Goal: Transaction & Acquisition: Complete application form

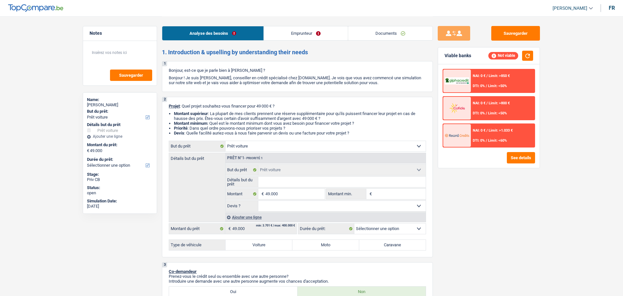
select select "car"
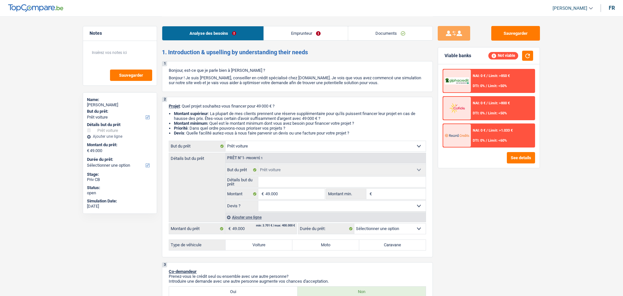
select select "car"
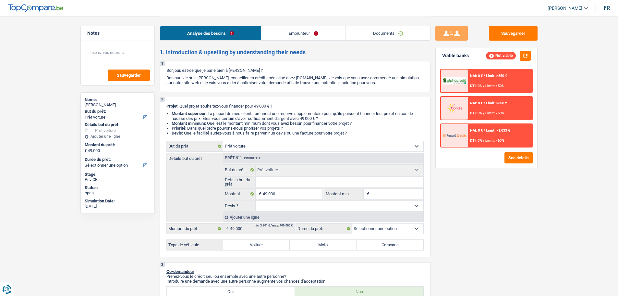
click at [275, 35] on link "Emprunteur" at bounding box center [303, 33] width 84 height 14
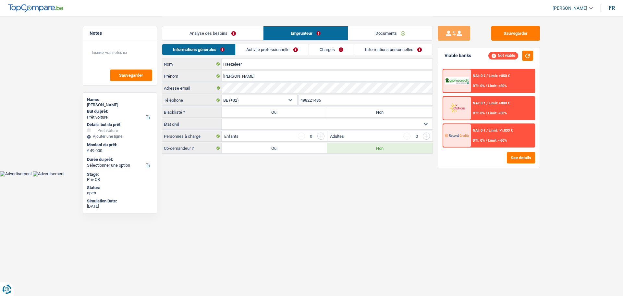
click at [238, 32] on link "Analyse des besoins" at bounding box center [212, 33] width 101 height 14
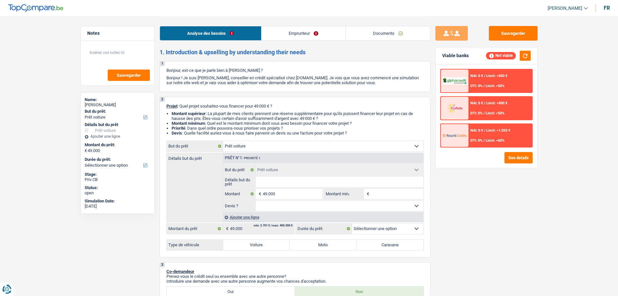
click at [307, 30] on link "Emprunteur" at bounding box center [303, 33] width 84 height 14
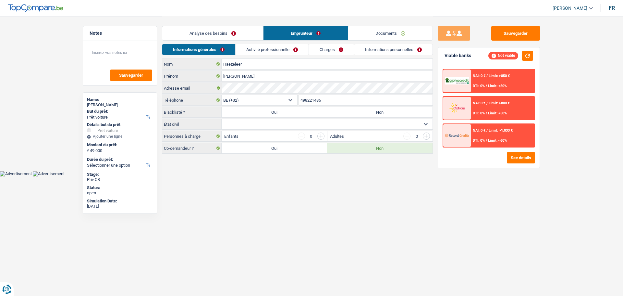
click at [229, 38] on link "Analyse des besoins" at bounding box center [212, 33] width 101 height 14
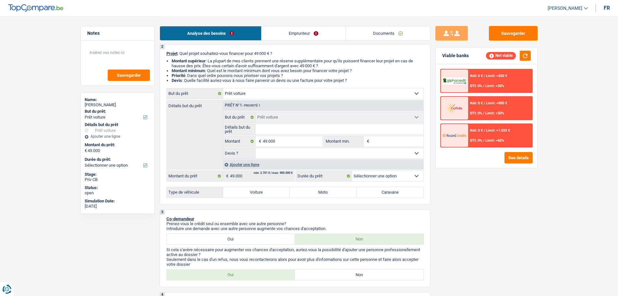
scroll to position [65, 0]
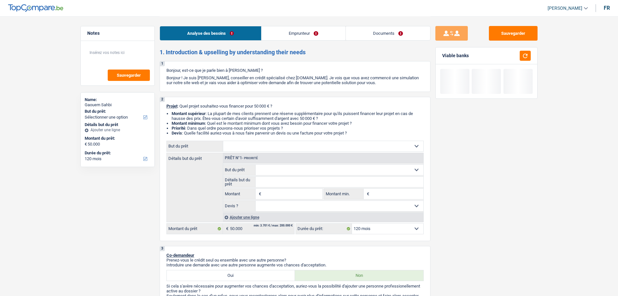
select select "120"
select select "independent"
select select "netSalary"
select select "120"
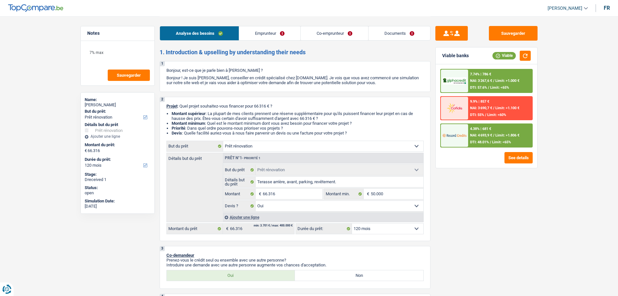
select select "renovation"
select select "120"
select select "renovation"
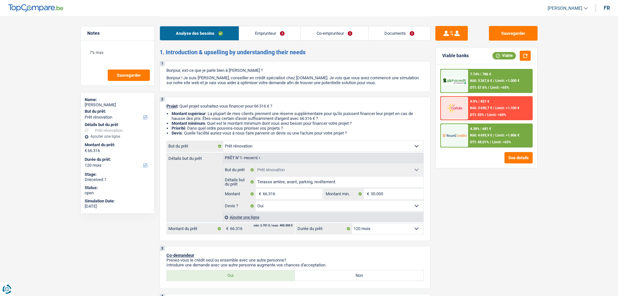
select select "yes"
select select "120"
select select "privateEmployee"
select select "familyAllowances"
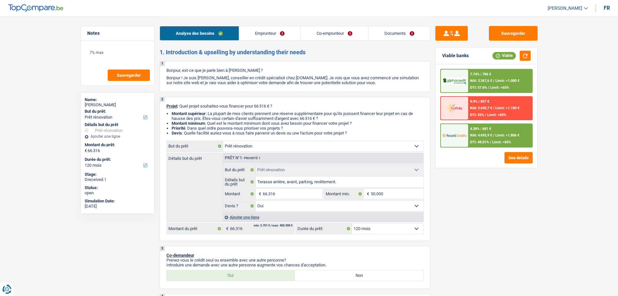
select select "netSalary"
select select "mealVouchers"
select select "netSalary"
select select "mealVouchers"
select select "ownerWithMortgage"
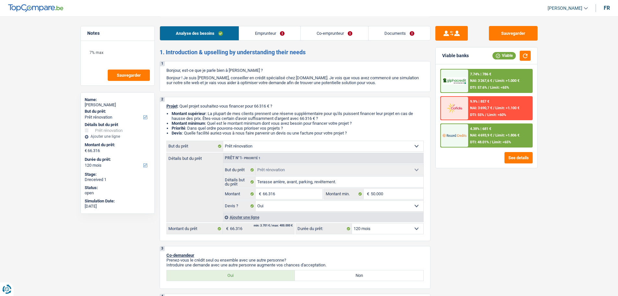
select select "mortgage"
select select "360"
select select "mortgage"
select select "360"
select select "mortgage"
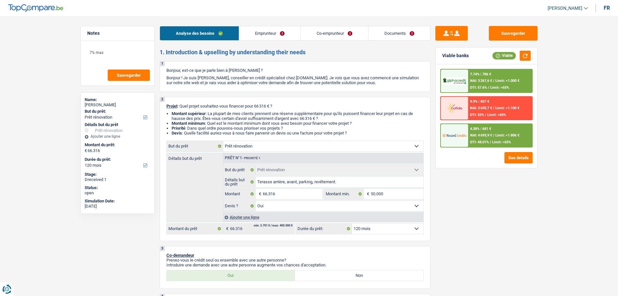
select select "360"
select select "mortgage"
select select "360"
select select "personalLoan"
select select "smallWorks"
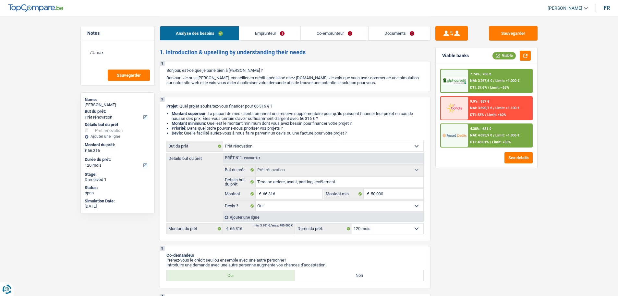
select select "120"
select select "renovation"
select select "yes"
select select "120"
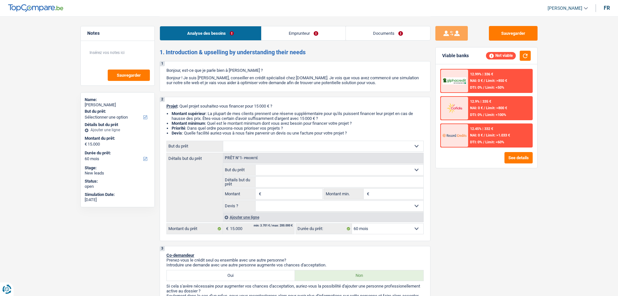
select select "60"
click at [475, 129] on div "12.45% | 332 €" at bounding box center [481, 129] width 23 height 4
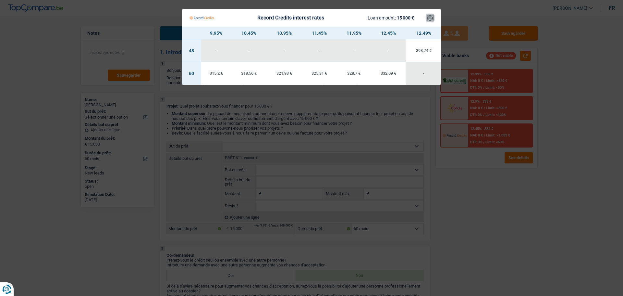
click at [427, 15] on button "×" at bounding box center [430, 18] width 7 height 6
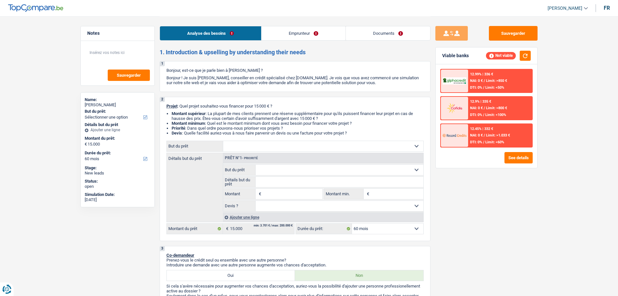
click at [300, 36] on link "Emprunteur" at bounding box center [303, 33] width 84 height 14
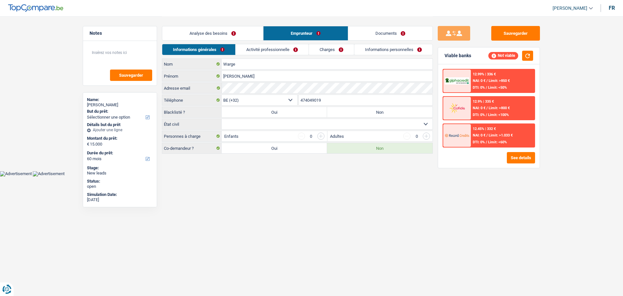
click at [224, 30] on link "Analyse des besoins" at bounding box center [212, 33] width 101 height 14
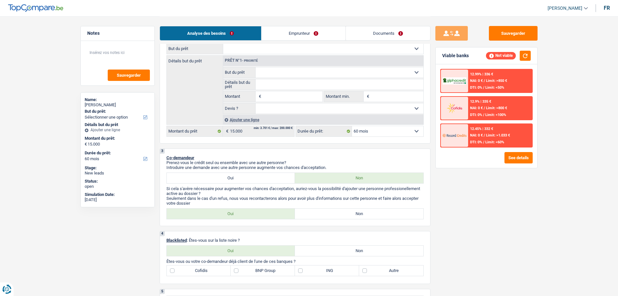
scroll to position [32, 0]
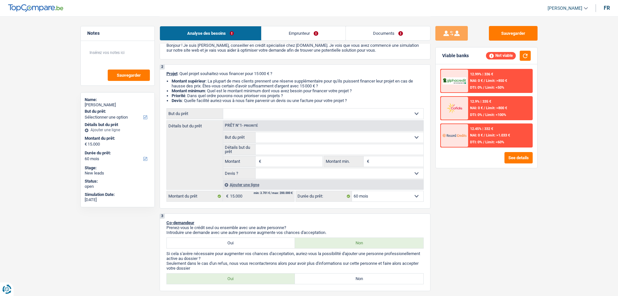
click at [268, 111] on select "Confort maison: meubles, textile, peinture, électroménager, outillage non-profe…" at bounding box center [323, 113] width 200 height 10
select select "car"
click at [223, 108] on select "Confort maison: meubles, textile, peinture, électroménager, outillage non-profe…" at bounding box center [323, 113] width 200 height 10
select select "car"
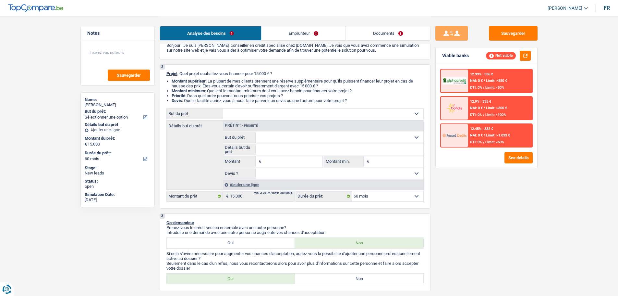
type input "15.000"
select select "car"
type input "15.000"
select select "car"
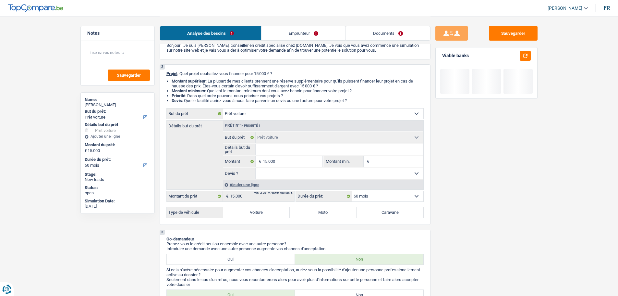
click at [264, 215] on label "Voiture" at bounding box center [256, 212] width 67 height 10
click at [264, 215] on input "Voiture" at bounding box center [256, 212] width 67 height 10
radio input "true"
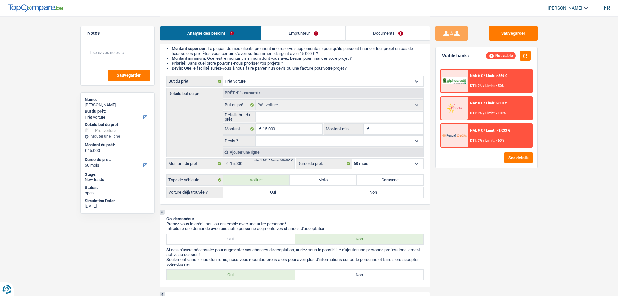
click at [282, 194] on label "Oui" at bounding box center [273, 192] width 100 height 10
click at [282, 194] on input "Oui" at bounding box center [273, 192] width 100 height 10
radio input "true"
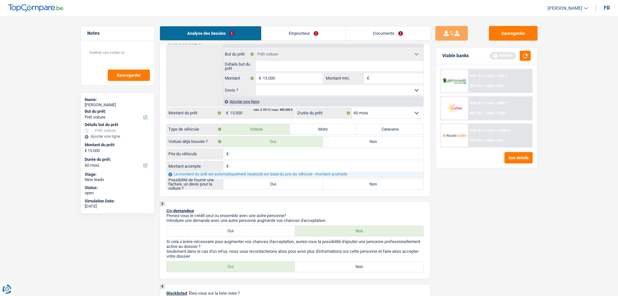
scroll to position [162, 0]
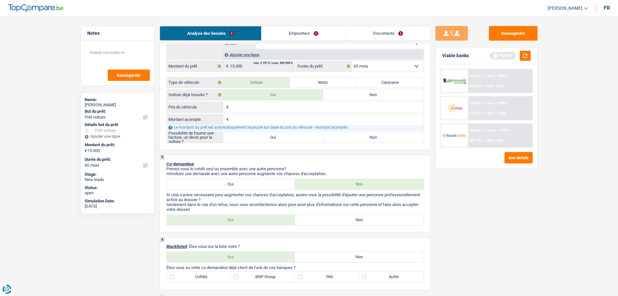
click at [258, 106] on input "Prix du véhicule" at bounding box center [326, 107] width 193 height 10
type input "1"
type input "15"
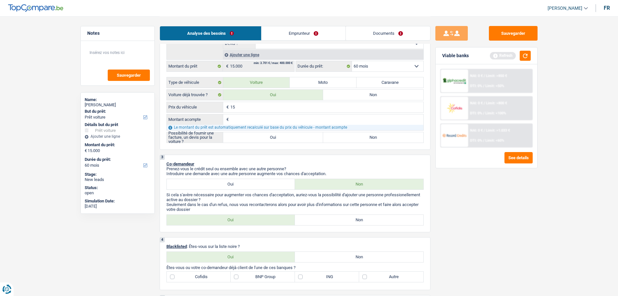
type input "150"
type input "1.500"
type input "15.000"
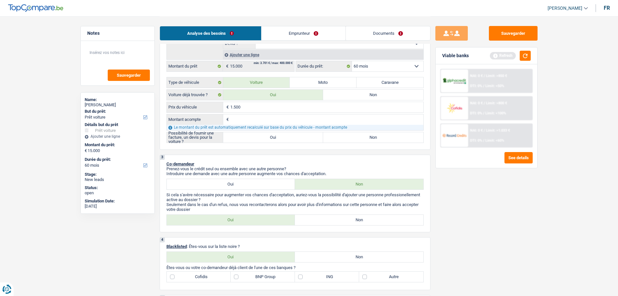
type input "15.000"
click at [240, 121] on input "Montant acompte" at bounding box center [326, 119] width 193 height 10
click at [267, 134] on label "Oui" at bounding box center [273, 137] width 100 height 10
click at [267, 134] on input "Oui" at bounding box center [273, 137] width 100 height 10
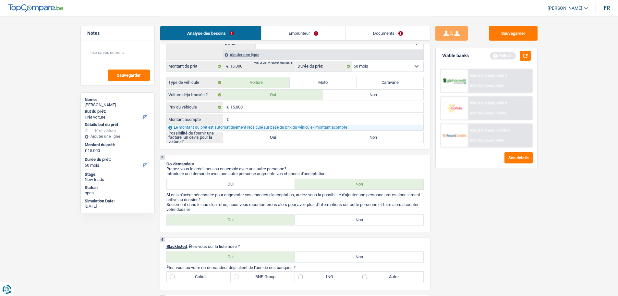
radio input "true"
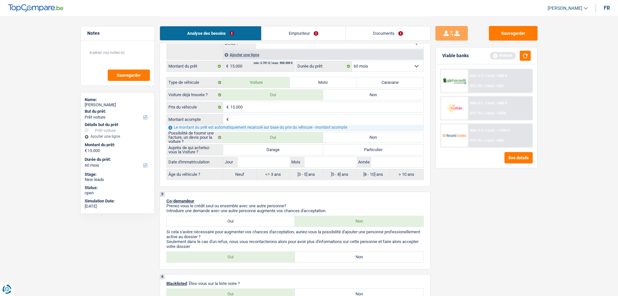
drag, startPoint x: 310, startPoint y: 146, endPoint x: 308, endPoint y: 149, distance: 3.9
click at [308, 146] on label "Garage" at bounding box center [273, 149] width 100 height 10
click at [308, 146] on input "Garage" at bounding box center [273, 149] width 100 height 10
radio input "true"
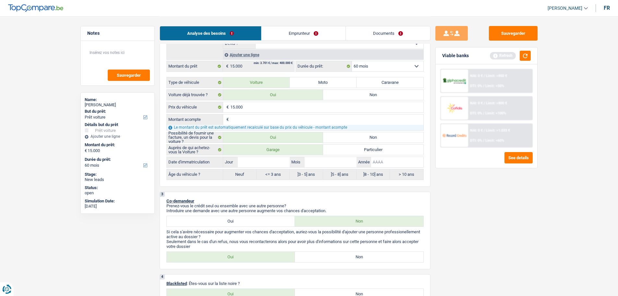
click at [398, 162] on input "Année" at bounding box center [397, 162] width 52 height 10
type input "2"
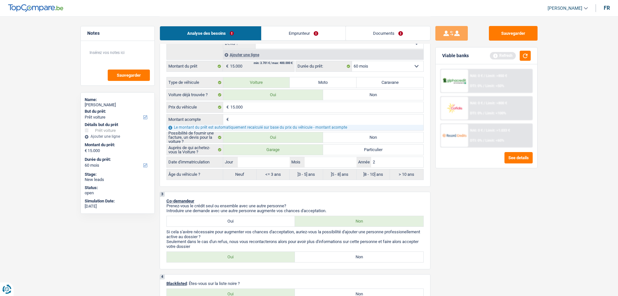
type input "20"
type input "201"
type input "2012"
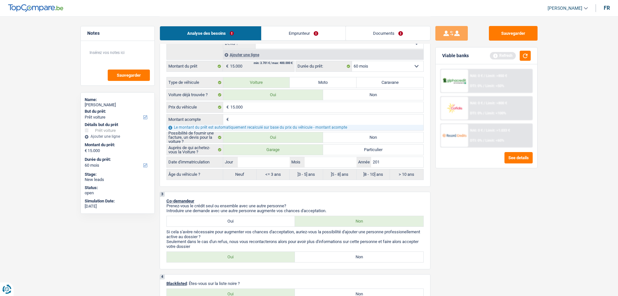
type input "2012"
click at [335, 164] on input "Mois" at bounding box center [331, 162] width 52 height 10
type input "3"
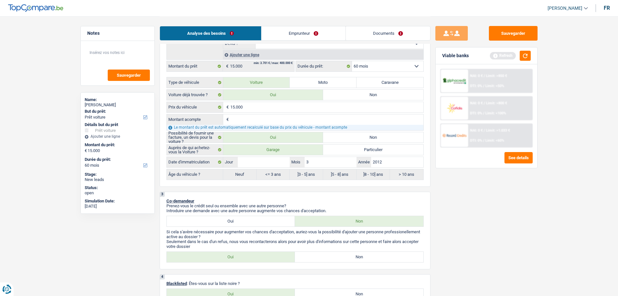
type input "3"
click at [275, 165] on input "Jour" at bounding box center [264, 162] width 52 height 10
type input "1"
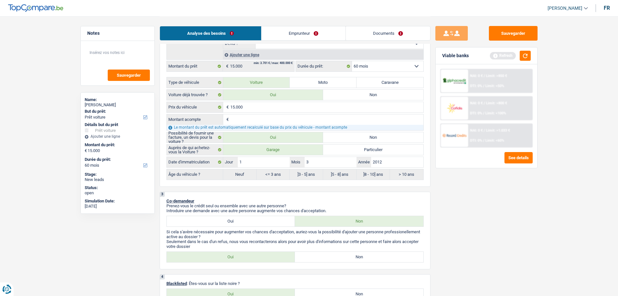
radio input "false"
radio input "true"
click at [530, 230] on div "Sauvegarder Viable banks Refresh NAI: 0 € / Limit: >850 € DTI: 0% / Limit: <50%…" at bounding box center [486, 155] width 112 height 259
click at [393, 164] on input "2012" at bounding box center [397, 162] width 52 height 10
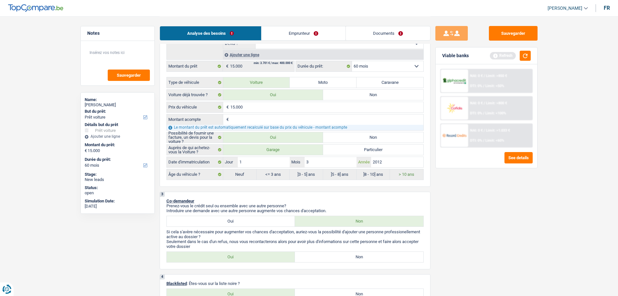
type input "2"
type input "20"
type input "202"
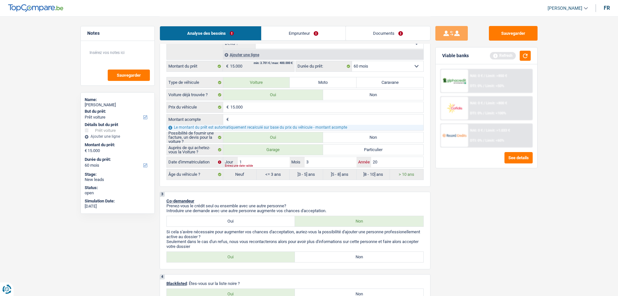
type input "202"
type input "2020"
radio input "false"
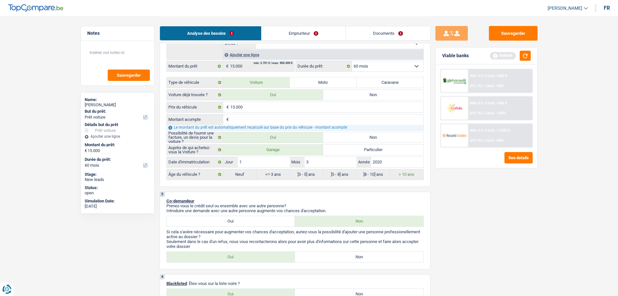
radio input "true"
click at [520, 214] on div "Sauvegarder Viable banks Refresh NAI: 0 € / Limit: >850 € DTI: 0% / Limit: <50%…" at bounding box center [486, 155] width 112 height 259
click at [524, 54] on button "button" at bounding box center [525, 56] width 11 height 10
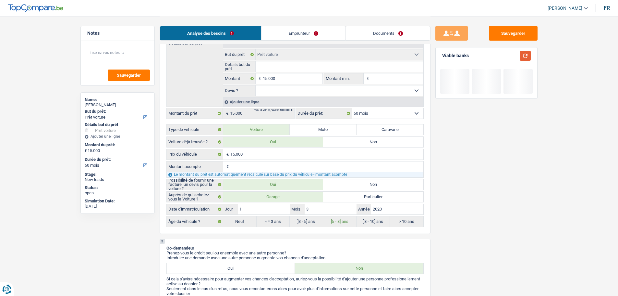
scroll to position [65, 0]
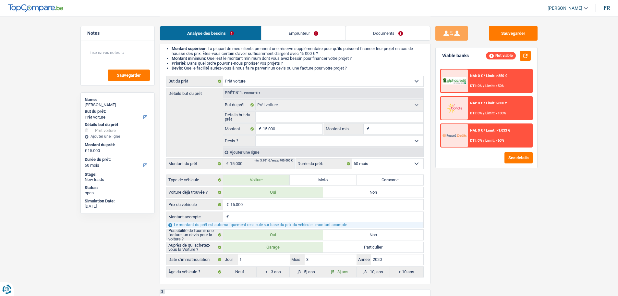
drag, startPoint x: 401, startPoint y: 143, endPoint x: 378, endPoint y: 142, distance: 22.4
click at [401, 143] on select "Oui Non Non répondu Sélectionner une option" at bounding box center [340, 141] width 168 height 10
select select "yes"
click at [256, 136] on select "Oui Non Non répondu Sélectionner une option" at bounding box center [340, 141] width 168 height 10
select select "yes"
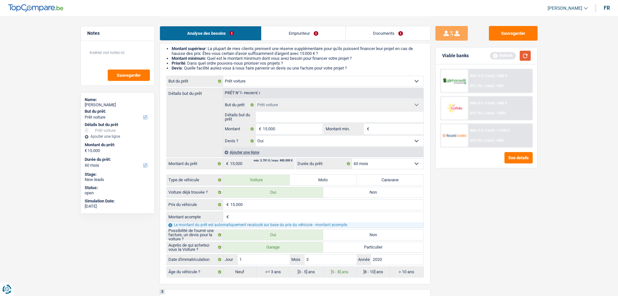
click at [525, 53] on button "button" at bounding box center [525, 56] width 11 height 10
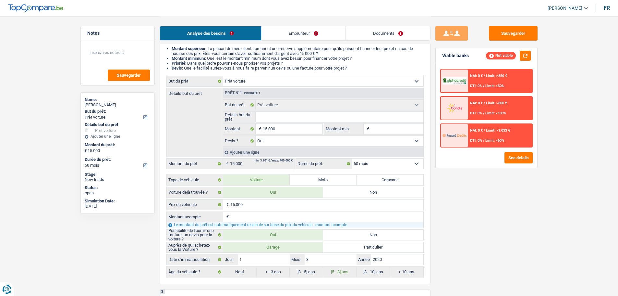
click at [490, 136] on div "NAI: 0 € / Limit: >1.033 € DTI: 0% / Limit: <60%" at bounding box center [500, 135] width 64 height 23
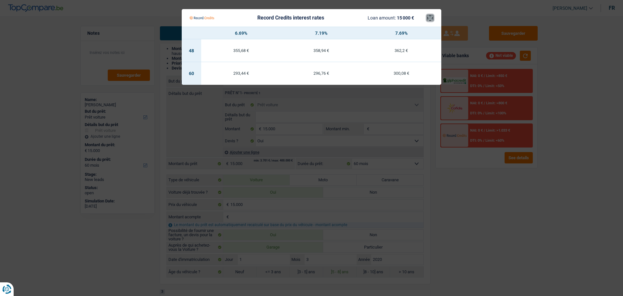
click at [428, 20] on button "×" at bounding box center [430, 18] width 7 height 6
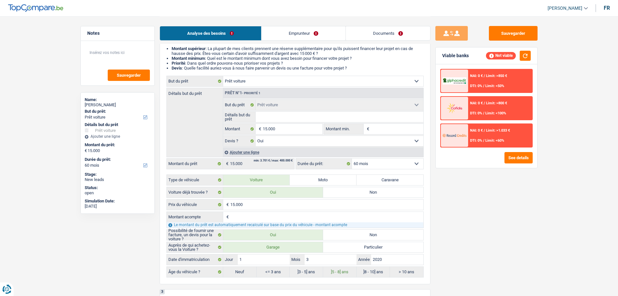
click at [490, 110] on div "NAI: 0 € / Limit: >800 € DTI: 0% / Limit: <100%" at bounding box center [500, 108] width 64 height 23
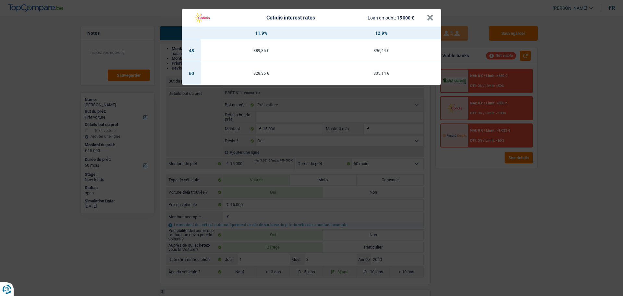
click at [423, 16] on div "Cofidis interest rates Loan amount: 15 000 €" at bounding box center [307, 18] width 237 height 12
click at [433, 20] on button "×" at bounding box center [430, 18] width 7 height 6
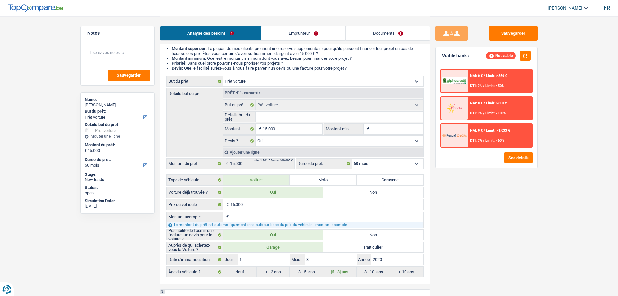
click at [488, 87] on span "Limit: <50%" at bounding box center [494, 86] width 19 height 4
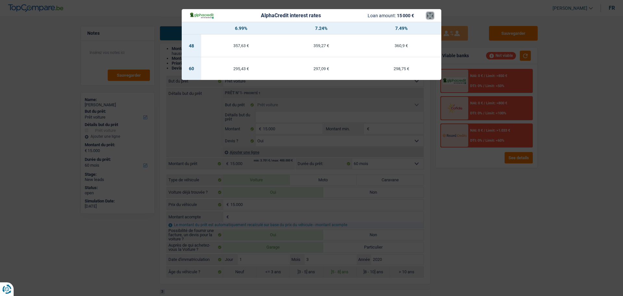
click at [432, 19] on button "×" at bounding box center [430, 15] width 7 height 6
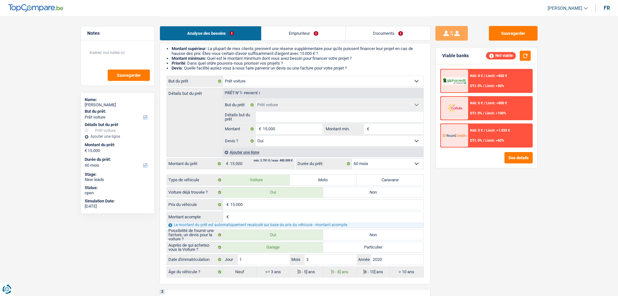
click at [478, 124] on div "NAI: 0 € / Limit: >1.033 € DTI: 0% / Limit: <60%" at bounding box center [500, 135] width 64 height 23
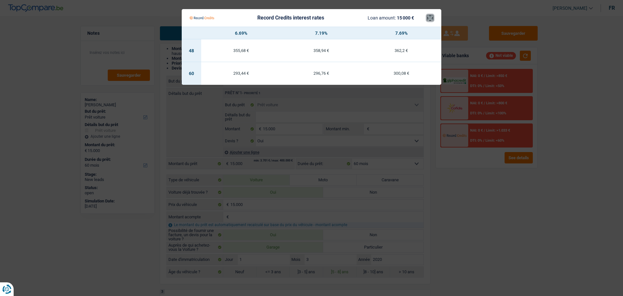
click at [432, 19] on button "×" at bounding box center [430, 18] width 7 height 6
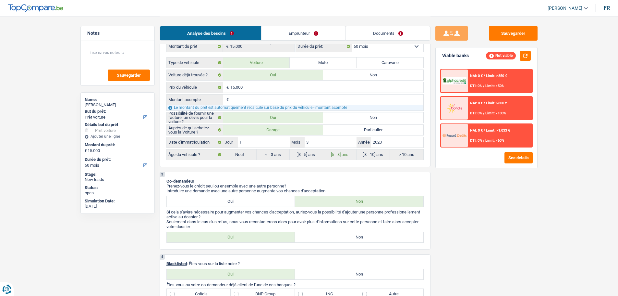
scroll to position [130, 0]
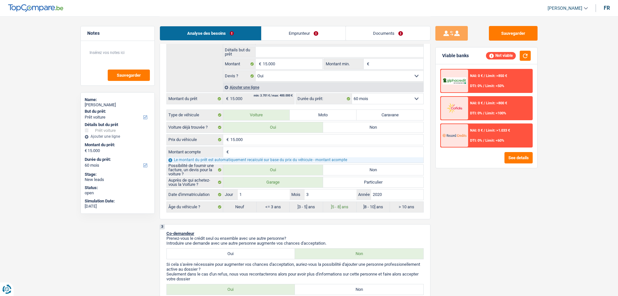
click at [397, 200] on div "Auprès de qui achetez-vous la Voiture ? Garage Particulier Date d'immatriculati…" at bounding box center [294, 194] width 257 height 36
click at [398, 200] on div "Auprès de qui achetez-vous la Voiture ? Garage Particulier Date d'immatriculati…" at bounding box center [294, 194] width 257 height 36
click at [399, 198] on input "2020" at bounding box center [397, 194] width 52 height 10
type input "2"
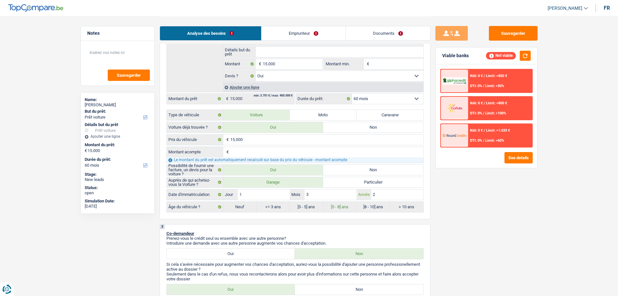
type input "2"
type input "20"
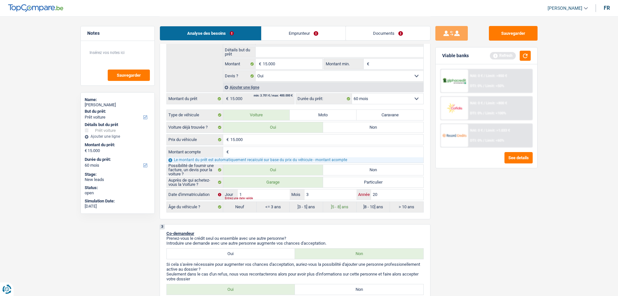
type input "201"
type input "2015"
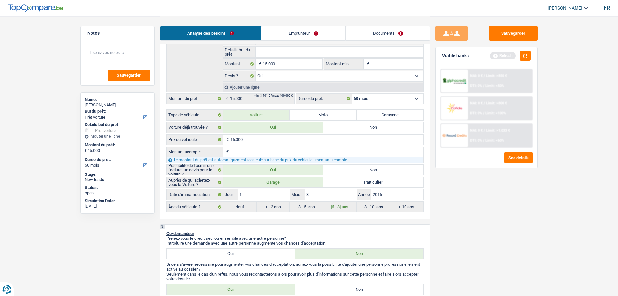
radio input "false"
radio input "true"
click at [468, 194] on div "Sauvegarder Viable banks Refresh NAI: 0 € / Limit: >850 € DTI: 0% / Limit: <50%…" at bounding box center [486, 155] width 112 height 259
click at [524, 54] on button "button" at bounding box center [525, 56] width 11 height 10
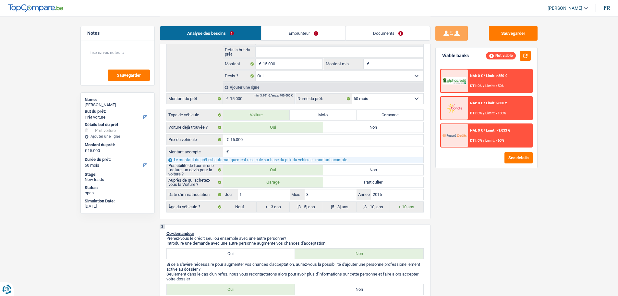
click at [495, 134] on div "NAI: 0 € / Limit: >1.033 € DTI: 0% / Limit: <60%" at bounding box center [500, 135] width 64 height 23
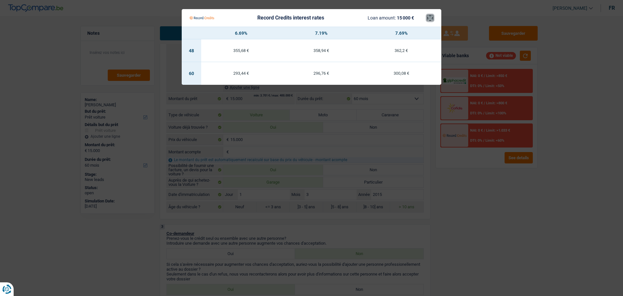
click at [427, 19] on button "×" at bounding box center [430, 18] width 7 height 6
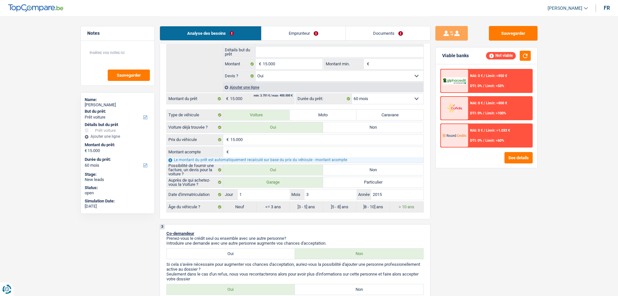
click at [467, 99] on div at bounding box center [454, 108] width 27 height 23
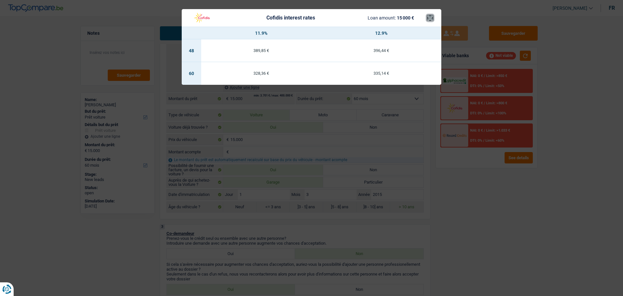
click at [427, 17] on button "×" at bounding box center [430, 18] width 7 height 6
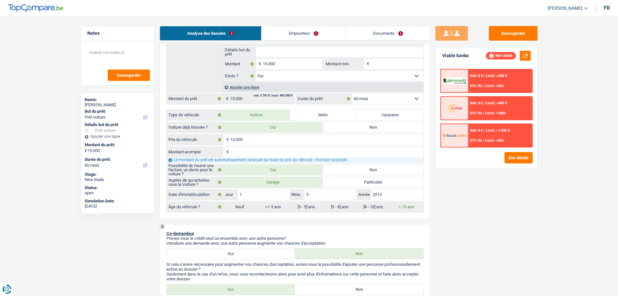
click at [505, 83] on div "NAI: 0 € / Limit: >850 € DTI: 0% / Limit: <50%" at bounding box center [500, 80] width 64 height 23
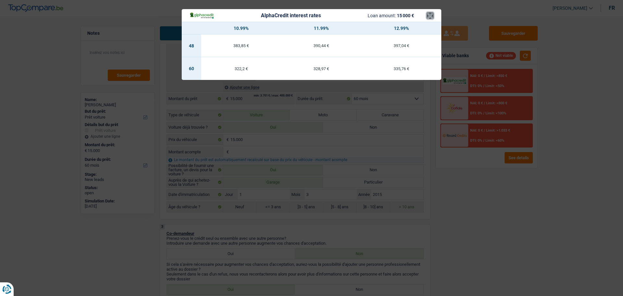
click at [431, 15] on button "×" at bounding box center [430, 15] width 7 height 6
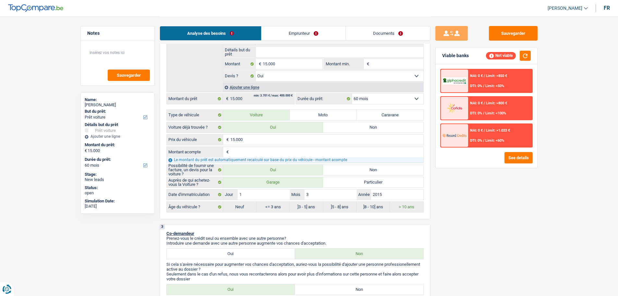
click at [470, 136] on div "NAI: 0 € / Limit: >1.033 € DTI: 0% / Limit: <60%" at bounding box center [500, 135] width 64 height 23
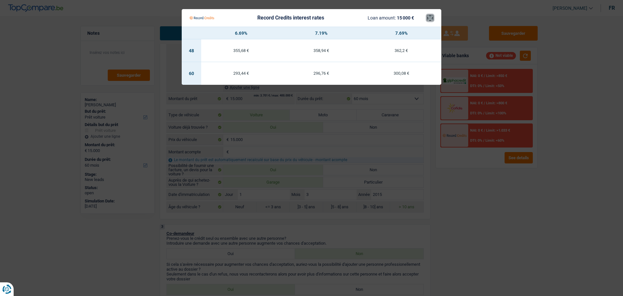
click at [427, 16] on button "×" at bounding box center [430, 18] width 7 height 6
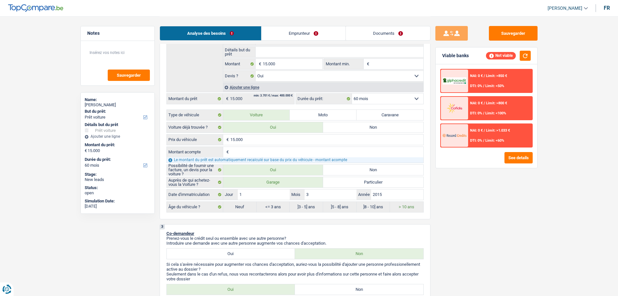
click at [498, 132] on div "NAI: 0 € / Limit: >1.033 € DTI: 0% / Limit: <60%" at bounding box center [500, 135] width 64 height 23
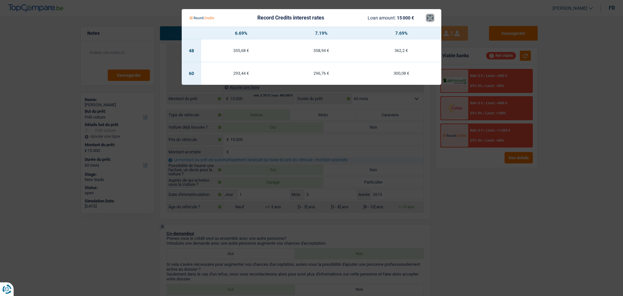
click at [431, 18] on button "×" at bounding box center [430, 18] width 7 height 6
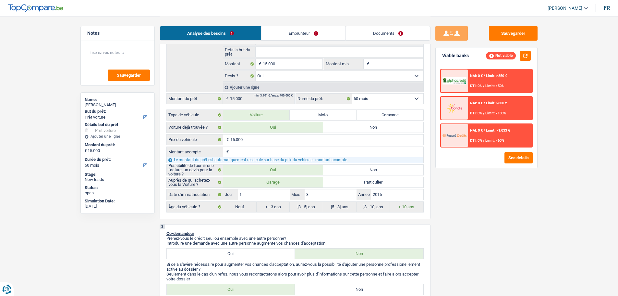
click at [480, 87] on span "DTI: 0%" at bounding box center [476, 86] width 12 height 4
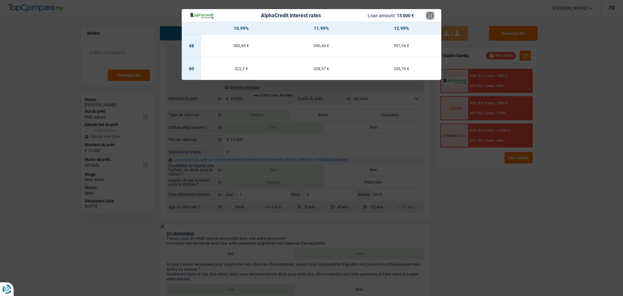
click at [430, 17] on button "×" at bounding box center [430, 15] width 7 height 6
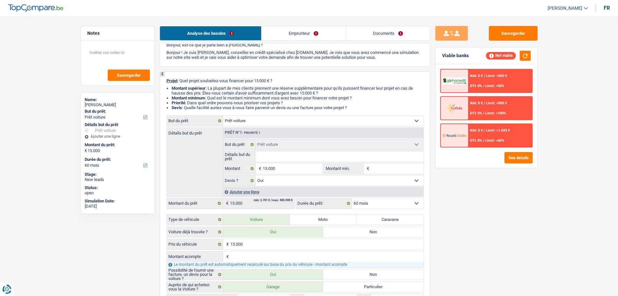
scroll to position [0, 0]
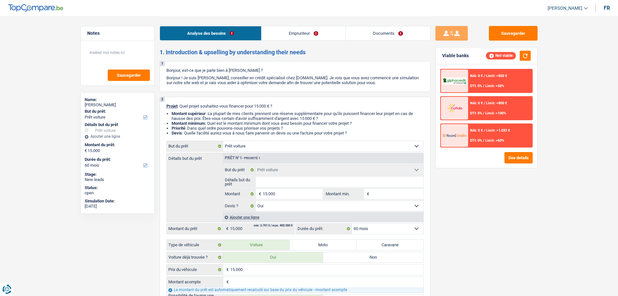
click at [305, 28] on link "Emprunteur" at bounding box center [303, 33] width 84 height 14
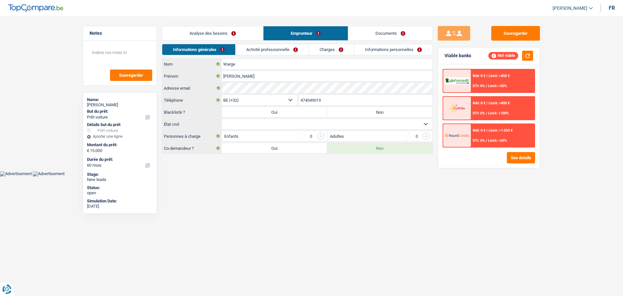
click at [218, 38] on link "Analyse des besoins" at bounding box center [212, 33] width 101 height 14
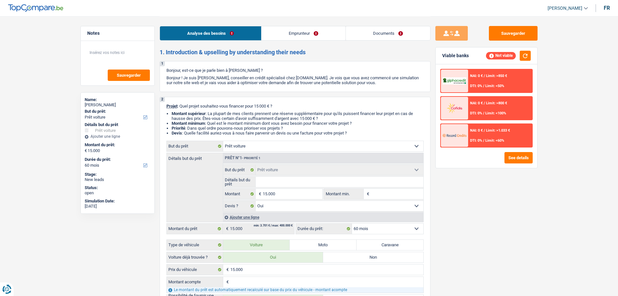
click at [490, 133] on div "NAI: 0 € / Limit: >1.033 € DTI: 0% / Limit: <60%" at bounding box center [500, 135] width 64 height 23
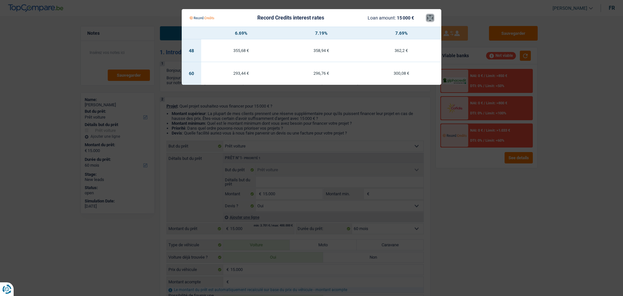
click at [427, 18] on button "×" at bounding box center [430, 18] width 7 height 6
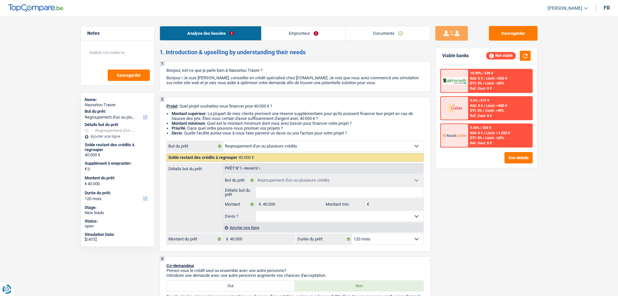
select select "refinancing"
select select "120"
select select "refinancing"
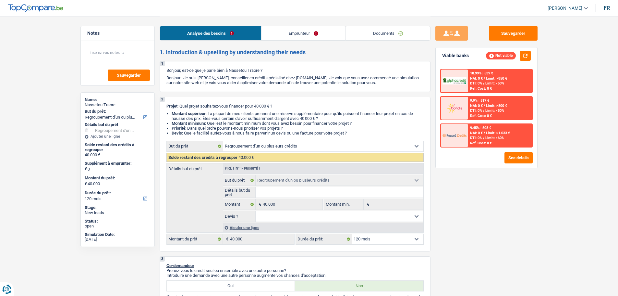
select select "120"
select select "refinancing"
select select "120"
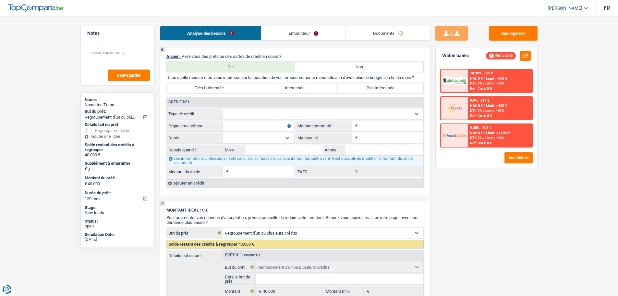
scroll to position [422, 0]
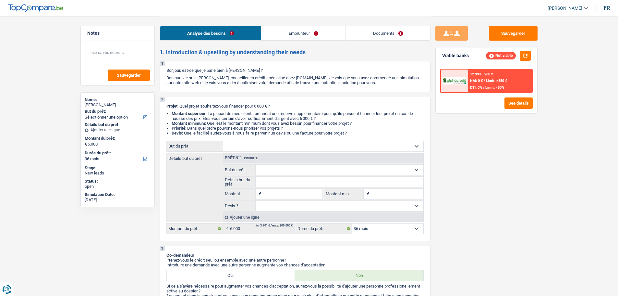
select select "36"
select select "mutuality"
select select "mutualityIndemnity"
select select "36"
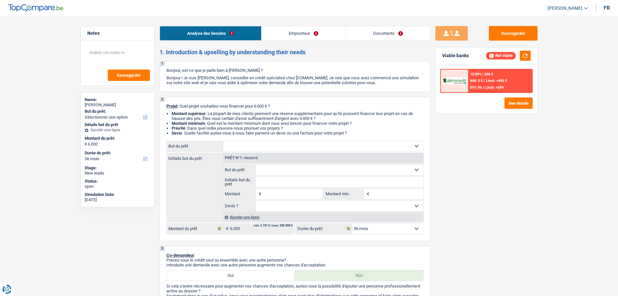
click at [301, 197] on input "Montant" at bounding box center [292, 193] width 59 height 10
type input "6.000"
click at [270, 142] on select "Confort maison: meubles, textile, peinture, électroménager, outillage non-profe…" at bounding box center [323, 146] width 200 height 10
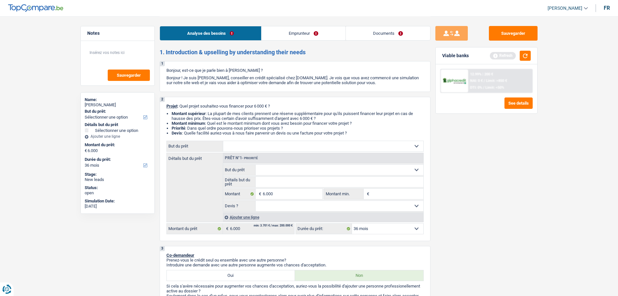
select select "household"
click at [223, 141] on select "Confort maison: meubles, textile, peinture, électroménager, outillage non-profe…" at bounding box center [323, 146] width 200 height 10
select select "household"
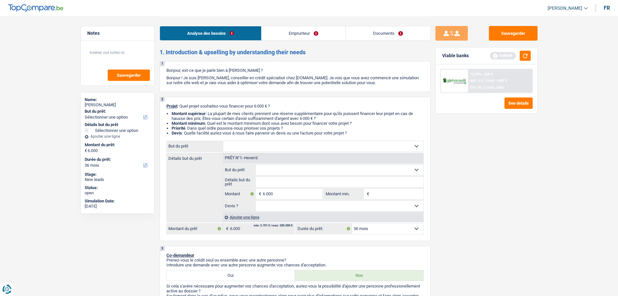
select select "household"
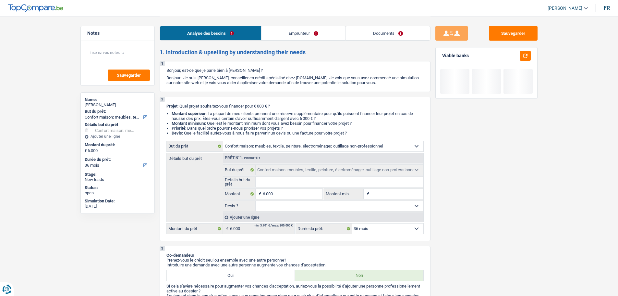
click at [273, 179] on input "Détails but du prêt" at bounding box center [340, 181] width 168 height 10
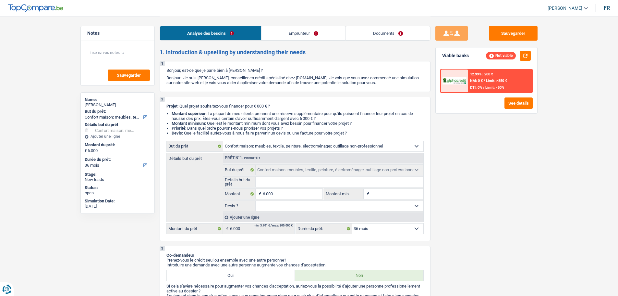
type input "A"
type input "Ac"
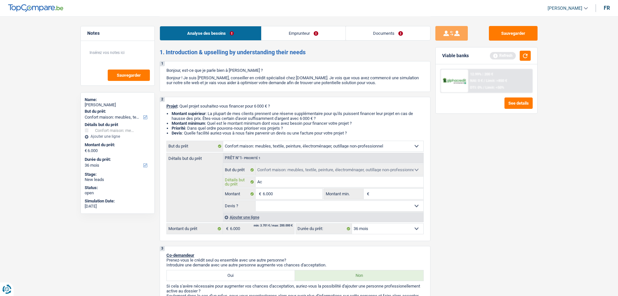
type input "Ach"
type input "Acha"
type input "Achat"
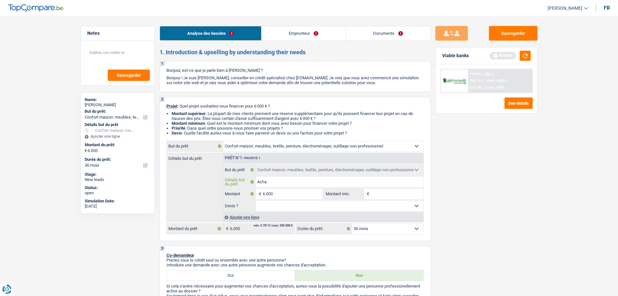
type input "Achat"
type input "Achat d"
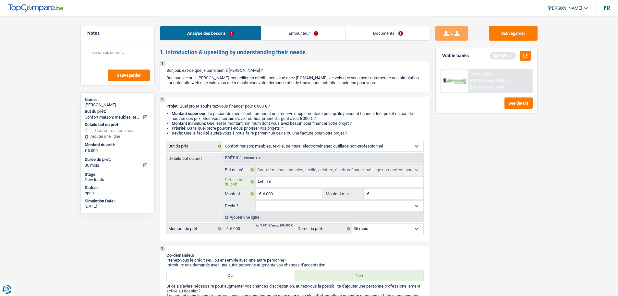
type input "Achat de"
type input "Achat de m"
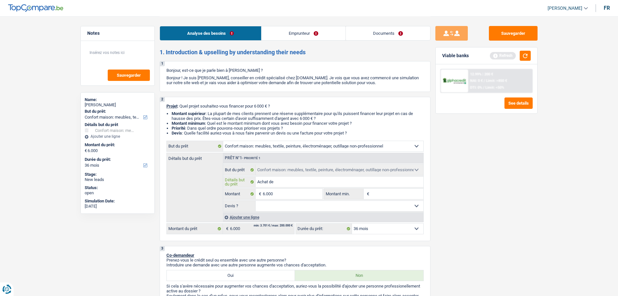
type input "Achat de m"
type input "Achat de me"
type input "Achat de meu"
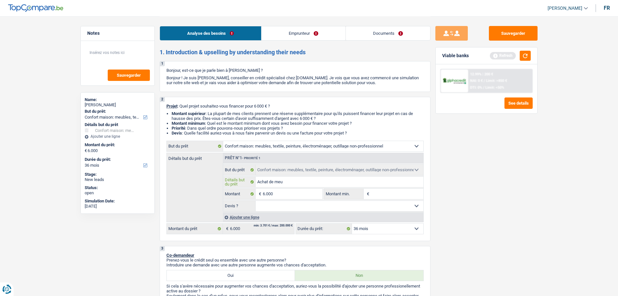
type input "Achat de meub"
type input "Achat de meubl"
type input "Achat de meuble"
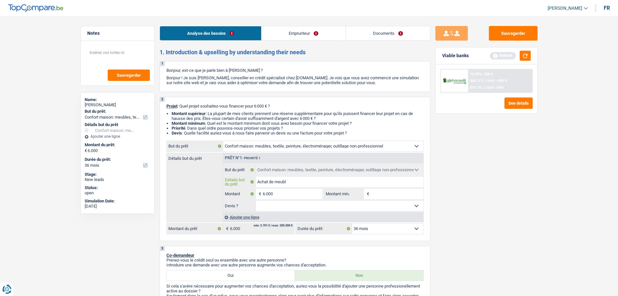
type input "Achat de meuble"
type input "Achat de meubles"
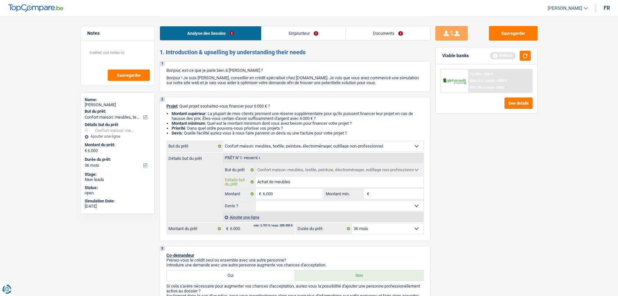
type input "Achat de meubles p"
type input "Achat de meubles po"
type input "Achat de meubles pou"
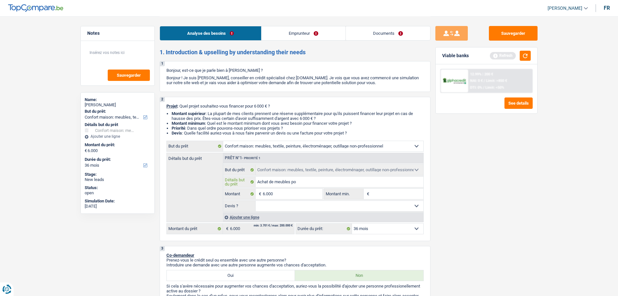
type input "Achat de meubles pou"
type input "Achat de meubles pour"
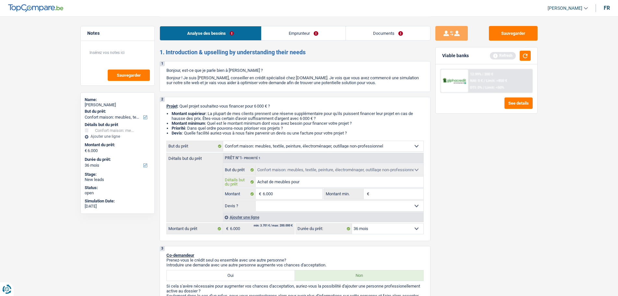
type input "Achat de meubles pour l"
type input "Achat de meubles pour la"
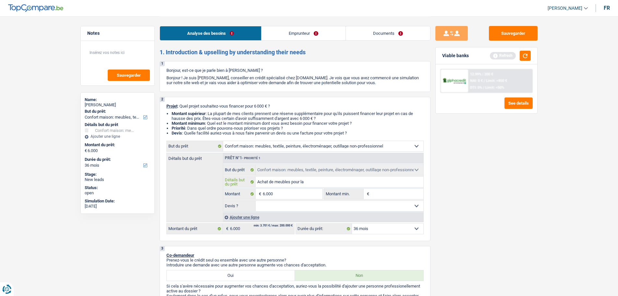
type input "Achat de meubles pour la"
type input "Achat de meubles pour la c"
type input "Achat de meubles pour la ch"
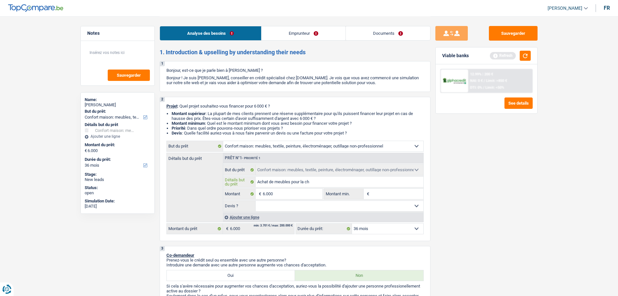
type input "Achat de meubles pour la cha"
type input "Achat de meubles pour la cham"
type input "Achat de meubles pour la chamb"
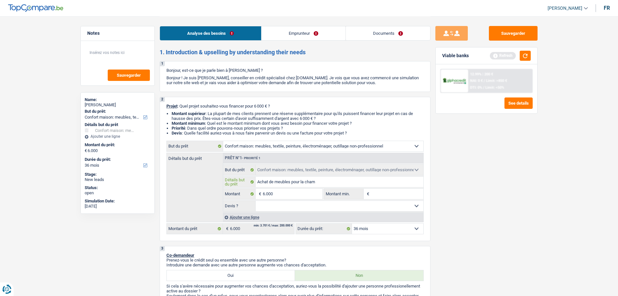
type input "Achat de meubles pour la chamb"
type input "Achat de meubles pour la chambr"
type input "Achat de meubles pour la chambre"
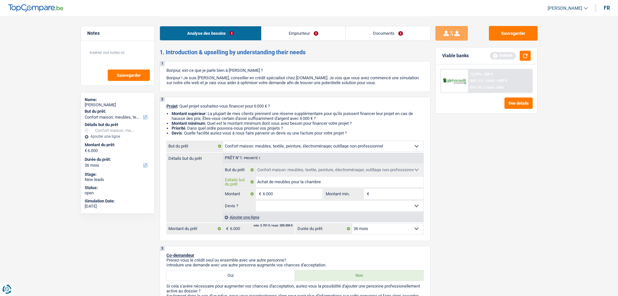
type input "Achat de meubles pour la chambre"
type input "Achat de meubles pour la chambre d"
type input "Achat de meubles pour la chambre de"
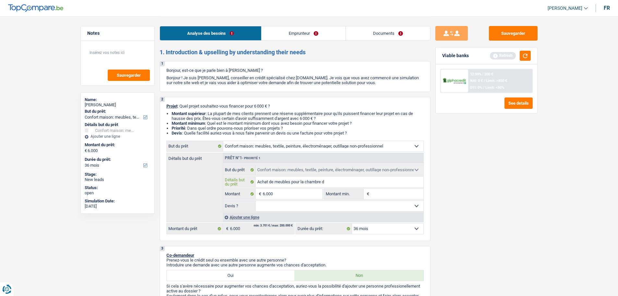
type input "Achat de meubles pour la chambre de"
type input "Achat de meubles pour la chambre de s"
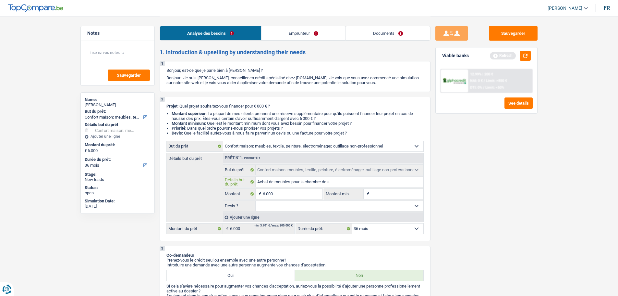
type input "Achat de meubles pour la chambre de se"
type input "Achat de meubles pour la chambre de ses"
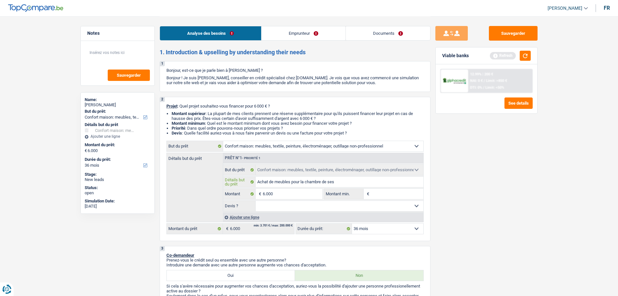
type input "Achat de meubles pour la chambre de ses"
type input "Achat de meubles pour la chambre de ses e"
type input "Achat de meubles pour la chambre de ses en"
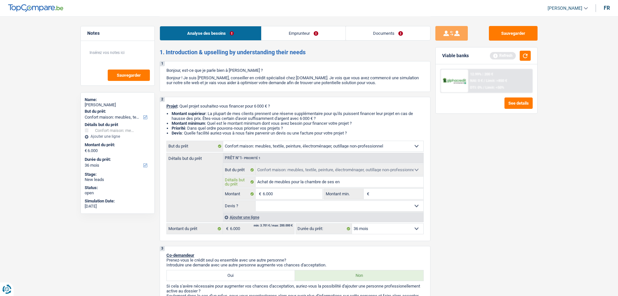
type input "Achat de meubles pour la chambre de ses enf"
type input "Achat de meubles pour la chambre de ses enfa"
type input "Achat de meubles pour la chambre de ses enfan"
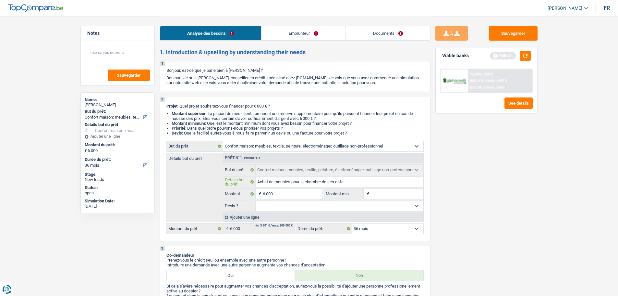
type input "Achat de meubles pour la chambre de ses enfan"
type input "Achat de meubles pour la chambre de ses enfant"
type input "Achat de meubles pour la chambre de ses enfants"
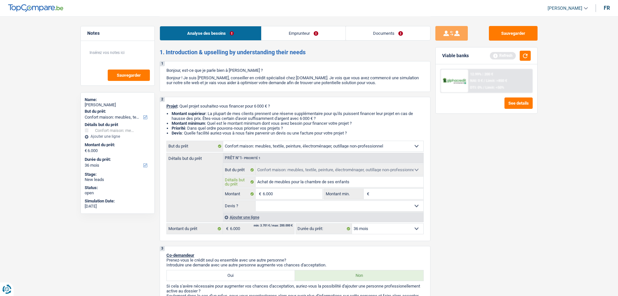
type input "Achat de meubles pour la chambre de ses enfants"
click at [312, 215] on div "Ajouter une ligne" at bounding box center [323, 216] width 200 height 9
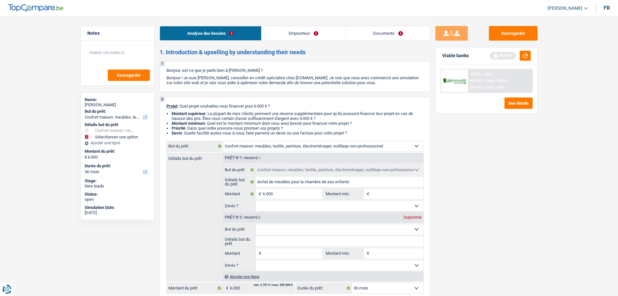
click at [313, 214] on div "Prêt n°2 - Priorité 2 Supprimer" at bounding box center [323, 217] width 200 height 10
click at [411, 214] on div "Prêt n°2 - Priorité 2 Supprimer" at bounding box center [323, 217] width 200 height 10
click at [416, 217] on div "Supprimer" at bounding box center [412, 217] width 21 height 4
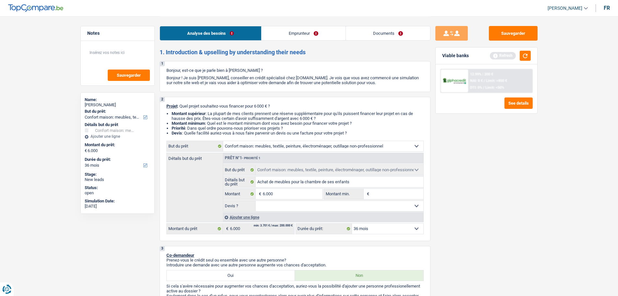
click at [373, 200] on select "Oui Non Non répondu Sélectionner une option" at bounding box center [340, 205] width 168 height 10
select select "false"
click at [256, 200] on select "Oui Non Non répondu Sélectionner une option" at bounding box center [340, 205] width 168 height 10
select select "false"
click at [393, 229] on select "12 mois 18 mois 24 mois 30 mois 36 mois 42 mois Sélectionner une option" at bounding box center [387, 228] width 71 height 10
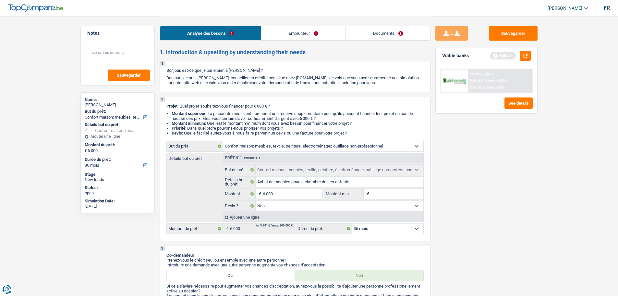
click at [491, 244] on div "Sauvegarder Viable banks Refresh 12.99% | 200 € NAI: 0 € / Limit: >850 € DTI: 0…" at bounding box center [486, 155] width 112 height 259
click at [385, 187] on fieldset "Confort maison: meubles, textile, peinture, électroménager, outillage non-profe…" at bounding box center [323, 187] width 200 height 47
click at [387, 196] on input "Montant min." at bounding box center [397, 193] width 53 height 10
type input "5"
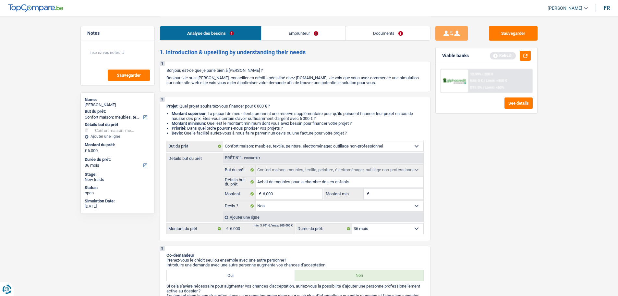
type input "5"
type input "50"
type input "500"
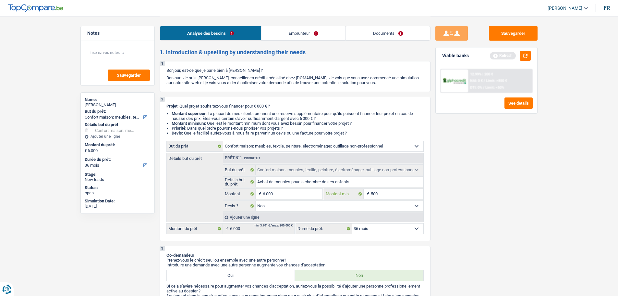
type input "5.001"
click at [526, 218] on div "Sauvegarder Viable banks Refresh 12.99% | 200 € NAI: 0 € / Limit: >850 € DTI: 0…" at bounding box center [486, 155] width 112 height 259
click at [293, 192] on input "6.000" at bounding box center [292, 193] width 59 height 10
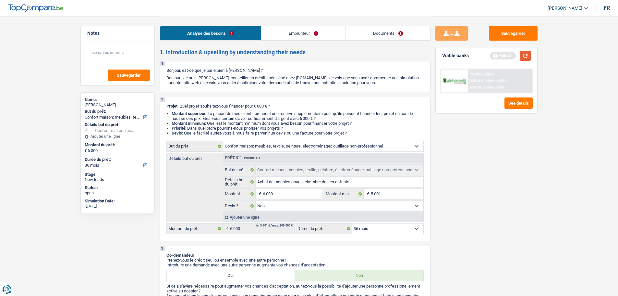
click at [528, 58] on button "button" at bounding box center [525, 56] width 11 height 10
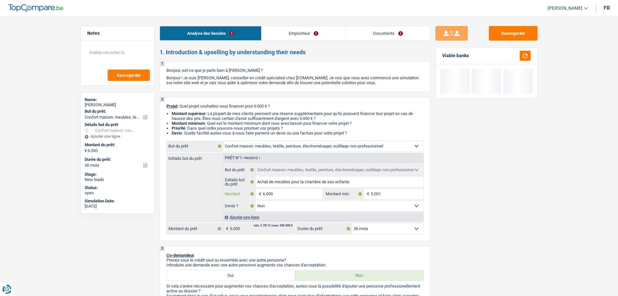
click at [299, 194] on input "6.000" at bounding box center [292, 193] width 59 height 10
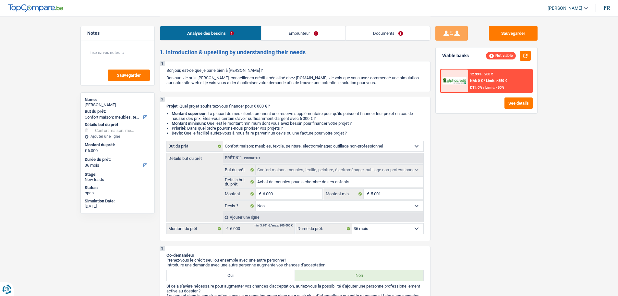
click at [468, 165] on div "Sauvegarder Viable banks Not viable 12.99% | 200 € NAI: 0 € / Limit: >850 € DTI…" at bounding box center [486, 155] width 112 height 259
click at [474, 81] on span "NAI: 0 €" at bounding box center [476, 81] width 13 height 4
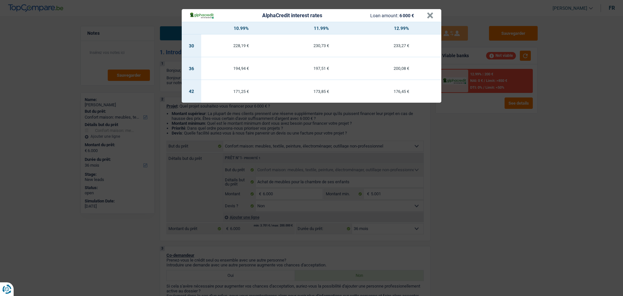
click at [465, 143] on div "AlphaCredit interest rates Loan amount: 6 000 € × 10.99% 11.99% 12.99% 30 228,1…" at bounding box center [311, 148] width 623 height 296
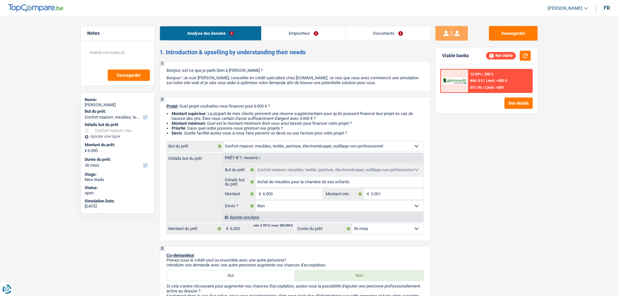
click at [388, 229] on select "12 mois 18 mois 24 mois 30 mois 36 mois 42 mois Sélectionner une option" at bounding box center [387, 228] width 71 height 10
select select "42"
click at [352, 223] on select "12 mois 18 mois 24 mois 30 mois 36 mois 42 mois Sélectionner une option" at bounding box center [387, 228] width 71 height 10
select select "42"
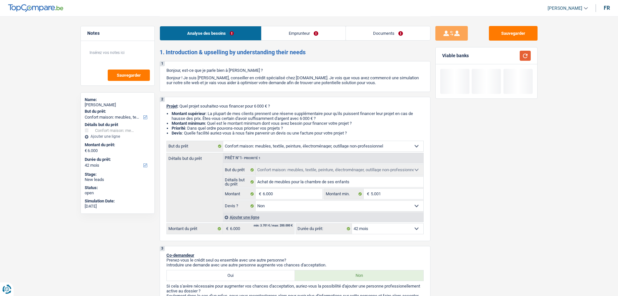
click at [523, 51] on button "button" at bounding box center [525, 56] width 11 height 10
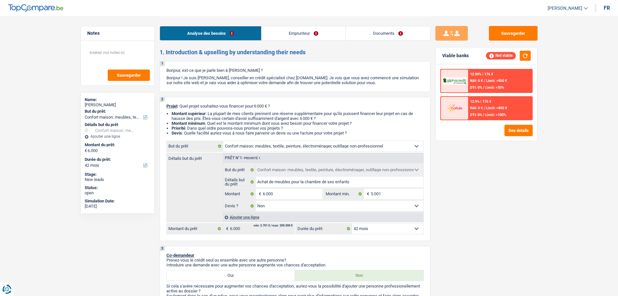
click at [396, 230] on select "12 mois 18 mois 24 mois 30 mois 36 mois 42 mois Sélectionner une option" at bounding box center [387, 228] width 71 height 10
select select "30"
click at [352, 223] on select "12 mois 18 mois 24 mois 30 mois 36 mois 42 mois Sélectionner une option" at bounding box center [387, 228] width 71 height 10
select select "30"
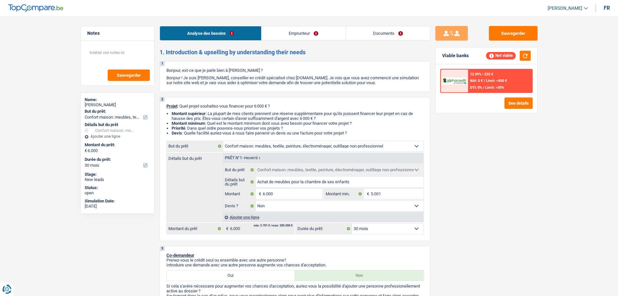
click at [482, 85] on div "12.99% | 233 € NAI: 0 € / Limit: >850 € DTI: 0% / Limit: <50%" at bounding box center [500, 80] width 64 height 23
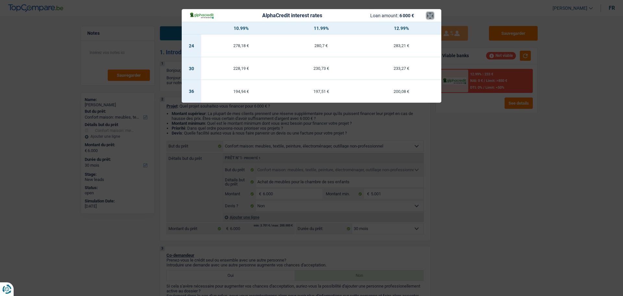
click at [429, 14] on button "×" at bounding box center [430, 15] width 7 height 6
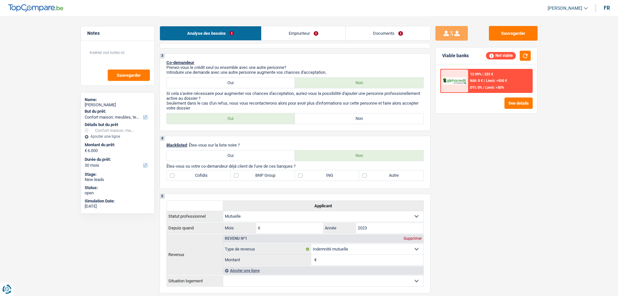
scroll to position [195, 0]
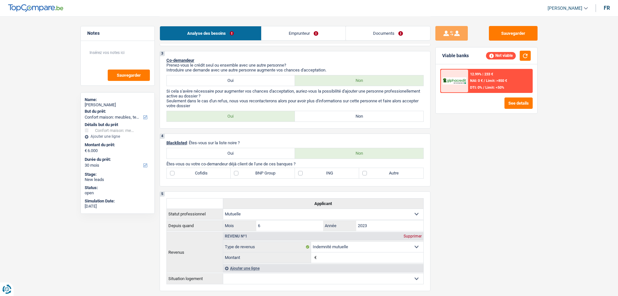
click at [318, 115] on label "Non" at bounding box center [359, 116] width 128 height 10
click at [318, 115] on input "Non" at bounding box center [359, 116] width 128 height 10
radio input "true"
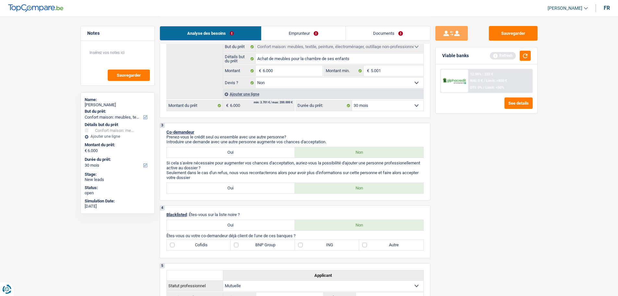
scroll to position [65, 0]
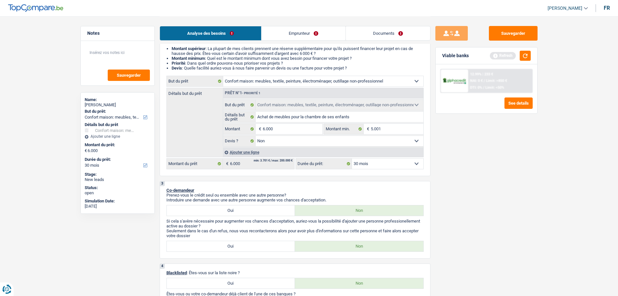
click at [282, 27] on link "Emprunteur" at bounding box center [303, 33] width 84 height 14
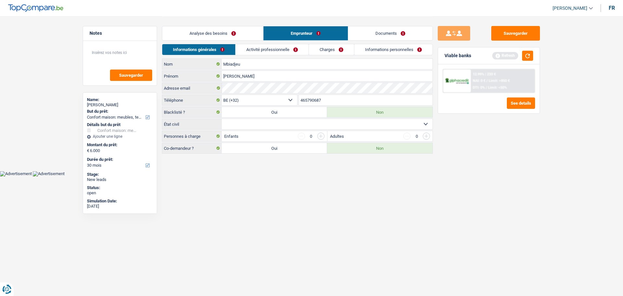
click at [224, 30] on link "Analyse des besoins" at bounding box center [212, 33] width 101 height 14
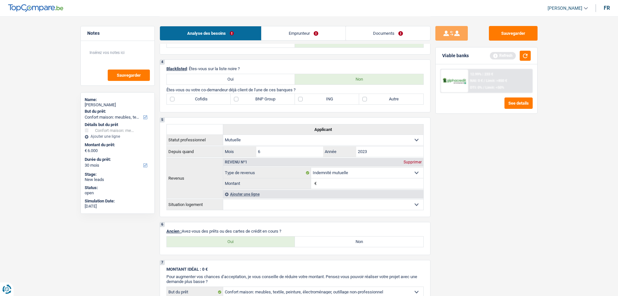
scroll to position [195, 0]
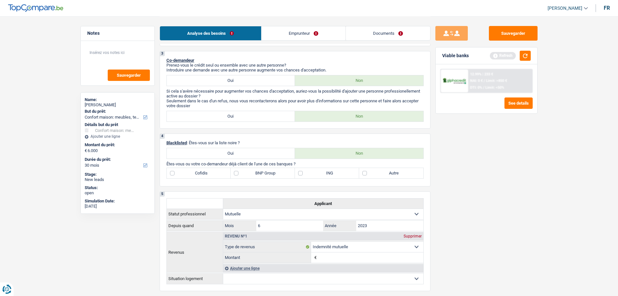
click at [288, 32] on link "Emprunteur" at bounding box center [303, 33] width 84 height 14
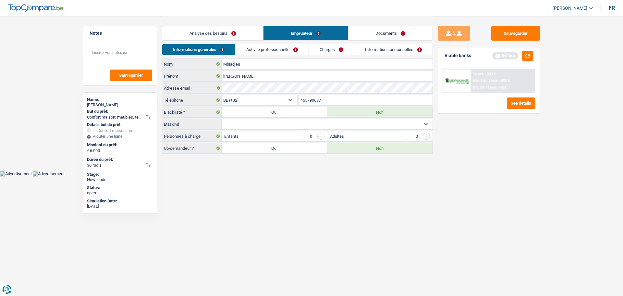
click at [260, 128] on select "Célibataire Marié(e) Cohabitant(e) légal(e) Divorcé(e) Veuf(ve) Séparé (de fait…" at bounding box center [327, 124] width 211 height 10
select select "married"
click at [222, 119] on select "Célibataire Marié(e) Cohabitant(e) légal(e) Divorcé(e) Veuf(ve) Séparé (de fait…" at bounding box center [327, 124] width 211 height 10
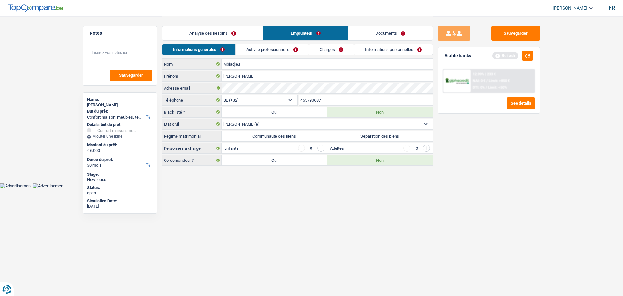
click at [282, 133] on label "Communauté des biens" at bounding box center [274, 136] width 105 height 10
click at [282, 133] on input "Communauté des biens" at bounding box center [274, 136] width 105 height 10
radio input "true"
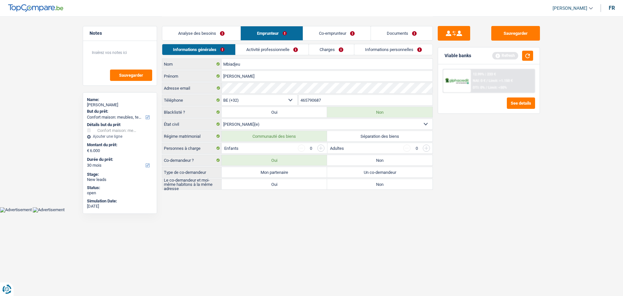
click at [299, 172] on label "Mon partenaire" at bounding box center [274, 172] width 105 height 10
click at [299, 172] on input "Mon partenaire" at bounding box center [274, 172] width 105 height 10
radio input "true"
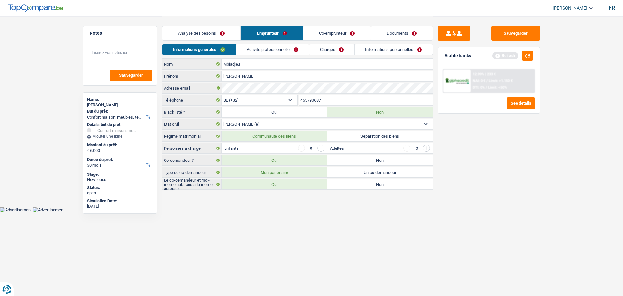
click at [290, 188] on label "Oui" at bounding box center [274, 184] width 105 height 10
click at [290, 188] on input "Oui" at bounding box center [274, 184] width 105 height 10
click at [212, 34] on link "Analyse des besoins" at bounding box center [201, 33] width 78 height 14
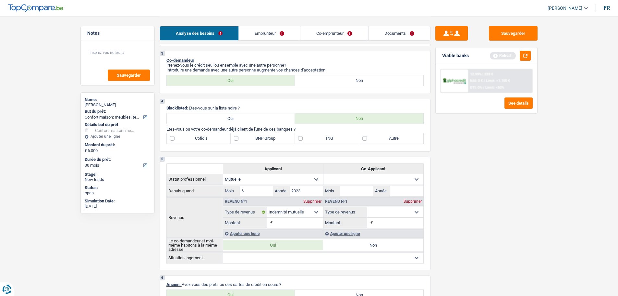
scroll to position [357, 0]
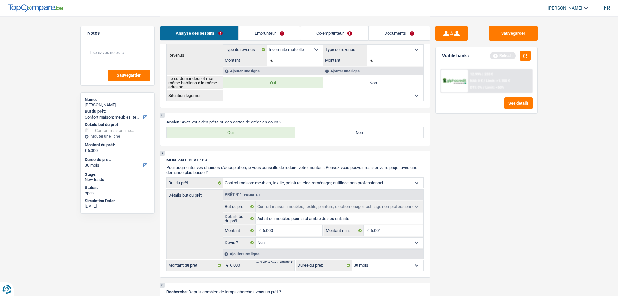
click at [277, 135] on label "Oui" at bounding box center [231, 132] width 128 height 10
click at [277, 135] on input "Oui" at bounding box center [231, 132] width 128 height 10
radio input "true"
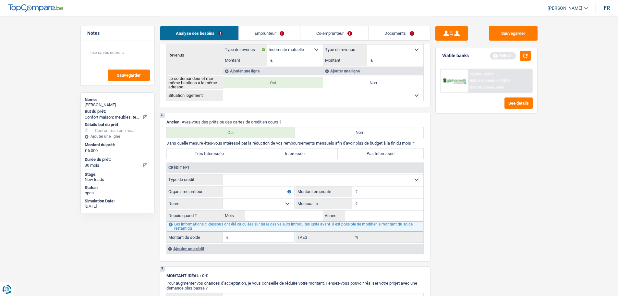
click at [259, 174] on select "Carte ou ouverture de crédit Prêt hypothécaire Vente à tempérament Prêt à tempé…" at bounding box center [323, 179] width 200 height 10
select select "mortgage"
click at [223, 174] on select "Carte ou ouverture de crédit Prêt hypothécaire Vente à tempérament Prêt à tempé…" at bounding box center [323, 179] width 200 height 10
type input "0"
click at [249, 190] on input "Organisme prêteur" at bounding box center [258, 191] width 71 height 10
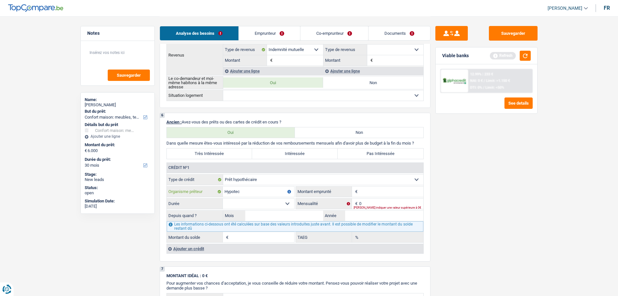
click at [258, 191] on input "Hypotec" at bounding box center [258, 191] width 71 height 10
type input "Hypotec ?"
click at [374, 194] on input "Montant" at bounding box center [391, 191] width 64 height 10
type input "5"
type input "6"
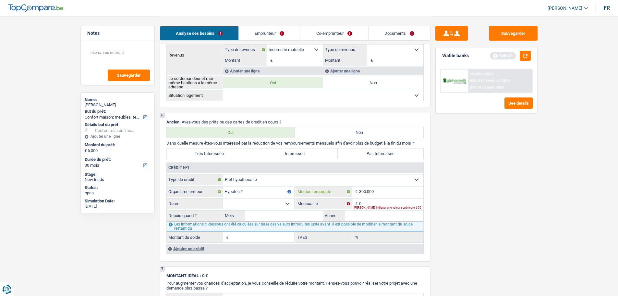
type input "300.000"
click at [281, 207] on select "120 mois 132 mois 144 mois 180 mois 240 mois 300 mois 360 mois 420 mois Sélecti…" at bounding box center [258, 203] width 71 height 10
select select "300"
click at [223, 198] on select "120 mois 132 mois 144 mois 180 mois 240 mois 300 mois 360 mois 420 mois Sélecti…" at bounding box center [258, 203] width 71 height 10
click at [365, 200] on input "0" at bounding box center [391, 203] width 64 height 10
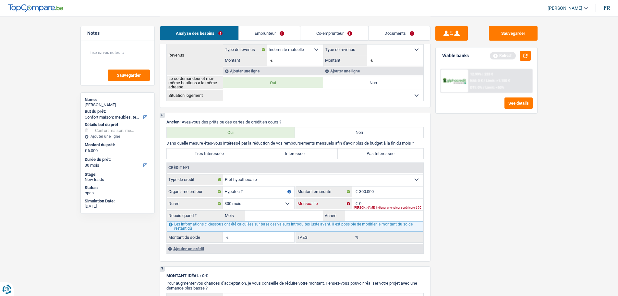
click at [365, 200] on input "0" at bounding box center [391, 203] width 64 height 10
type input "1.150"
click at [360, 216] on input "Année" at bounding box center [384, 215] width 78 height 10
type input "2019"
click at [317, 215] on input "Mois" at bounding box center [284, 215] width 78 height 10
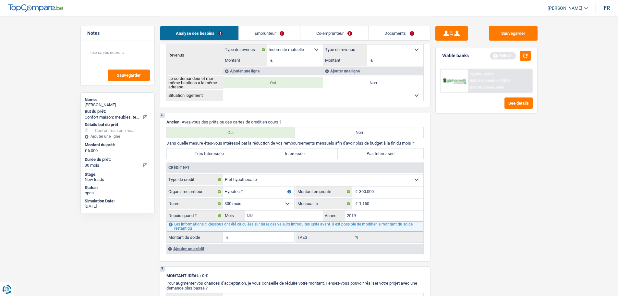
click at [294, 217] on input "Mois" at bounding box center [284, 215] width 78 height 10
type input "6"
type input "231.897"
type input "1,15"
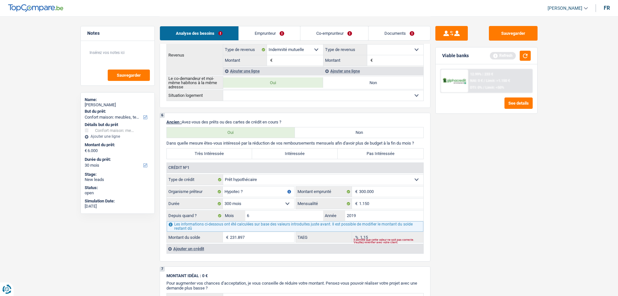
click at [514, 209] on div "Sauvegarder Viable banks Refresh 12.99% | 233 € NAI: 0 € / Limit: >1.150 € DTI:…" at bounding box center [486, 155] width 112 height 259
drag, startPoint x: 109, startPoint y: 48, endPoint x: 113, endPoint y: 46, distance: 4.4
click at [113, 46] on textarea at bounding box center [117, 54] width 65 height 19
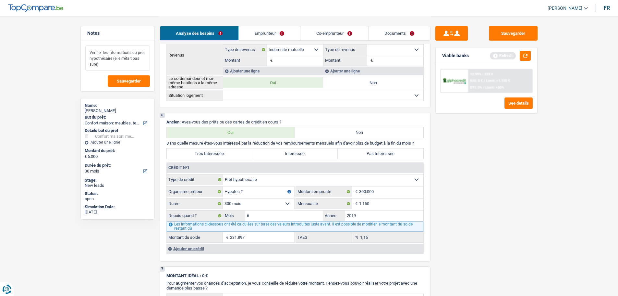
type textarea "Vérifier les informations du prêt hypothécaire (elle n'était pas sure)"
click at [364, 152] on label "Pas Intéressée" at bounding box center [381, 153] width 86 height 10
click at [364, 152] on input "Pas Intéressée" at bounding box center [381, 153] width 86 height 10
radio input "true"
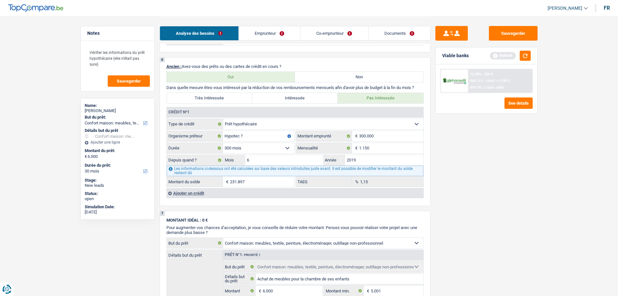
scroll to position [422, 0]
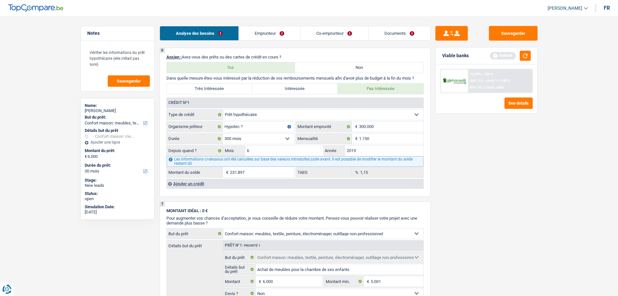
click at [197, 184] on div "Ajouter un crédit" at bounding box center [294, 183] width 257 height 10
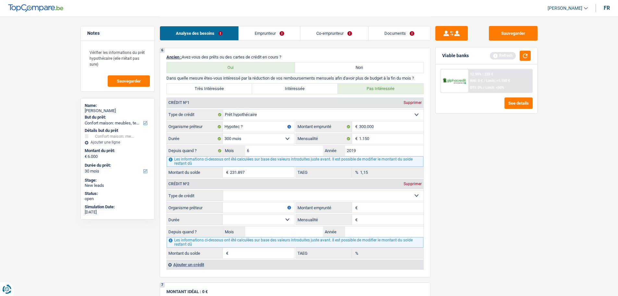
drag, startPoint x: 261, startPoint y: 194, endPoint x: 258, endPoint y: 196, distance: 3.5
click at [261, 195] on select "Carte ou ouverture de crédit Prêt hypothécaire Vente à tempérament Prêt à tempé…" at bounding box center [323, 195] width 200 height 10
select select "cardOrCredit"
type input "0"
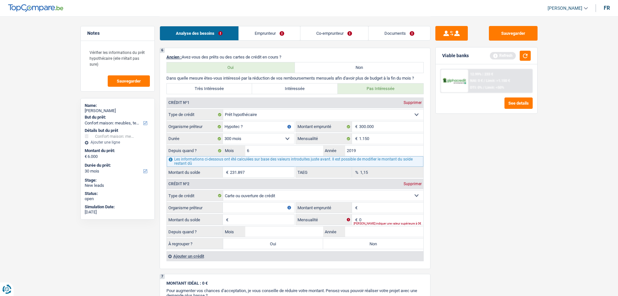
click at [239, 208] on input "Organisme prêteur" at bounding box center [258, 207] width 71 height 10
type input "Belfius"
click at [375, 211] on input "Montant emprunté" at bounding box center [391, 207] width 64 height 10
type input "1.500"
click at [259, 219] on input "Montant du solde" at bounding box center [262, 219] width 64 height 10
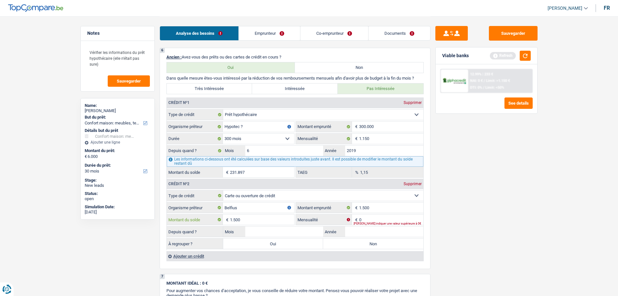
type input "1.500"
click at [386, 220] on input "0" at bounding box center [391, 219] width 64 height 10
type input "70"
click at [385, 228] on input "Année" at bounding box center [384, 231] width 78 height 10
type input "2023"
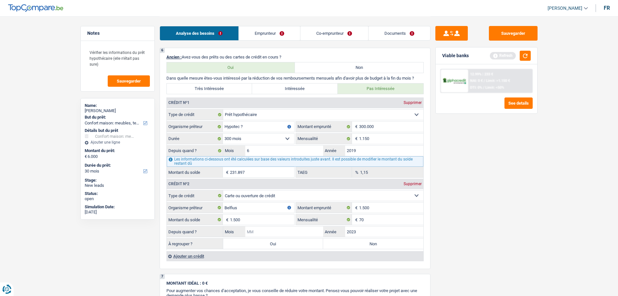
click at [306, 229] on input "Mois" at bounding box center [284, 231] width 78 height 10
type input "1"
click at [355, 241] on label "Non" at bounding box center [373, 243] width 100 height 10
click at [355, 241] on input "Non" at bounding box center [373, 243] width 100 height 10
radio input "true"
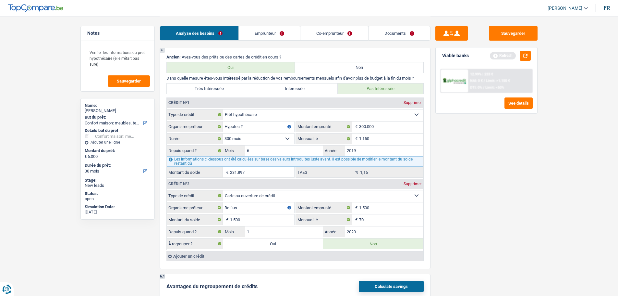
click at [322, 30] on link "Co-emprunteur" at bounding box center [333, 33] width 67 height 14
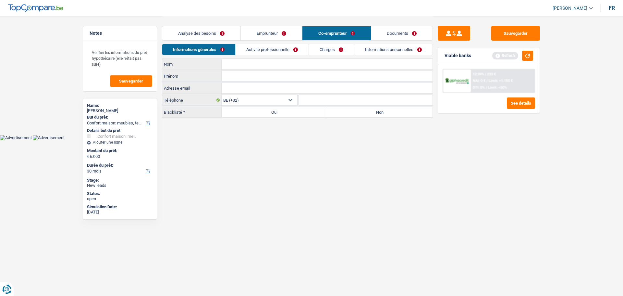
click at [337, 54] on link "Charges" at bounding box center [331, 49] width 45 height 11
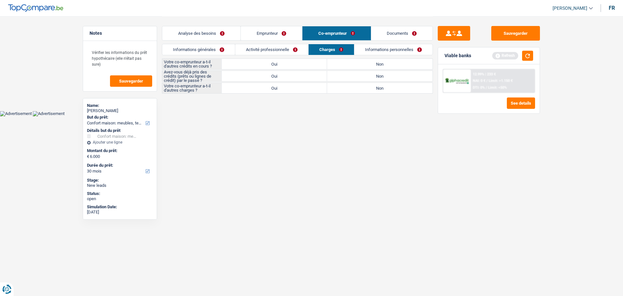
click at [283, 61] on label "Oui" at bounding box center [274, 64] width 105 height 10
click at [283, 61] on input "Oui" at bounding box center [274, 64] width 105 height 10
radio input "true"
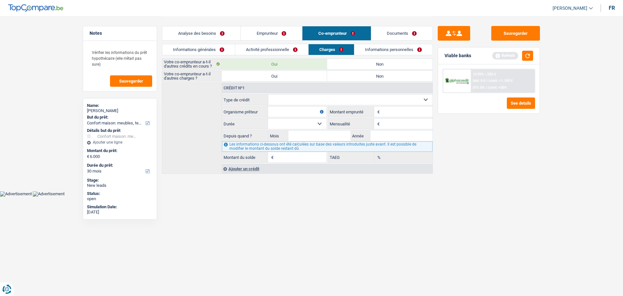
click at [303, 96] on select "Carte ou ouverture de crédit Prêt hypothécaire Vente à tempérament Prêt à tempé…" at bounding box center [350, 99] width 164 height 10
select select "cardOrCredit"
type input "0"
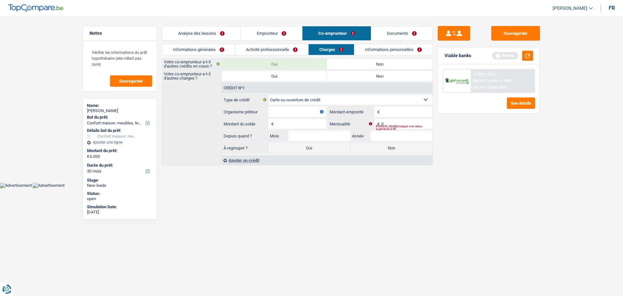
click at [293, 114] on input "Organisme prêteur" at bounding box center [297, 111] width 58 height 10
type input "Belfius"
click at [397, 112] on input "Montant" at bounding box center [406, 111] width 51 height 10
type input "2.500"
click at [288, 129] on fieldset "Carte ou ouverture de crédit Prêt hypothécaire Vente à tempérament Prêt à tempé…" at bounding box center [327, 124] width 211 height 60
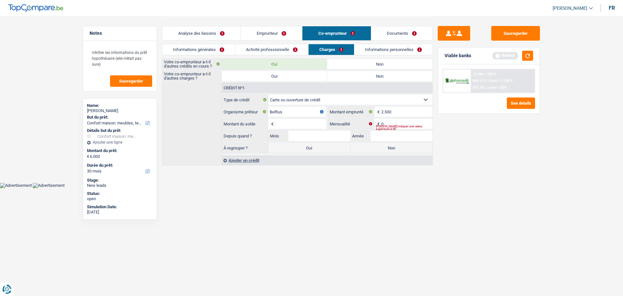
click at [289, 126] on input "Montant du solde" at bounding box center [300, 123] width 51 height 10
type input "2.500"
click at [395, 122] on input "0" at bounding box center [406, 123] width 51 height 10
type input "100"
drag, startPoint x: 391, startPoint y: 129, endPoint x: 389, endPoint y: 138, distance: 8.9
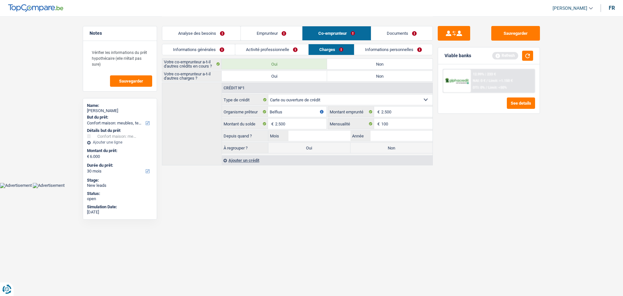
click at [390, 130] on fieldset "Carte ou ouverture de crédit Prêt hypothécaire Vente à tempérament Prêt à tempé…" at bounding box center [327, 124] width 211 height 60
click at [389, 138] on input "Année" at bounding box center [401, 135] width 62 height 10
type input "2023"
click at [325, 139] on input "Mois" at bounding box center [319, 135] width 62 height 10
type input "1"
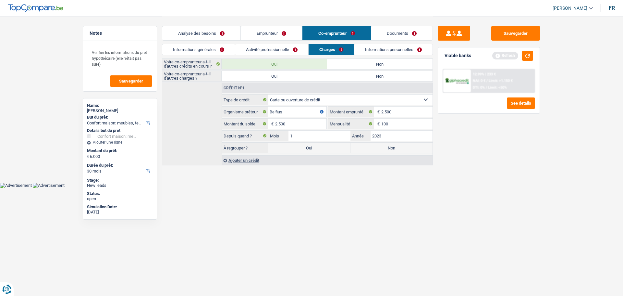
click at [376, 143] on label "Non" at bounding box center [391, 147] width 82 height 10
click at [376, 143] on input "Non" at bounding box center [391, 147] width 82 height 10
radio input "true"
click at [377, 147] on label "Non" at bounding box center [391, 147] width 82 height 10
click at [377, 147] on input "Non" at bounding box center [391, 147] width 82 height 10
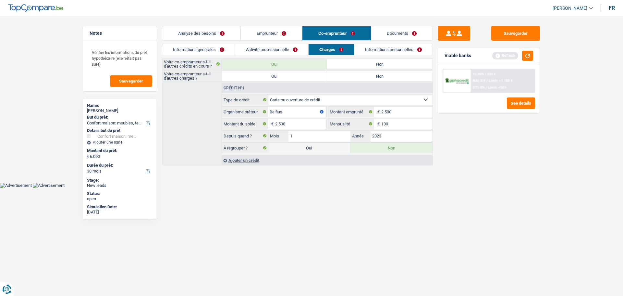
click at [230, 53] on link "Informations générales" at bounding box center [198, 49] width 73 height 11
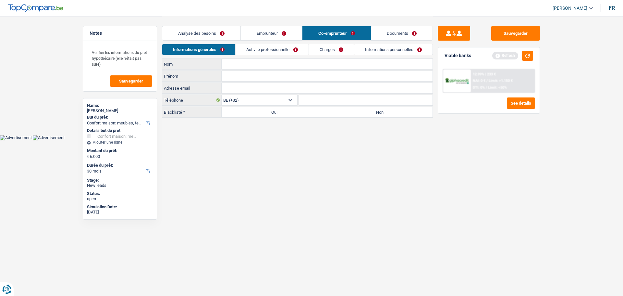
click at [221, 36] on link "Analyse des besoins" at bounding box center [201, 33] width 78 height 14
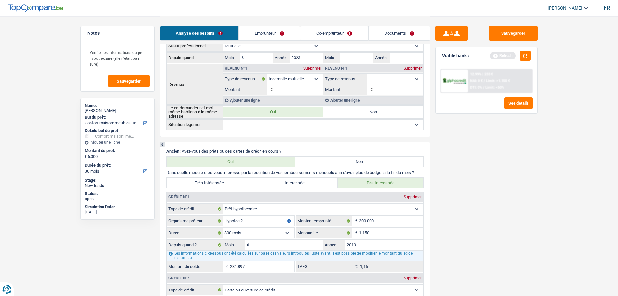
scroll to position [260, 0]
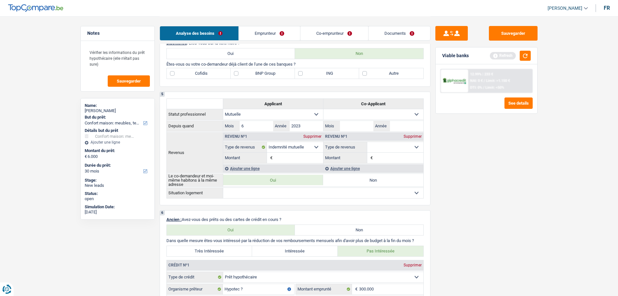
click at [376, 72] on label "Autre" at bounding box center [391, 73] width 64 height 10
click at [376, 72] on input "Autre" at bounding box center [391, 73] width 64 height 10
checkbox input "true"
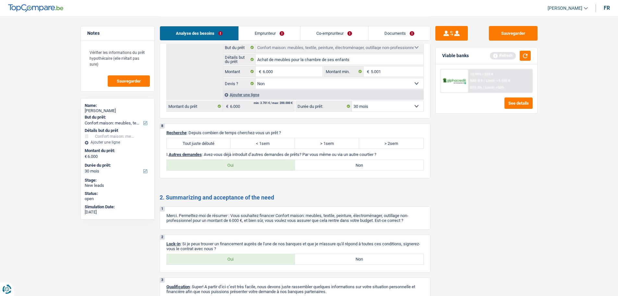
scroll to position [714, 0]
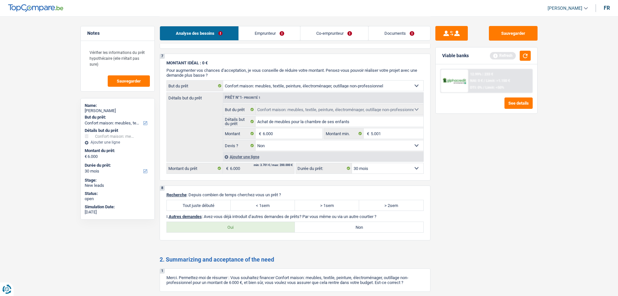
click at [207, 202] on label "Tout juste débuté" at bounding box center [199, 205] width 64 height 10
drag, startPoint x: 220, startPoint y: 204, endPoint x: 285, endPoint y: 225, distance: 68.3
click at [222, 205] on label "Tout juste débuté" at bounding box center [199, 205] width 64 height 10
click at [222, 205] on input "Tout juste débuté" at bounding box center [199, 205] width 64 height 10
radio input "true"
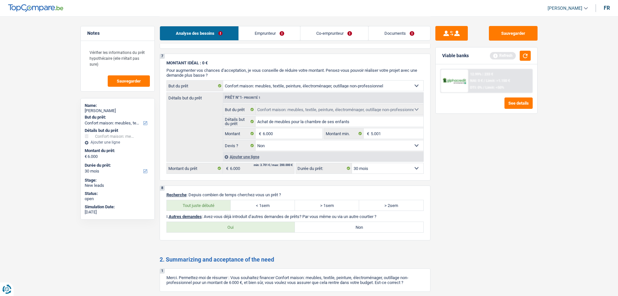
click at [323, 225] on label "Non" at bounding box center [359, 227] width 128 height 10
click at [323, 225] on input "Non" at bounding box center [359, 227] width 128 height 10
radio input "true"
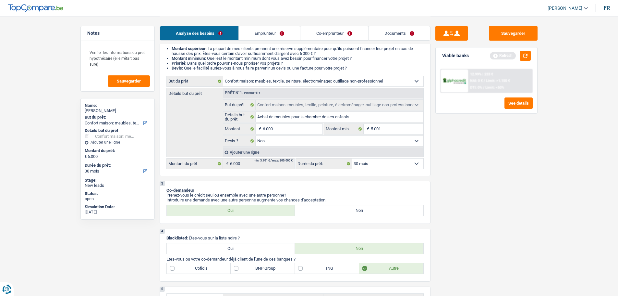
scroll to position [0, 0]
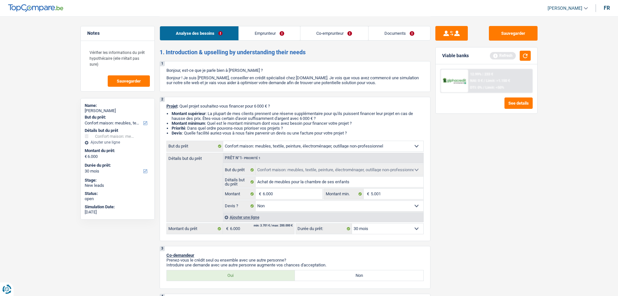
click at [269, 33] on link "Emprunteur" at bounding box center [269, 33] width 61 height 14
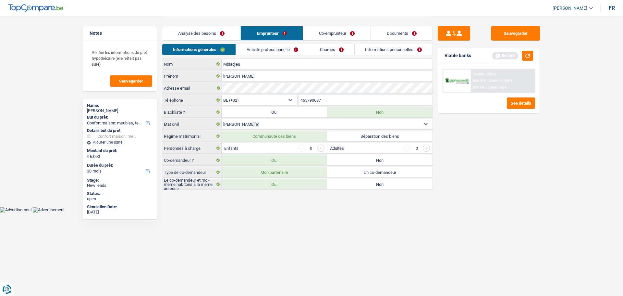
click at [320, 147] on input "button" at bounding box center [320, 147] width 7 height 7
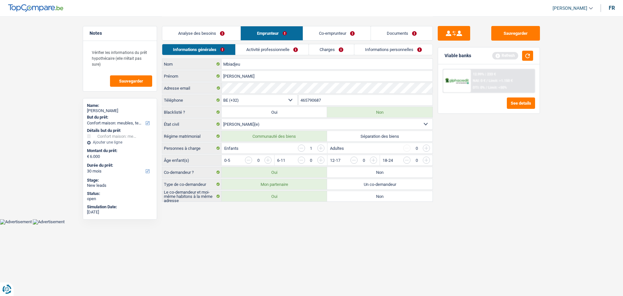
click at [320, 147] on input "button" at bounding box center [320, 147] width 7 height 7
click at [376, 159] on input "button" at bounding box center [505, 161] width 270 height 10
click at [318, 160] on input "button" at bounding box center [452, 161] width 270 height 10
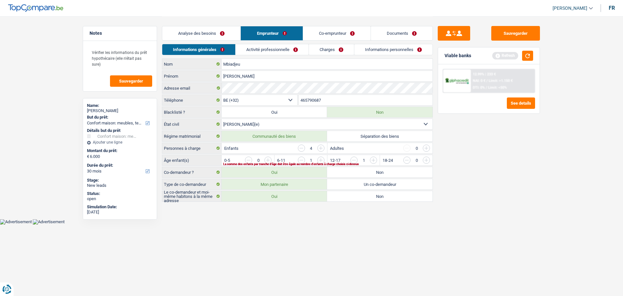
click at [318, 157] on input "button" at bounding box center [452, 161] width 270 height 10
click at [265, 160] on input "button" at bounding box center [399, 161] width 270 height 10
click at [265, 48] on link "Activité professionnelle" at bounding box center [272, 49] width 73 height 11
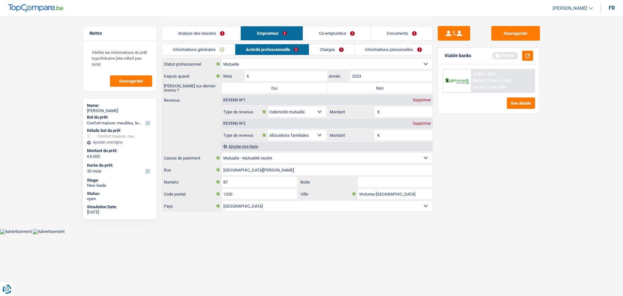
drag, startPoint x: 374, startPoint y: 88, endPoint x: 385, endPoint y: 95, distance: 12.8
click at [374, 88] on label "Non" at bounding box center [379, 88] width 105 height 10
click at [374, 88] on input "Non" at bounding box center [379, 88] width 105 height 10
radio input "true"
click at [405, 113] on input "Montant" at bounding box center [407, 111] width 52 height 10
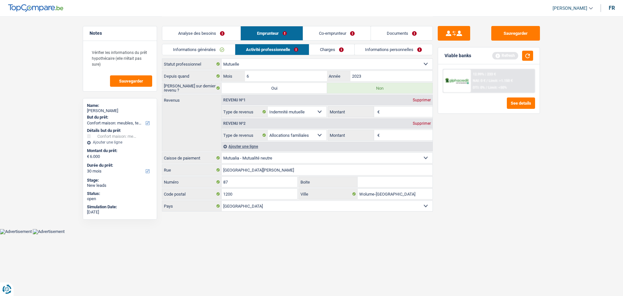
click at [403, 113] on input "Montant" at bounding box center [407, 111] width 52 height 10
click at [394, 113] on input "Montant" at bounding box center [407, 111] width 52 height 10
click at [396, 110] on input "1.500" at bounding box center [407, 111] width 52 height 10
click at [396, 111] on input "1.500" at bounding box center [407, 111] width 52 height 10
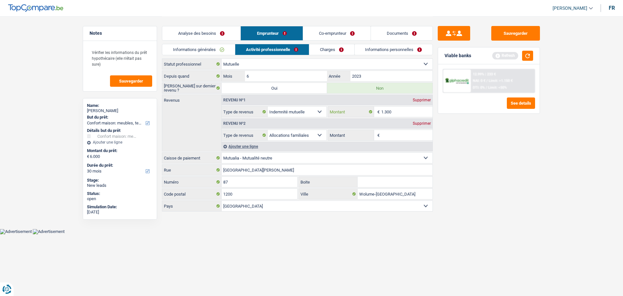
type input "1.300"
click at [410, 131] on input "Montant" at bounding box center [407, 135] width 52 height 10
type input "720"
click at [455, 176] on div "Sauvegarder Viable banks Refresh 12.99% | 233 € NAI: 0 € / Limit: >1.150 € DTI:…" at bounding box center [489, 155] width 112 height 259
click at [320, 49] on link "Charges" at bounding box center [331, 49] width 45 height 11
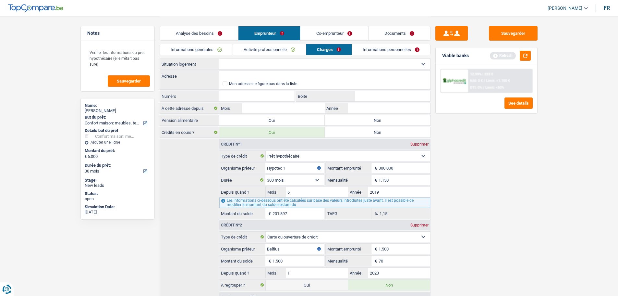
click at [302, 61] on select "Locataire Propriétaire avec prêt hypothécaire Propriétaire sans prêt hypothécai…" at bounding box center [324, 64] width 211 height 10
select select "ownerWithMortgage"
click at [219, 59] on select "Locataire Propriétaire avec prêt hypothécaire Propriétaire sans prêt hypothécai…" at bounding box center [324, 64] width 211 height 10
click at [231, 77] on input "Adresse" at bounding box center [324, 76] width 211 height 10
click at [259, 98] on input "Numéro" at bounding box center [257, 96] width 76 height 10
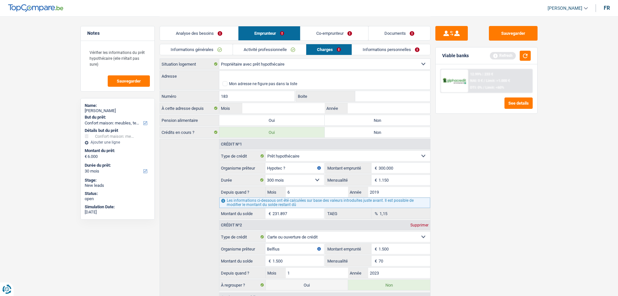
type input "183"
click at [270, 75] on input "Adresse" at bounding box center [324, 76] width 211 height 10
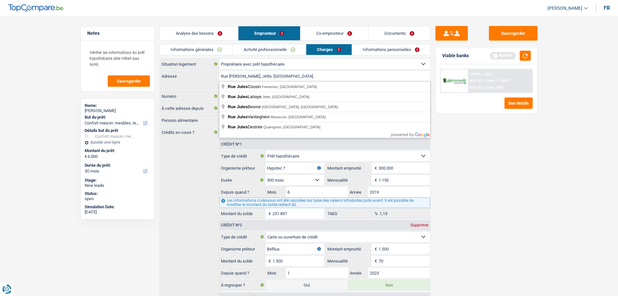
type input "Rue Jules Lahaye, 1090, Jette, BE"
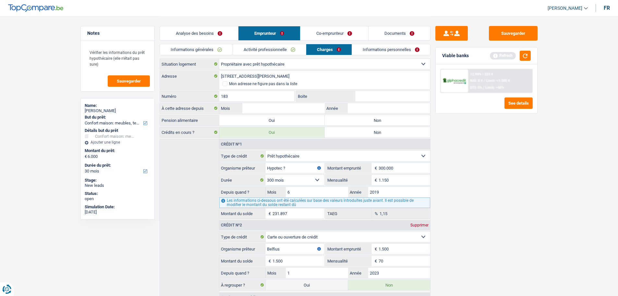
click at [374, 97] on input "Boite" at bounding box center [392, 96] width 75 height 10
click at [257, 99] on input "183" at bounding box center [257, 96] width 76 height 10
click at [345, 116] on label "Non" at bounding box center [377, 120] width 105 height 10
click at [345, 116] on input "Non" at bounding box center [377, 120] width 105 height 10
radio input "true"
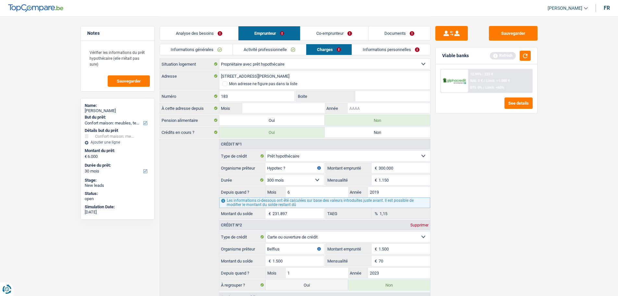
click at [370, 106] on input "Année" at bounding box center [389, 108] width 82 height 10
click at [308, 109] on input "Mois" at bounding box center [283, 108] width 82 height 10
click at [380, 105] on input "2018" at bounding box center [389, 108] width 82 height 10
type input "2019"
drag, startPoint x: 274, startPoint y: 110, endPoint x: 279, endPoint y: 112, distance: 5.7
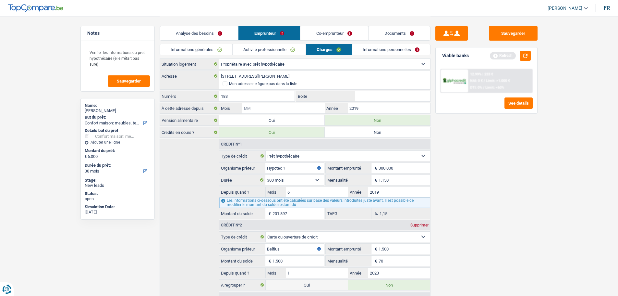
click at [274, 111] on input "Mois" at bounding box center [283, 108] width 82 height 10
type input "6"
click at [504, 232] on div "Sauvegarder Viable banks Refresh 12.99% | 233 € NAI: 0 € / Limit: >1.000 € DTI:…" at bounding box center [486, 155] width 112 height 259
click at [408, 54] on link "Informations personnelles" at bounding box center [391, 49] width 78 height 11
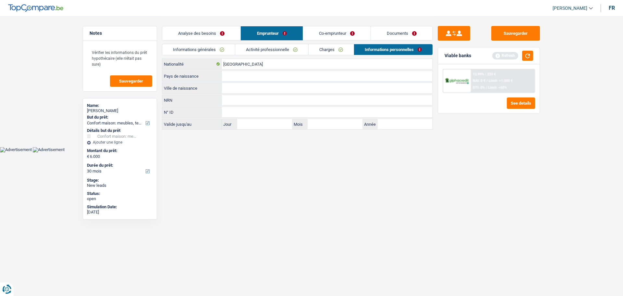
click at [243, 85] on input "Ville de naissance" at bounding box center [327, 88] width 211 height 10
click at [249, 88] on input "Ville de naissance" at bounding box center [327, 88] width 211 height 10
click at [248, 89] on input "Ville de naissance" at bounding box center [327, 88] width 211 height 10
type input "Tonga"
click at [250, 79] on input "Pays de naissance" at bounding box center [327, 76] width 211 height 10
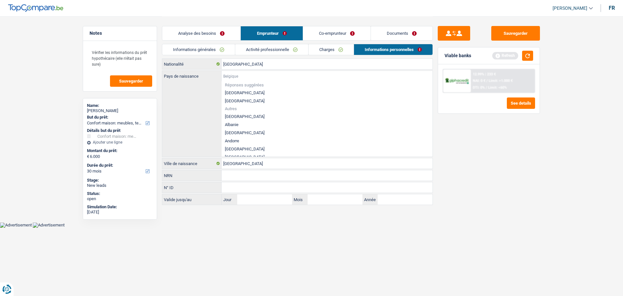
type input "C"
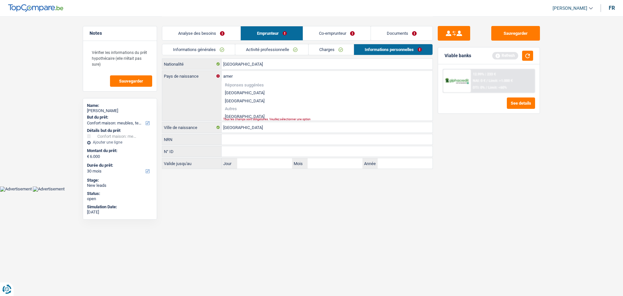
click at [252, 115] on li "Cameroun" at bounding box center [327, 116] width 211 height 8
type input "Cameroun"
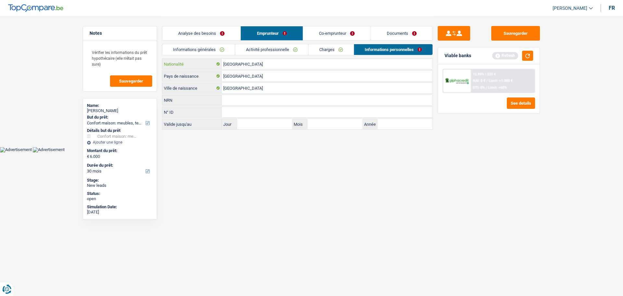
click at [264, 64] on input "[GEOGRAPHIC_DATA]" at bounding box center [327, 64] width 211 height 10
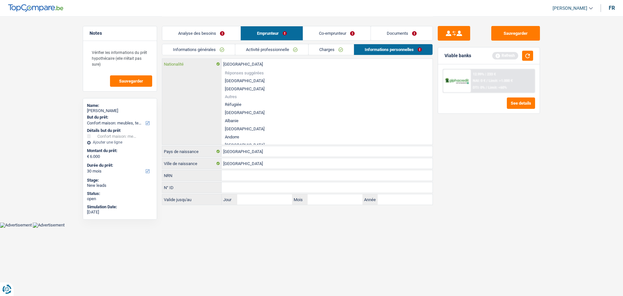
click at [260, 65] on input "[GEOGRAPHIC_DATA]" at bounding box center [327, 64] width 211 height 10
click at [258, 65] on input "[GEOGRAPHIC_DATA]" at bounding box center [327, 64] width 211 height 10
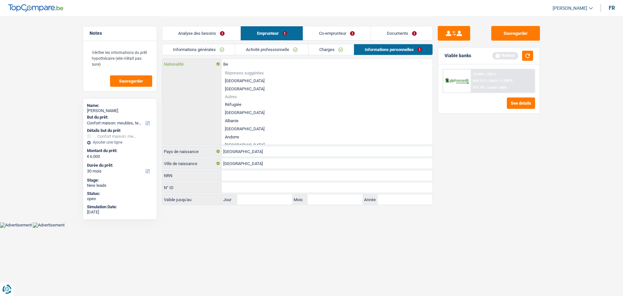
type input "B"
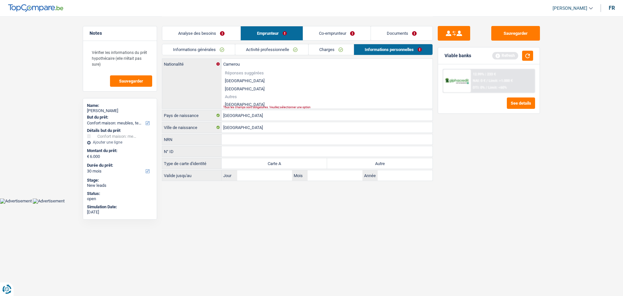
click at [238, 102] on li "Cameroun" at bounding box center [327, 104] width 211 height 8
type input "Cameroun"
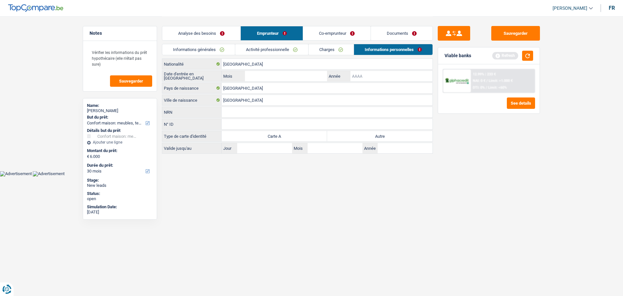
click at [370, 73] on input "Année" at bounding box center [391, 76] width 82 height 10
click at [386, 137] on label "Autre" at bounding box center [379, 136] width 105 height 10
click at [386, 137] on input "Autre" at bounding box center [379, 136] width 105 height 10
radio input "true"
click at [392, 77] on input "Année" at bounding box center [391, 76] width 82 height 10
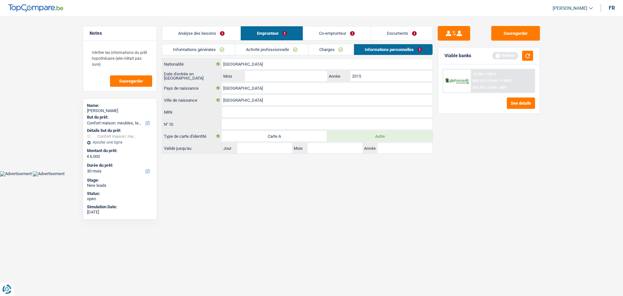
type input "2015"
click at [325, 76] on input "Mois" at bounding box center [286, 76] width 82 height 10
type input "6"
click at [502, 168] on div "Sauvegarder Viable banks Refresh 12.99% | 233 € NAI: 0 € / Limit: >1.000 € DTI:…" at bounding box center [489, 155] width 112 height 259
click at [369, 78] on input "2015" at bounding box center [391, 76] width 82 height 10
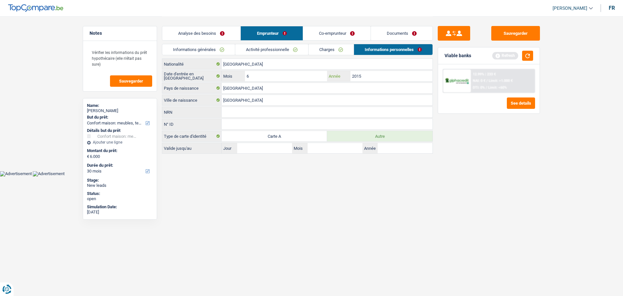
click at [369, 77] on input "2015" at bounding box center [391, 76] width 82 height 10
type input "2016"
click at [279, 79] on input "6" at bounding box center [286, 76] width 82 height 10
click at [501, 129] on div "Sauvegarder Viable banks Refresh 12.99% | 233 € NAI: 0 € / Limit: >1.000 € DTI:…" at bounding box center [489, 155] width 112 height 259
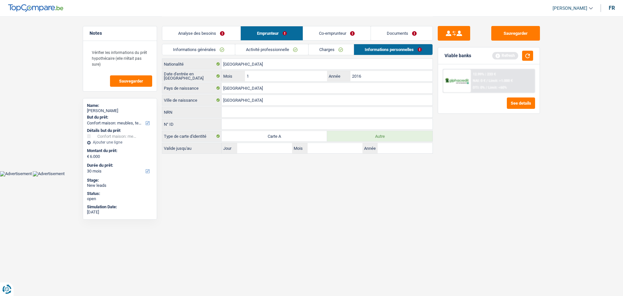
click at [503, 142] on div "Sauvegarder Viable banks Refresh 12.99% | 233 € NAI: 0 € / Limit: >1.000 € DTI:…" at bounding box center [489, 155] width 112 height 259
click at [288, 77] on input "1" at bounding box center [286, 76] width 82 height 10
type input "12"
click at [472, 186] on div "Sauvegarder Viable banks Refresh 12.99% | 233 € NAI: 0 € / Limit: >1.000 € DTI:…" at bounding box center [489, 155] width 112 height 259
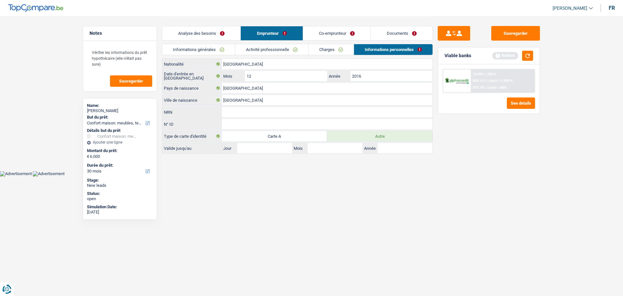
click at [357, 33] on link "Co-emprunteur" at bounding box center [336, 33] width 67 height 14
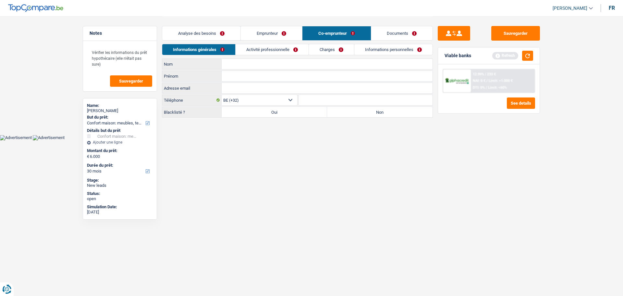
click at [246, 75] on input "Prénom" at bounding box center [327, 76] width 211 height 10
type input "Gaston"
click at [264, 65] on input "Nom" at bounding box center [327, 64] width 211 height 10
type input "Touko"
click at [368, 114] on label "Non" at bounding box center [379, 112] width 105 height 10
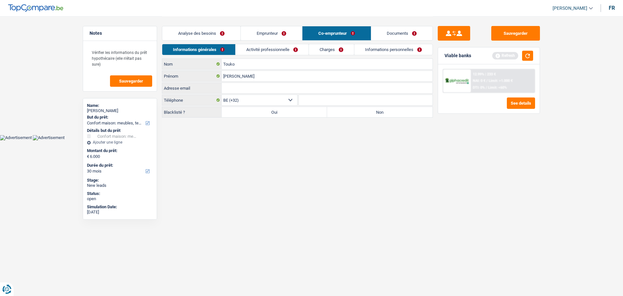
click at [368, 114] on input "Non" at bounding box center [379, 112] width 105 height 10
radio input "true"
click at [263, 47] on link "Activité professionnelle" at bounding box center [272, 49] width 73 height 11
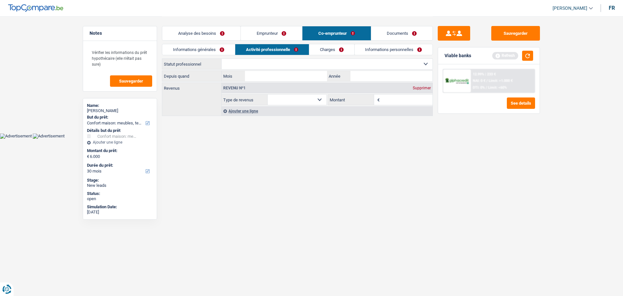
click at [308, 69] on select "Ouvrier Employé privé Employé public Invalide Indépendant Pensionné Chômeur Mut…" at bounding box center [327, 64] width 211 height 10
select select "privateEmployee"
click at [222, 59] on select "Ouvrier Employé privé Employé public Invalide Indépendant Pensionné Chômeur Mut…" at bounding box center [327, 64] width 211 height 10
select select "netSalary"
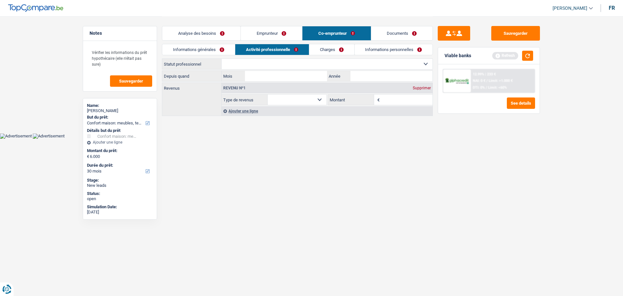
select select "mealVouchers"
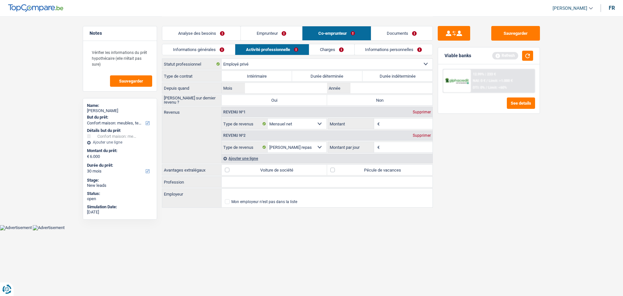
click at [392, 77] on label "Durée indéterminée" at bounding box center [397, 76] width 70 height 10
click at [392, 77] on input "Durée indéterminée" at bounding box center [397, 76] width 70 height 10
radio input "true"
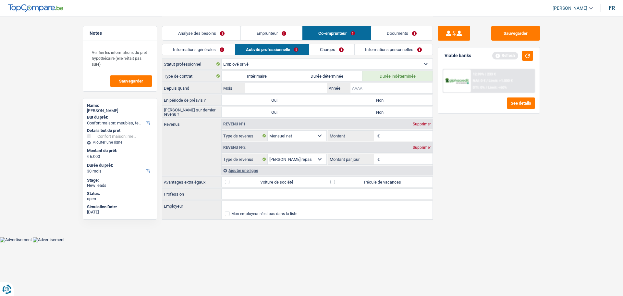
click at [384, 88] on input "Année" at bounding box center [391, 88] width 82 height 10
type input "2015"
click at [260, 88] on input "Mois" at bounding box center [286, 88] width 82 height 10
type input "6"
click at [389, 96] on label "Non" at bounding box center [379, 100] width 105 height 10
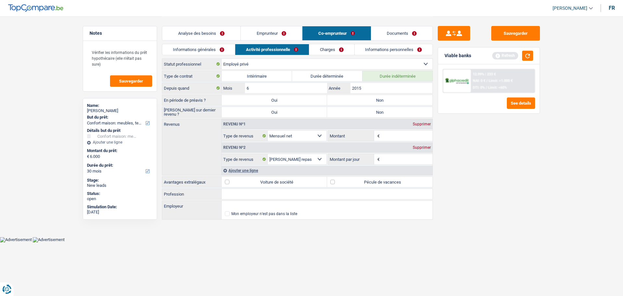
click at [389, 96] on input "Non" at bounding box center [379, 100] width 105 height 10
click at [378, 111] on label "Non" at bounding box center [379, 112] width 105 height 10
click at [378, 111] on input "Non" at bounding box center [379, 112] width 105 height 10
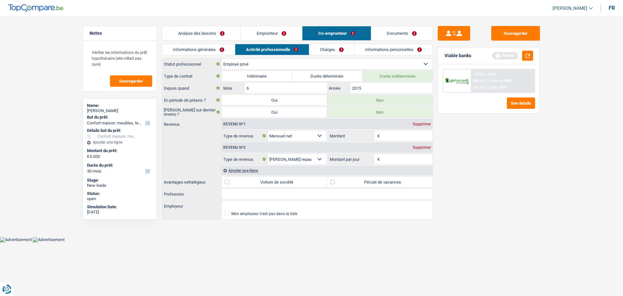
click at [394, 135] on input "Montant" at bounding box center [407, 135] width 52 height 10
click at [238, 167] on div "Ajouter une ligne" at bounding box center [327, 169] width 211 height 9
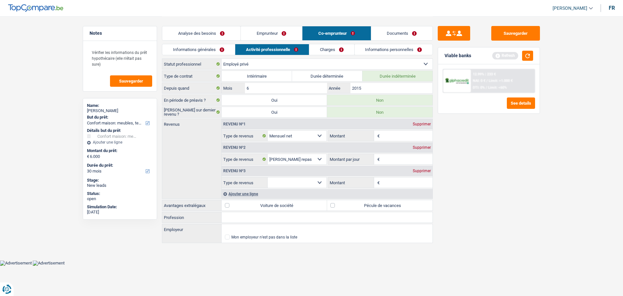
click at [307, 178] on select "Allocation d'handicap Allocations chômage Allocations familiales Chèques repas …" at bounding box center [297, 182] width 59 height 10
click at [268, 177] on select "Allocation d'handicap Allocations chômage Allocations familiales Chèques repas …" at bounding box center [297, 182] width 59 height 10
click at [387, 136] on input "Montant" at bounding box center [407, 135] width 52 height 10
click at [398, 180] on input "Montant" at bounding box center [407, 182] width 52 height 10
drag, startPoint x: 281, startPoint y: 174, endPoint x: 285, endPoint y: 165, distance: 9.7
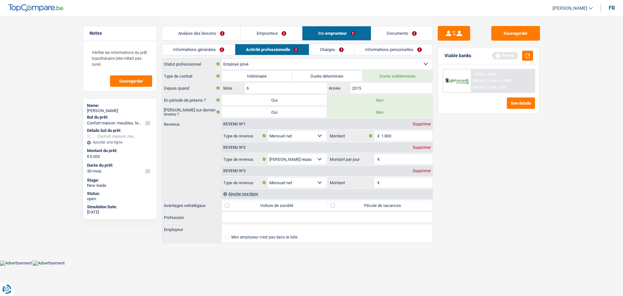
click at [285, 165] on div "Revenu nº3 Supprimer Allocation d'handicap Allocations chômage Allocations fami…" at bounding box center [327, 175] width 211 height 23
drag, startPoint x: 241, startPoint y: 170, endPoint x: 256, endPoint y: 169, distance: 14.9
click at [250, 168] on div "Revenu nº3 Supprimer" at bounding box center [327, 170] width 211 height 10
click at [389, 180] on input "Montant" at bounding box center [407, 182] width 52 height 10
click at [459, 197] on div "Sauvegarder Viable banks Refresh 12.99% | 233 € NAI: 0 € / Limit: >1.000 € DTI:…" at bounding box center [489, 155] width 112 height 259
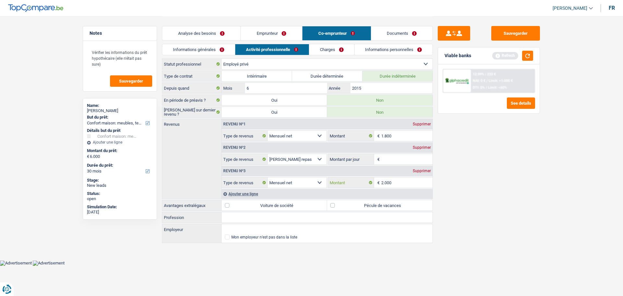
click at [399, 180] on input "2.000" at bounding box center [407, 182] width 52 height 10
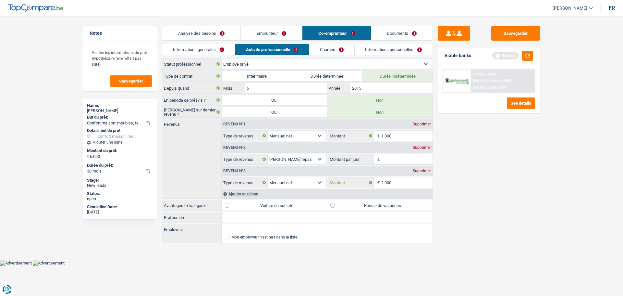
click at [399, 180] on input "2.000" at bounding box center [407, 182] width 52 height 10
click at [496, 195] on div "Sauvegarder Viable banks Refresh 12.99% | 233 € NAI: 0 € / Limit: >1.000 € DTI:…" at bounding box center [489, 155] width 112 height 259
click at [528, 53] on button "button" at bounding box center [527, 56] width 11 height 10
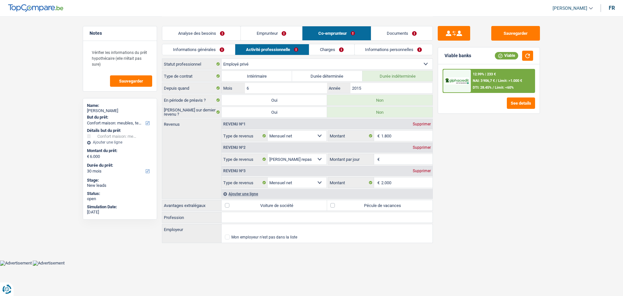
click at [356, 208] on label "Pécule de vacances" at bounding box center [379, 205] width 105 height 10
click at [356, 208] on input "Pécule de vacances" at bounding box center [379, 205] width 105 height 10
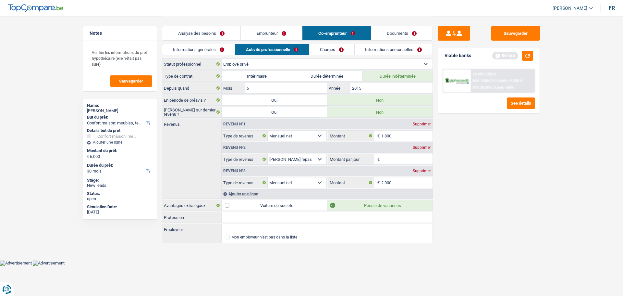
click at [403, 159] on input "Montant par jour" at bounding box center [407, 159] width 52 height 10
click at [398, 181] on input "2.000" at bounding box center [407, 182] width 52 height 10
drag, startPoint x: 550, startPoint y: 174, endPoint x: 551, endPoint y: 185, distance: 10.8
click at [550, 177] on main "Notes Vérifier les informations du prêt hypothécaire (elle n'était pas sure) Sa…" at bounding box center [311, 130] width 623 height 260
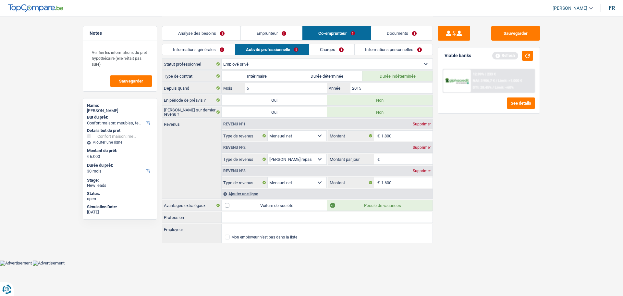
click at [394, 162] on input "Montant par jour" at bounding box center [407, 159] width 52 height 10
click at [392, 155] on input "Montant par jour" at bounding box center [407, 159] width 52 height 10
click at [390, 156] on input "Montant par jour" at bounding box center [407, 159] width 52 height 10
click at [501, 189] on div "Sauvegarder Viable banks Refresh 12.99% | 233 € NAI: 3 906,7 € / Limit: >1.000 …" at bounding box center [489, 155] width 112 height 259
click at [292, 218] on input "Profession" at bounding box center [327, 217] width 211 height 10
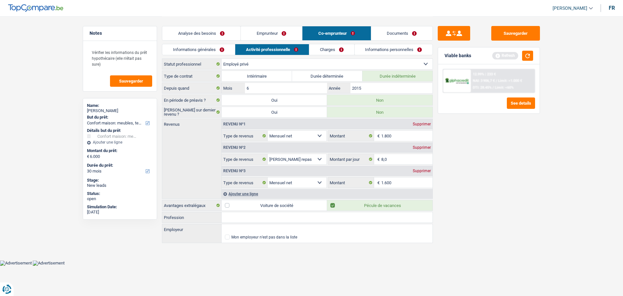
click at [296, 217] on input "Profession" at bounding box center [327, 217] width 211 height 10
click at [249, 217] on input "Profession" at bounding box center [327, 217] width 211 height 10
click at [537, 232] on div "Sauvegarder Viable banks Refresh 12.99% | 233 € NAI: 3 906,7 € / Limit: >1.000 …" at bounding box center [489, 155] width 112 height 259
click at [334, 49] on link "Charges" at bounding box center [331, 49] width 45 height 11
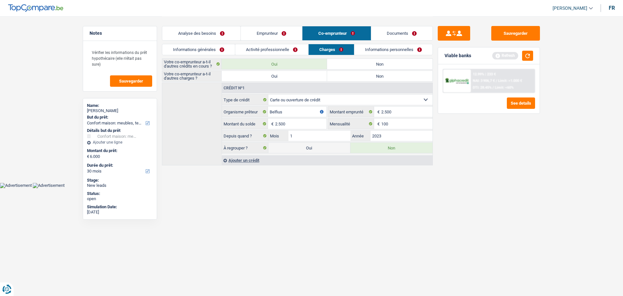
click at [360, 75] on label "Non" at bounding box center [379, 76] width 105 height 10
click at [360, 75] on input "Non" at bounding box center [379, 76] width 105 height 10
click at [279, 50] on link "Activité professionnelle" at bounding box center [271, 49] width 73 height 11
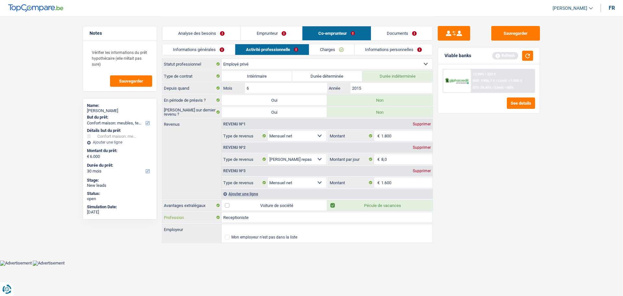
click at [290, 221] on input "Receptioniste" at bounding box center [327, 217] width 211 height 10
click at [293, 219] on input "Receptioniste" at bounding box center [327, 217] width 211 height 10
click at [503, 175] on div "Sauvegarder Viable banks Refresh 12.99% | 233 € NAI: 3 906,7 € / Limit: >1.000 …" at bounding box center [489, 155] width 112 height 259
click at [351, 52] on link "Charges" at bounding box center [331, 49] width 45 height 11
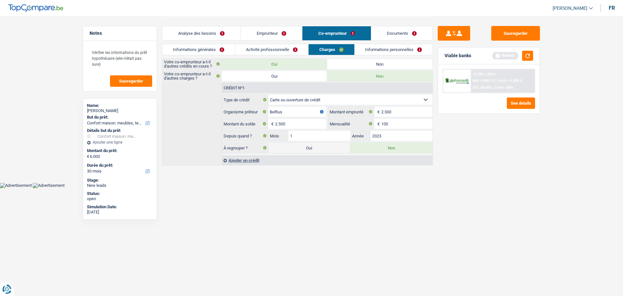
click at [382, 46] on link "Informations personnelles" at bounding box center [394, 49] width 78 height 11
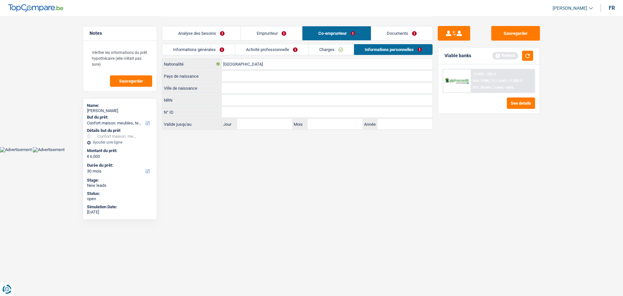
click at [246, 91] on input "Ville de naissance" at bounding box center [327, 88] width 211 height 10
click at [528, 58] on button "button" at bounding box center [527, 56] width 11 height 10
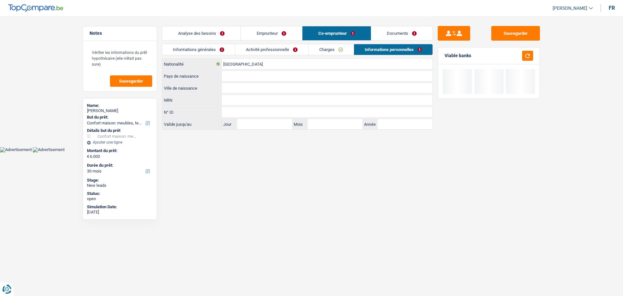
click at [276, 90] on input "Ville de naissance" at bounding box center [327, 88] width 211 height 10
click at [265, 76] on input "Pays de naissance" at bounding box center [327, 76] width 211 height 10
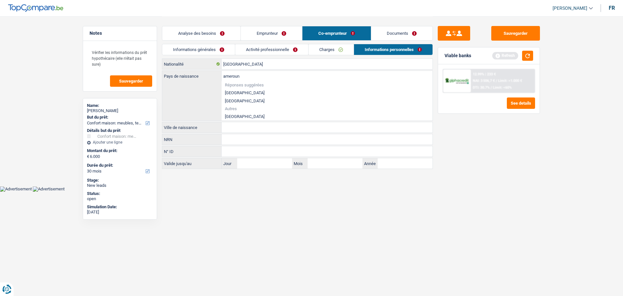
click at [233, 116] on li "Cameroun" at bounding box center [327, 116] width 211 height 8
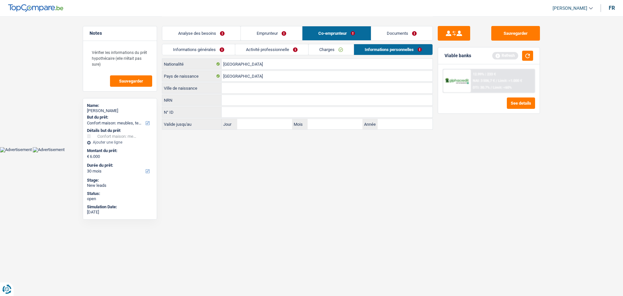
click at [228, 88] on input "Ville de naissance" at bounding box center [327, 88] width 211 height 10
click at [263, 152] on html "Vous avez le contrôle de vos données Nous utilisons des cookies, tout comme nos…" at bounding box center [311, 76] width 623 height 152
click at [526, 60] on button "button" at bounding box center [527, 56] width 11 height 10
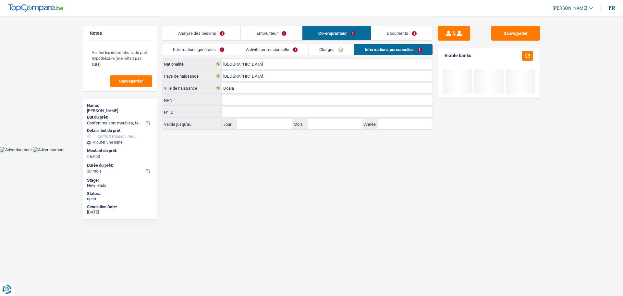
click at [230, 34] on link "Analyse des besoins" at bounding box center [201, 33] width 78 height 14
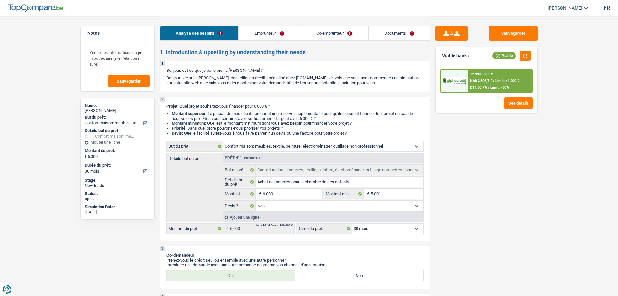
click at [483, 74] on div "12.99% | 233 €" at bounding box center [481, 74] width 23 height 4
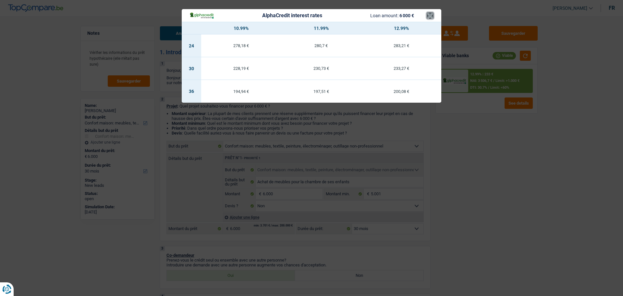
click at [432, 13] on button "×" at bounding box center [430, 15] width 7 height 6
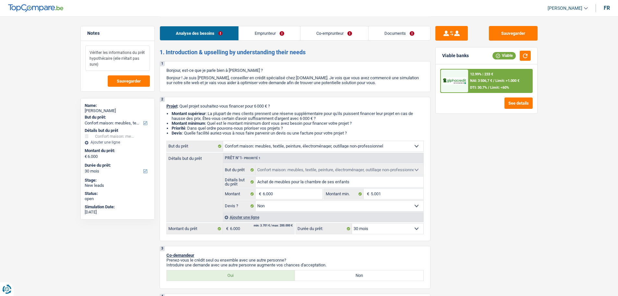
click at [112, 66] on textarea "Vérifier les informations du prêt hypothécaire (elle n'était pas sure)" at bounding box center [117, 57] width 65 height 25
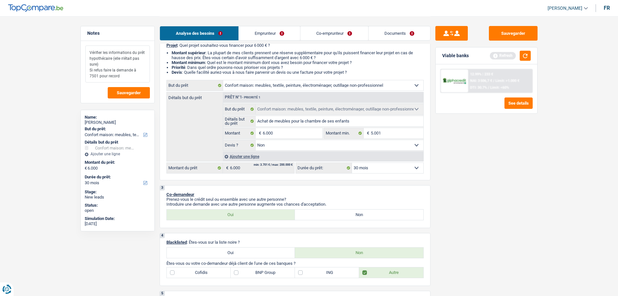
scroll to position [65, 0]
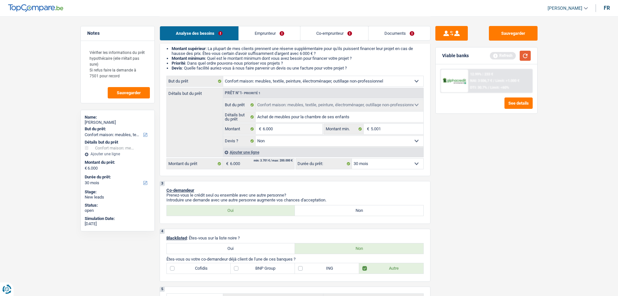
click at [522, 53] on button "button" at bounding box center [525, 56] width 11 height 10
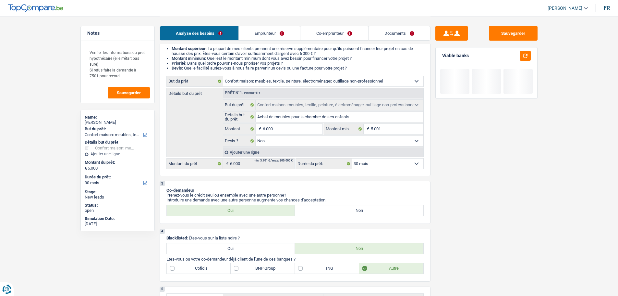
click at [384, 35] on link "Documents" at bounding box center [400, 33] width 62 height 14
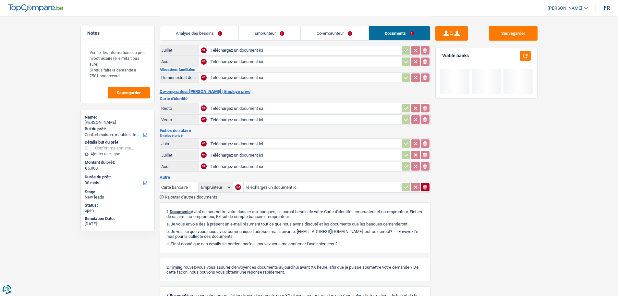
click at [208, 31] on link "Analyse des besoins" at bounding box center [199, 33] width 79 height 14
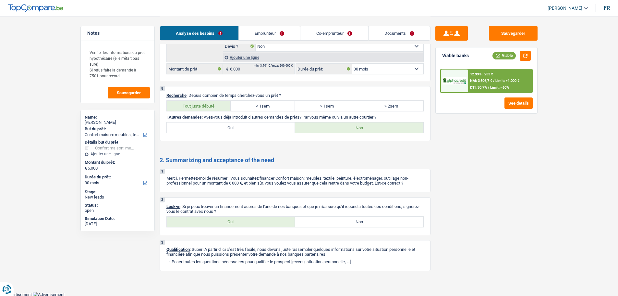
scroll to position [894, 0]
click at [260, 219] on label "Oui" at bounding box center [231, 220] width 128 height 10
click at [260, 219] on input "Oui" at bounding box center [231, 220] width 128 height 10
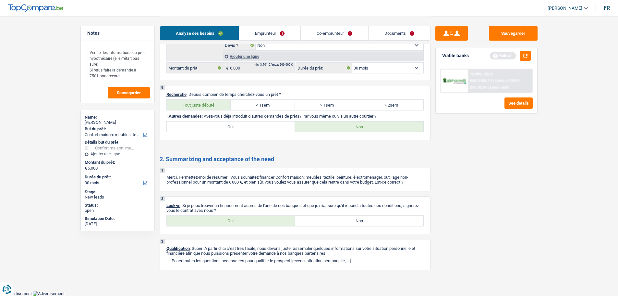
drag, startPoint x: 395, startPoint y: 36, endPoint x: 390, endPoint y: 36, distance: 5.2
click at [395, 36] on link "Documents" at bounding box center [400, 33] width 62 height 14
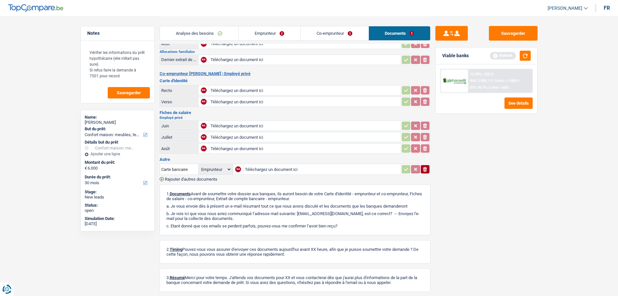
scroll to position [0, 0]
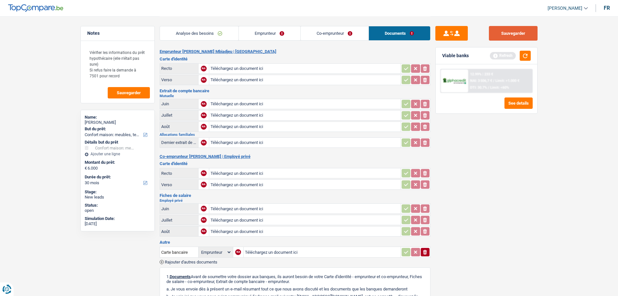
click at [521, 28] on button "Sauvegarder" at bounding box center [513, 33] width 49 height 15
click at [122, 97] on button "Sauvegarder" at bounding box center [129, 92] width 42 height 11
click at [119, 77] on textarea "Vérifier les informations du prêt hypothécaire (elle n'était pas sure) Si refus…" at bounding box center [117, 63] width 65 height 37
click at [527, 57] on button "button" at bounding box center [525, 56] width 11 height 10
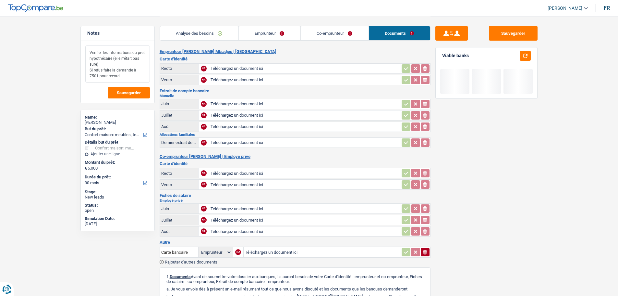
click at [126, 78] on textarea "Vérifier les informations du prêt hypothécaire (elle n'était pas sure) Si refus…" at bounding box center [117, 63] width 65 height 37
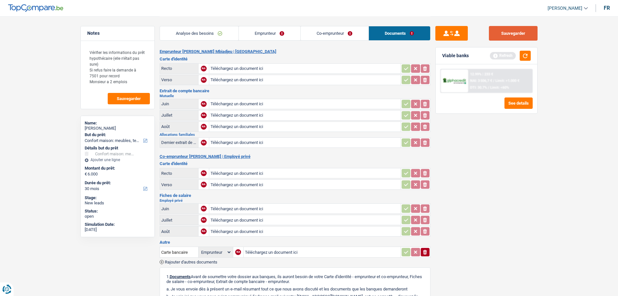
click at [503, 29] on button "Sauvegarder" at bounding box center [513, 33] width 49 height 15
click at [128, 96] on button "Sauvegarder" at bounding box center [129, 98] width 42 height 11
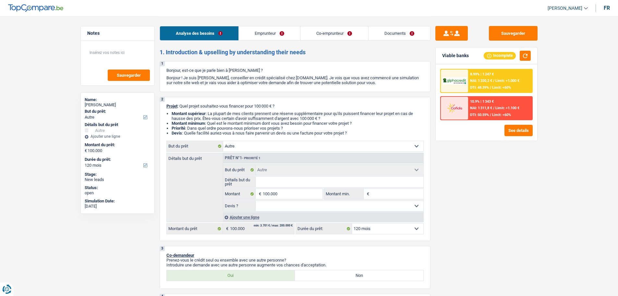
select select "other"
select select "120"
select select "other"
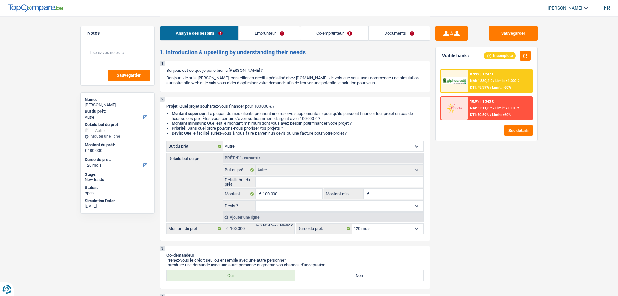
select select "120"
select select "liberal"
select select "familyAllowances"
select select "netSalary"
select select "ownerWithoutMortgage"
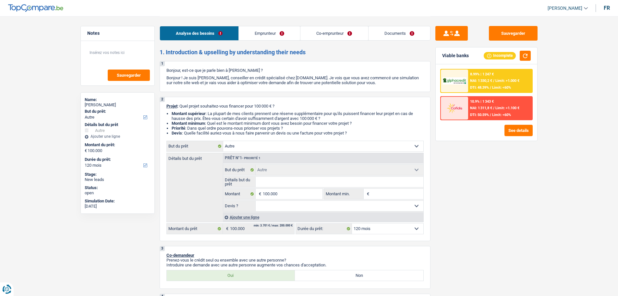
select select "other"
select select "120"
click at [469, 82] on div "8.99% | 1 247 € NAI: 1 330,2 € / Limit: >1.000 € DTI: 48.39% / Limit: <60%" at bounding box center [500, 80] width 64 height 23
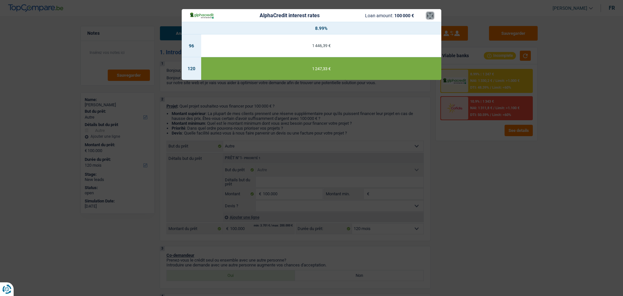
click at [430, 14] on button "×" at bounding box center [430, 15] width 7 height 6
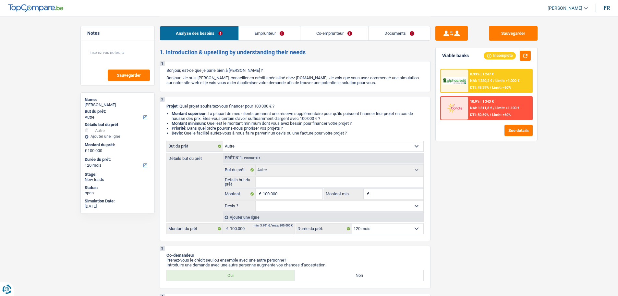
click at [289, 206] on select "Oui Non Non répondu Sélectionner une option" at bounding box center [340, 205] width 168 height 10
select select "false"
click at [256, 200] on select "Oui Non Non répondu Sélectionner une option" at bounding box center [340, 205] width 168 height 10
select select "false"
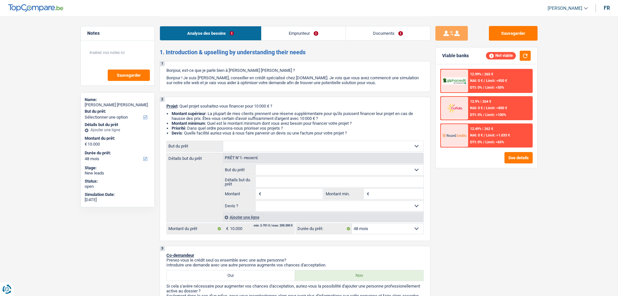
select select "48"
select select "worker"
select select "netSalary"
select select "48"
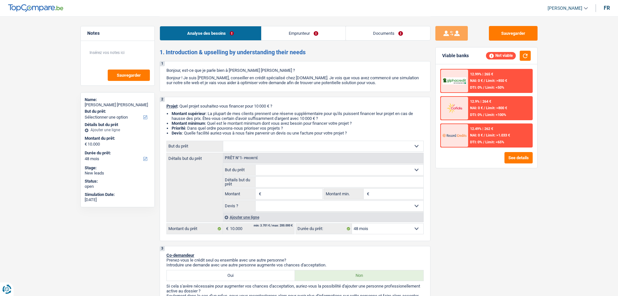
click at [294, 192] on input "Montant" at bounding box center [292, 193] width 59 height 10
click at [382, 33] on link "Documents" at bounding box center [388, 33] width 84 height 14
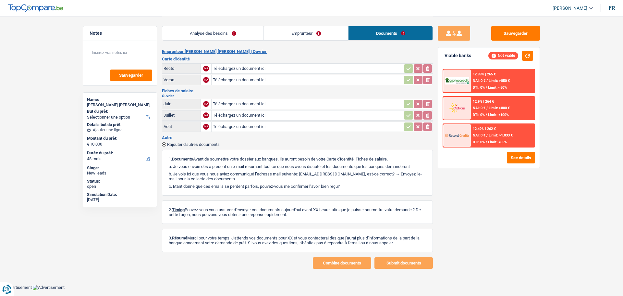
click at [325, 42] on div "Analyse des besoins Emprunteur Documents" at bounding box center [297, 30] width 271 height 28
click at [301, 30] on link "Emprunteur" at bounding box center [306, 33] width 84 height 14
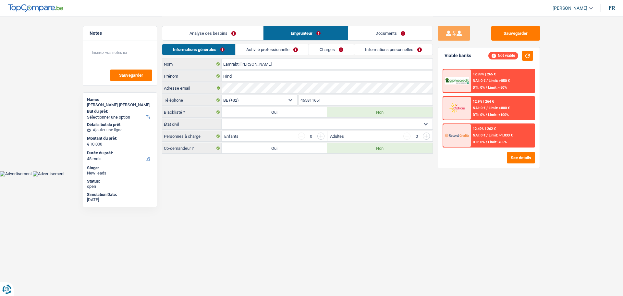
click at [236, 32] on link "Analyse des besoins" at bounding box center [212, 33] width 101 height 14
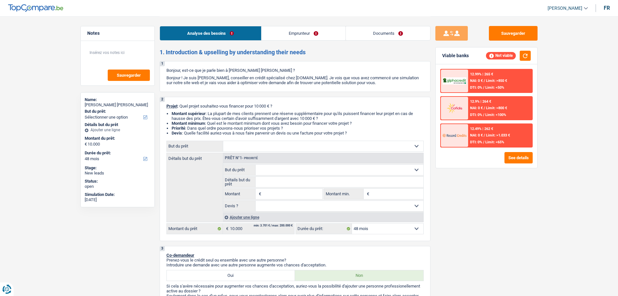
click at [492, 108] on span "Limit: >800 €" at bounding box center [496, 108] width 21 height 4
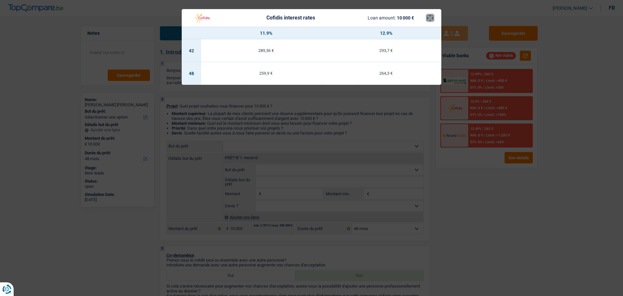
click at [429, 18] on button "×" at bounding box center [430, 18] width 7 height 6
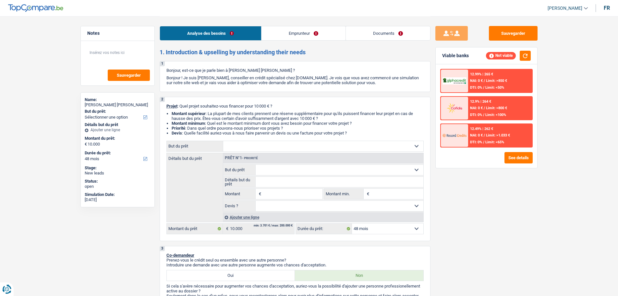
click at [512, 126] on div "12.49% | 262 € NAI: 0 € / Limit: >1.033 € DTI: 0% / Limit: <65%" at bounding box center [500, 135] width 64 height 23
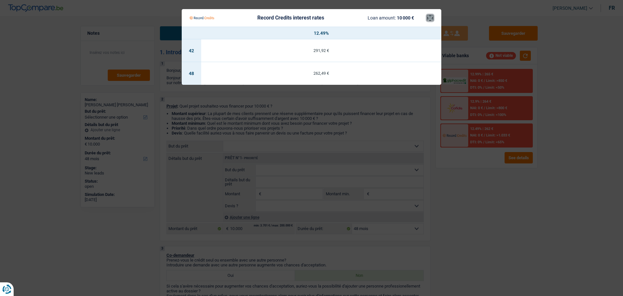
click at [430, 20] on button "×" at bounding box center [430, 18] width 7 height 6
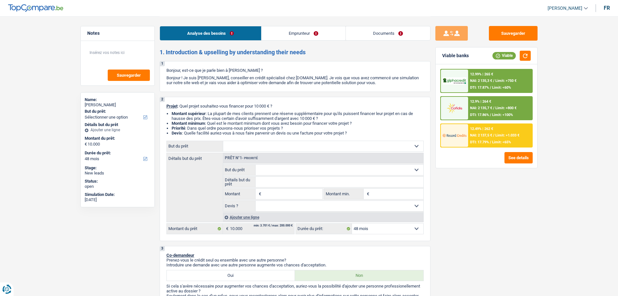
select select "48"
select select "retired"
select select "pension"
select select "ownerWithoutMortgage"
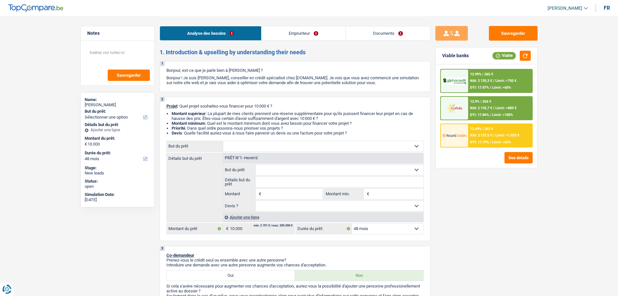
select select "personalLoan"
select select "homeFurnishingOrRelocation"
select select "24"
select select "48"
click at [300, 192] on input "Montant" at bounding box center [292, 193] width 59 height 10
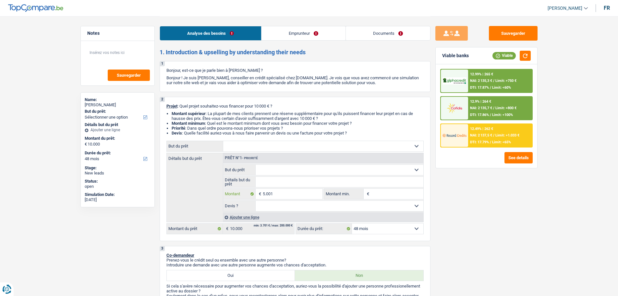
type input "5.001"
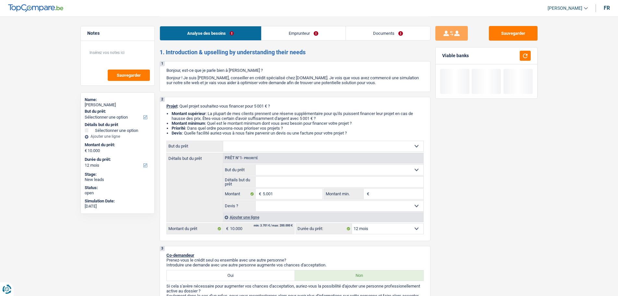
type input "5.001"
select select "36"
type input "5.001"
select select "36"
type input "5.001"
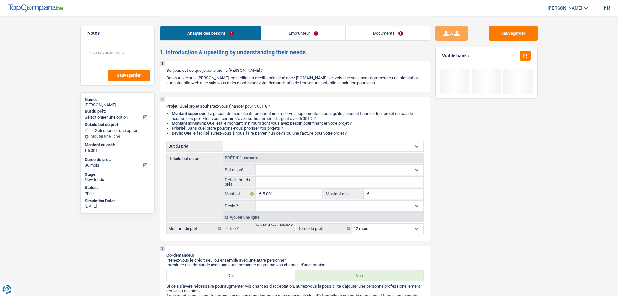
type input "5.001"
select select "36"
click at [524, 204] on div "Sauvegarder Viable banks" at bounding box center [486, 155] width 112 height 259
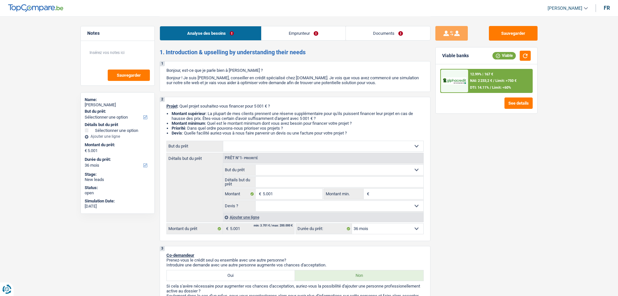
click at [288, 203] on select "Oui Non Non répondu Sélectionner une option" at bounding box center [340, 205] width 168 height 10
select select "false"
click at [256, 200] on select "Oui Non Non répondu Sélectionner une option" at bounding box center [340, 205] width 168 height 10
select select "false"
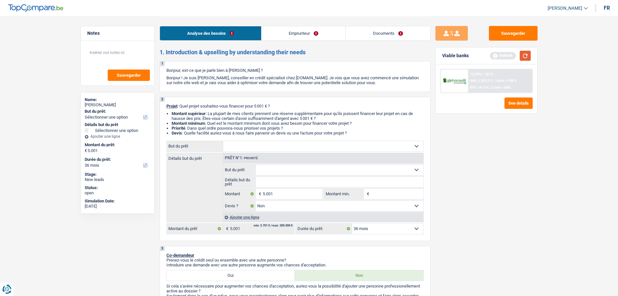
click at [530, 56] on button "button" at bounding box center [525, 56] width 11 height 10
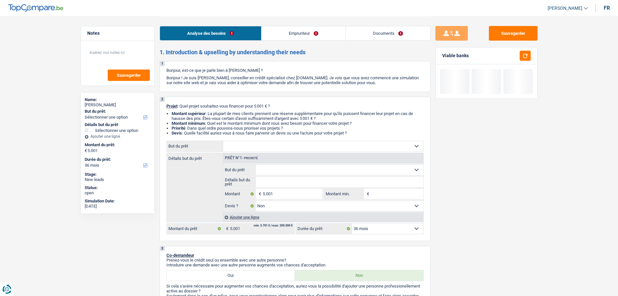
click at [285, 148] on select "Confort maison: meubles, textile, peinture, électroménager, outillage non-profe…" at bounding box center [323, 146] width 200 height 10
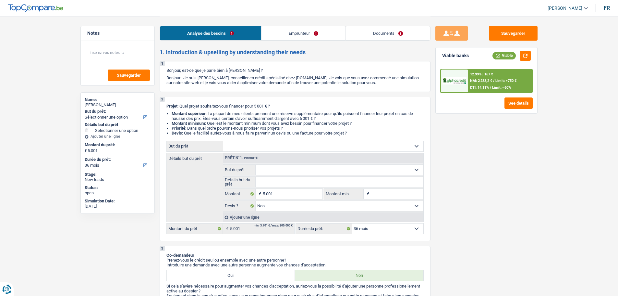
click at [527, 147] on div "Sauvegarder Viable banks Viable 12.99% | 167 € NAI: 2 233,2 € / Limit: >750 € D…" at bounding box center [486, 155] width 112 height 259
click at [299, 194] on input "5.001" at bounding box center [292, 193] width 59 height 10
click at [498, 202] on div "Sauvegarder Viable banks Viable 12.99% | 167 € NAI: 2 233,2 € / Limit: >750 € D…" at bounding box center [486, 155] width 112 height 259
click at [243, 142] on select "Confort maison: meubles, textile, peinture, électroménager, outillage non-profe…" at bounding box center [323, 146] width 200 height 10
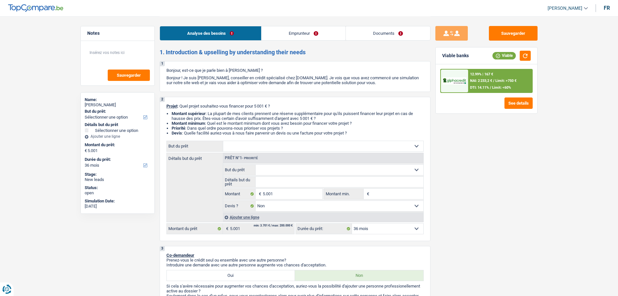
select select "other"
click at [223, 141] on select "Confort maison: meubles, textile, peinture, électroménager, outillage non-profe…" at bounding box center [323, 146] width 200 height 10
select select "other"
select select
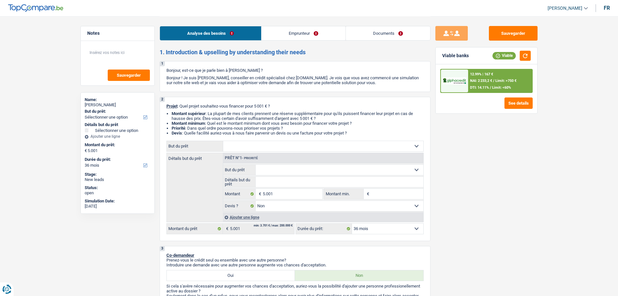
select select "other"
select select
select select "other"
click at [305, 202] on select "Oui Non Non répondu Sélectionner une option" at bounding box center [340, 205] width 168 height 10
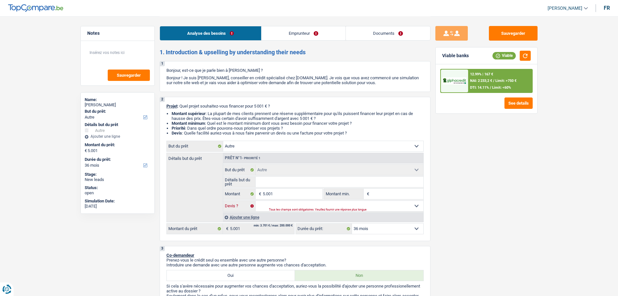
select select "false"
click at [256, 200] on select "Oui Non Non répondu Sélectionner une option" at bounding box center [340, 205] width 168 height 10
select select "false"
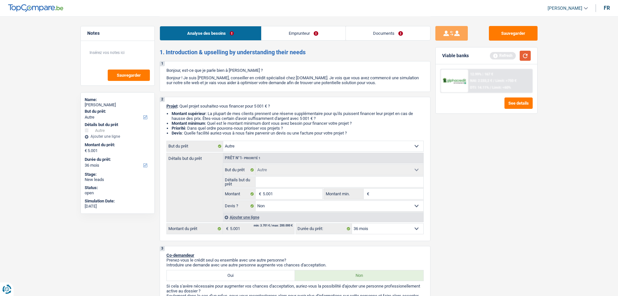
click at [526, 56] on button "button" at bounding box center [525, 56] width 11 height 10
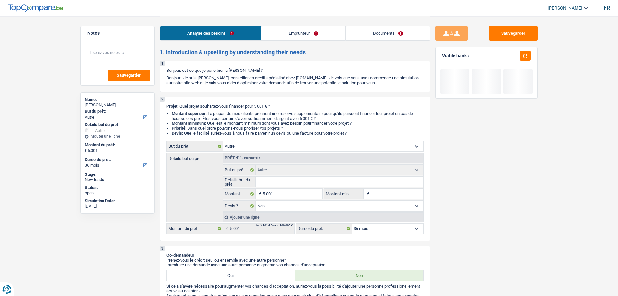
click at [326, 34] on link "Emprunteur" at bounding box center [303, 33] width 84 height 14
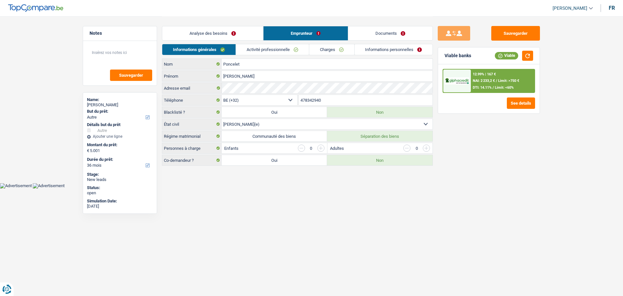
click at [278, 47] on link "Activité professionnelle" at bounding box center [272, 49] width 73 height 11
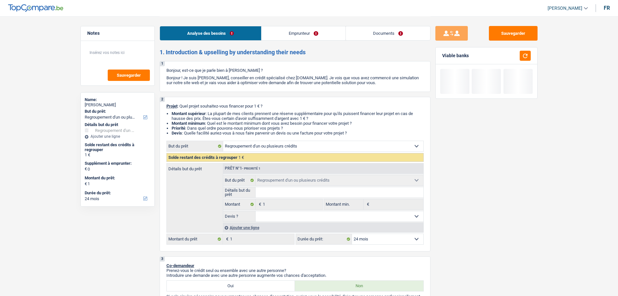
select select "refinancing"
select select "24"
select select "refinancing"
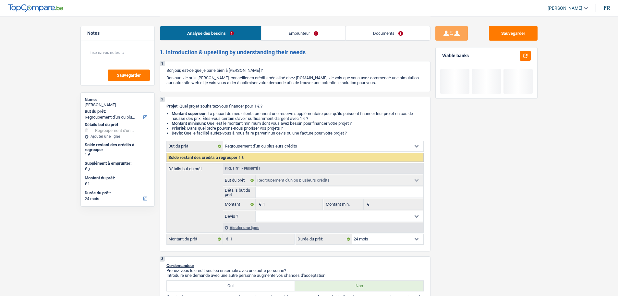
select select "24"
select select "retired"
select select "pension"
select select "rents"
select select "carLoan"
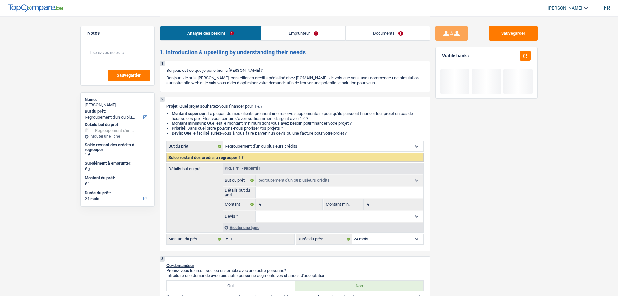
select select "42"
select select "refinancing"
select select "24"
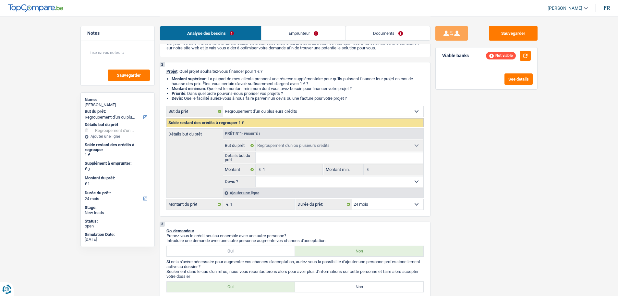
scroll to position [32, 0]
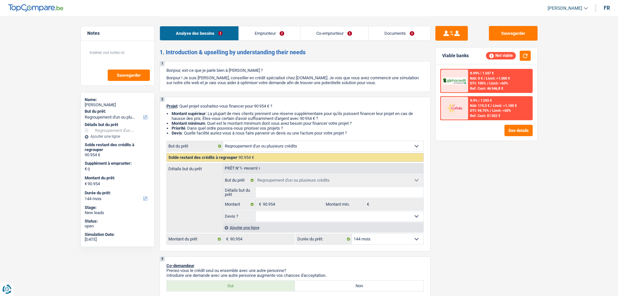
select select "refinancing"
select select "144"
select select "refinancing"
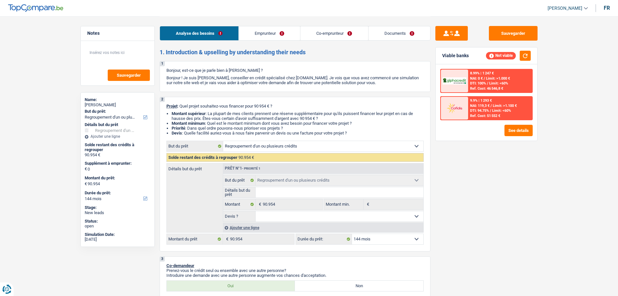
select select "144"
select select "mutuality"
select select "familyAllowances"
select select "mutualityIndemnity"
select select "ownerWithMortgage"
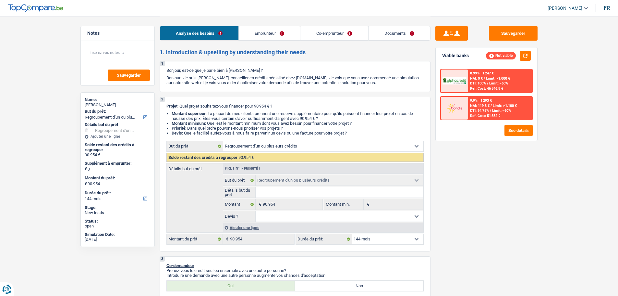
select select "mortgage"
select select "300"
select select "creditConsolidation"
select select "120"
select select "refinancing"
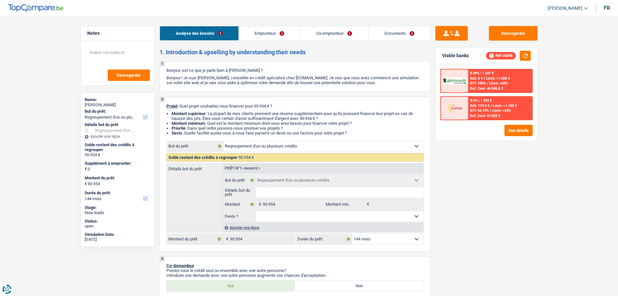
select select "refinancing"
select select "144"
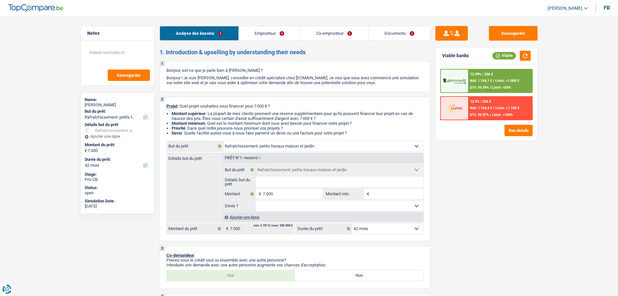
select select "houseOrGarden"
select select "42"
select select "houseOrGarden"
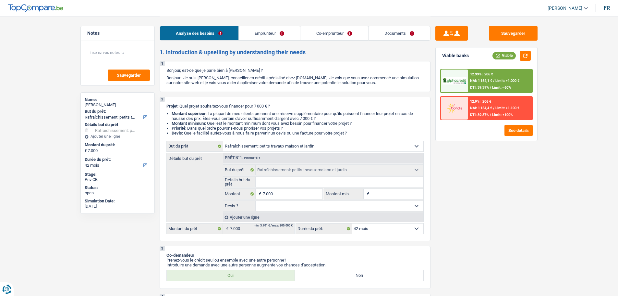
select select "42"
select select "privateEmployee"
select select "netSalary"
select select "handicapAllowance"
select select "mealVouchers"
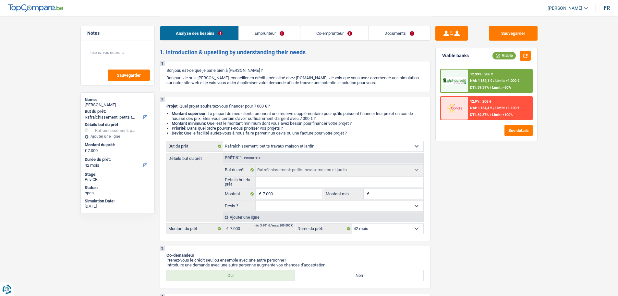
select select "ownerWithMortgage"
select select "mortgage"
select select "360"
select select "houseOrGarden"
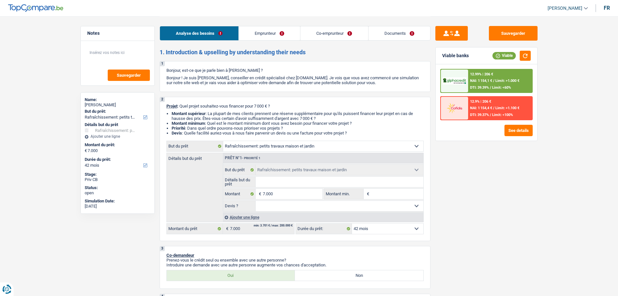
select select "42"
click at [287, 34] on link "Emprunteur" at bounding box center [269, 33] width 61 height 14
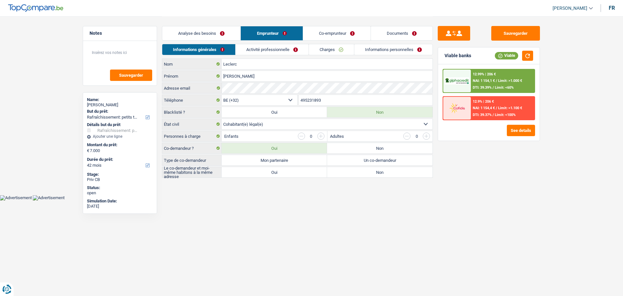
click at [335, 33] on link "Co-emprunteur" at bounding box center [336, 33] width 67 height 14
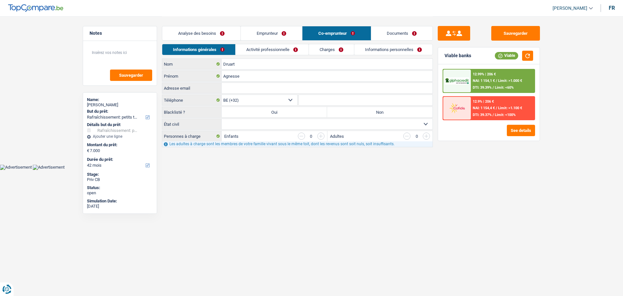
click at [271, 31] on link "Emprunteur" at bounding box center [271, 33] width 61 height 14
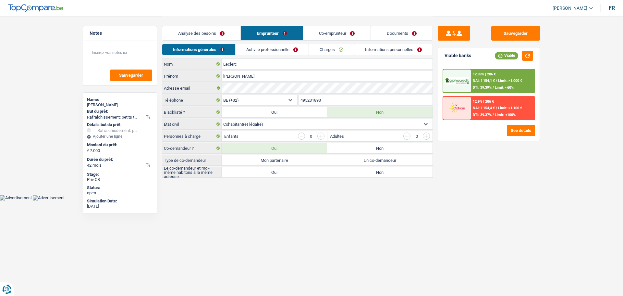
drag, startPoint x: 203, startPoint y: 29, endPoint x: 194, endPoint y: 24, distance: 10.5
click at [202, 29] on link "Analyse des besoins" at bounding box center [201, 33] width 78 height 14
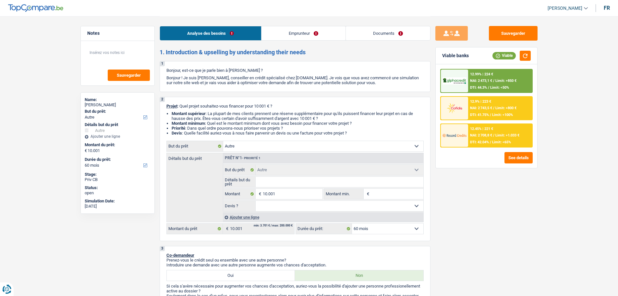
select select "other"
select select "60"
select select "other"
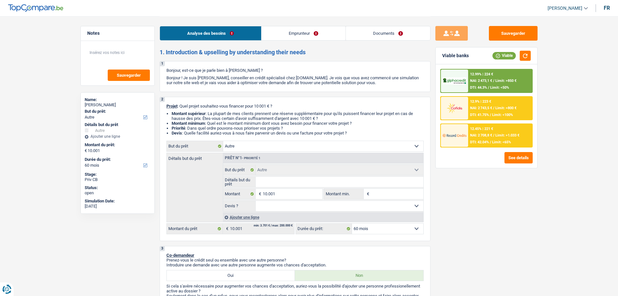
select select "60"
select select "publicEmployee"
select select "netSalary"
select select "other"
select select "mealVouchers"
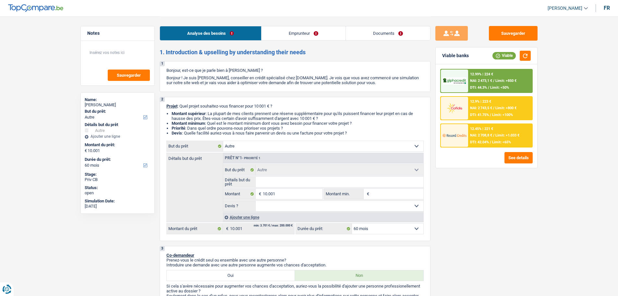
select select "familyAllowances"
select select "rents"
select select "carLoan"
select select "48"
select select "other"
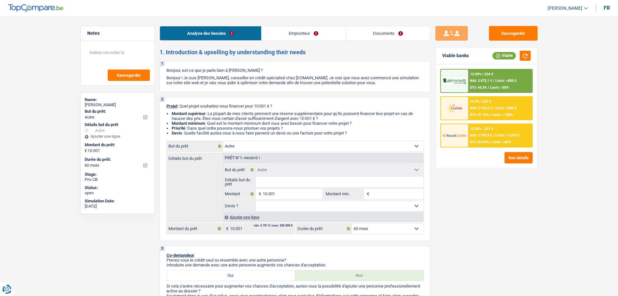
select select "other"
select select "60"
click at [474, 127] on div "12.45% | 221 €" at bounding box center [481, 129] width 23 height 4
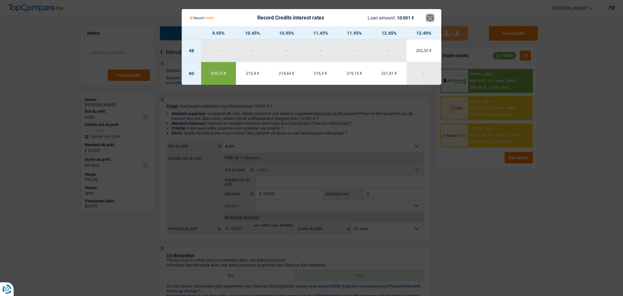
click at [432, 18] on button "×" at bounding box center [430, 18] width 7 height 6
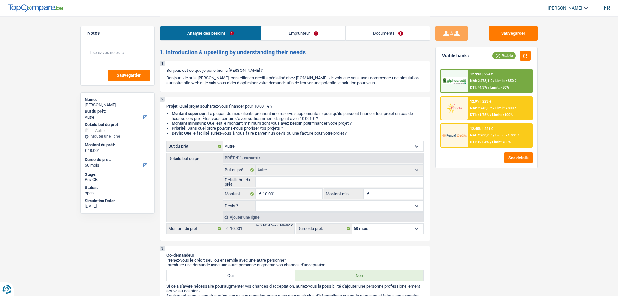
click at [494, 115] on span "Limit: <100%" at bounding box center [502, 115] width 21 height 4
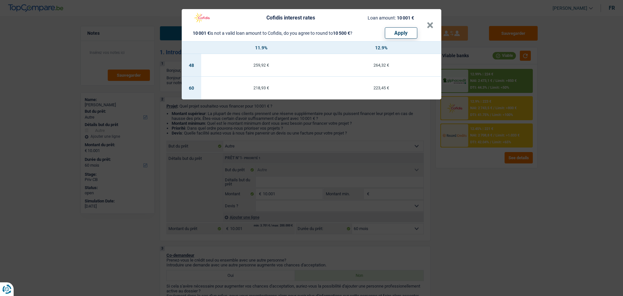
click at [424, 24] on div "Cofidis interest rates Loan amount: 10 001 € 10 001 € is not a valid loan amoun…" at bounding box center [307, 25] width 237 height 27
click at [490, 84] on div "Cofidis interest rates Loan amount: 10 001 € 10 001 € is not a valid loan amoun…" at bounding box center [311, 148] width 623 height 296
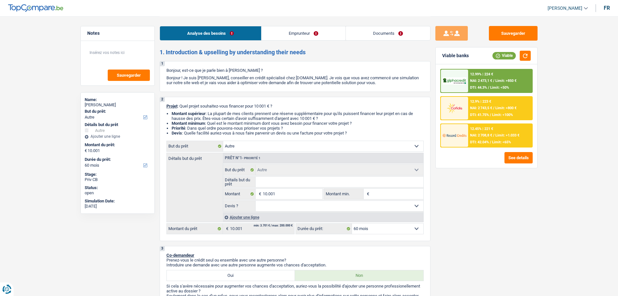
click at [489, 83] on span "NAI: 2 473,1 €" at bounding box center [481, 81] width 22 height 4
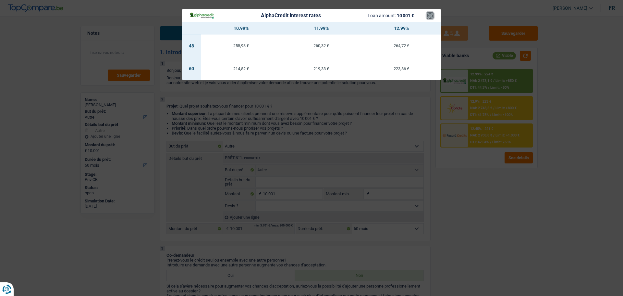
click at [430, 14] on button "×" at bounding box center [430, 15] width 7 height 6
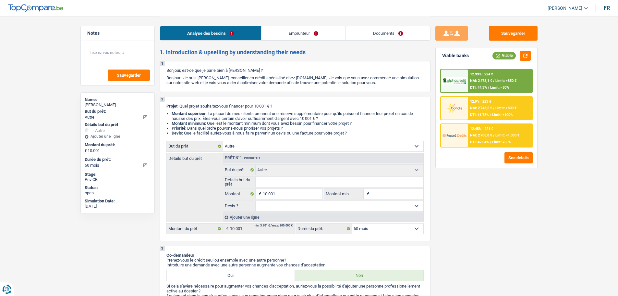
click at [472, 127] on div "12.45% | 221 €" at bounding box center [481, 129] width 23 height 4
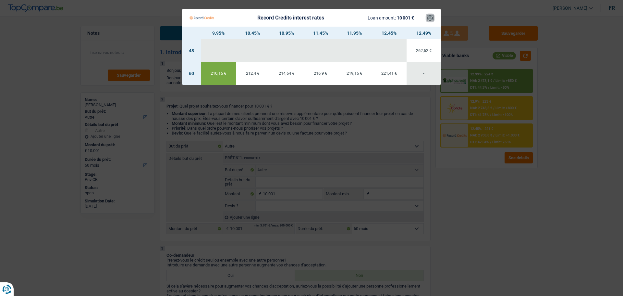
click at [431, 17] on button "×" at bounding box center [430, 18] width 7 height 6
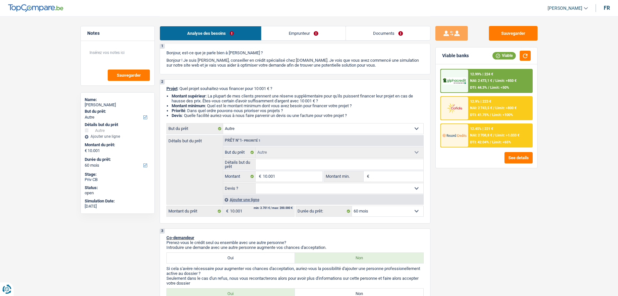
scroll to position [32, 0]
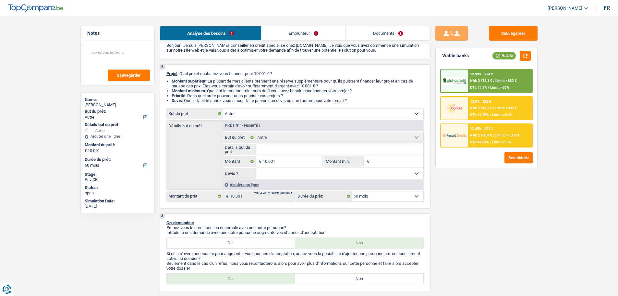
click at [484, 142] on span "DTI: 42.04%" at bounding box center [479, 142] width 19 height 4
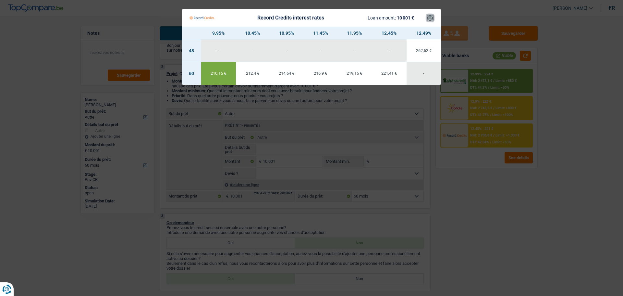
click at [430, 17] on button "×" at bounding box center [430, 18] width 7 height 6
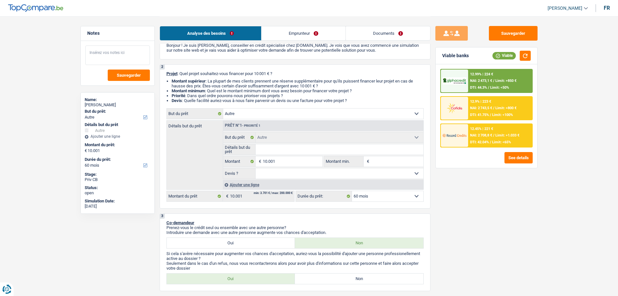
click at [114, 48] on textarea at bounding box center [117, 54] width 65 height 19
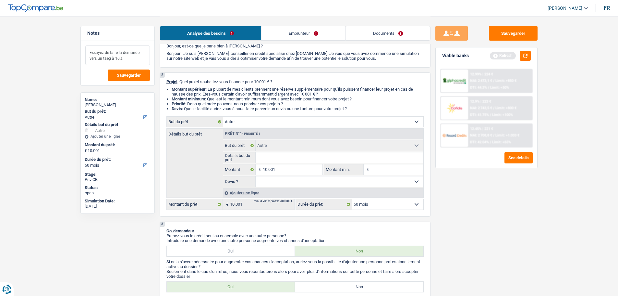
scroll to position [65, 0]
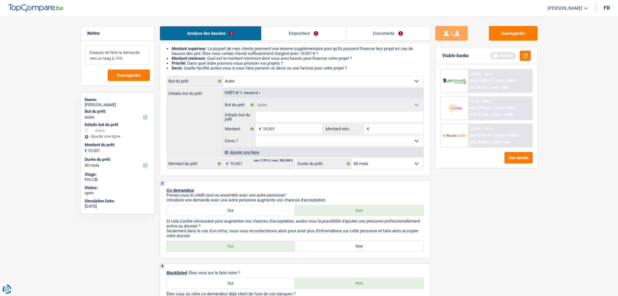
type textarea "Essayez de faire la demande vers un taeg à 10%"
click at [284, 142] on select "Oui Non Non répondu Sélectionner une option" at bounding box center [340, 141] width 168 height 10
select select "false"
click at [256, 136] on select "Oui Non Non répondu Sélectionner une option" at bounding box center [340, 141] width 168 height 10
select select "false"
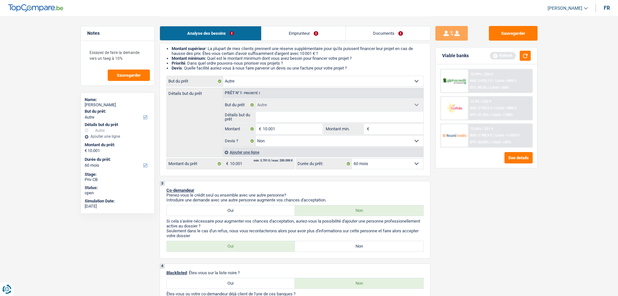
click at [322, 33] on link "Emprunteur" at bounding box center [303, 33] width 84 height 14
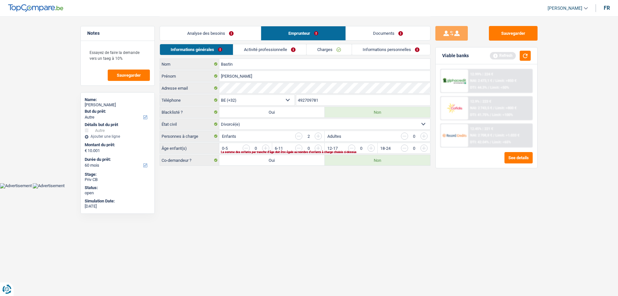
scroll to position [0, 0]
click at [217, 29] on link "Analyse des besoins" at bounding box center [212, 33] width 101 height 14
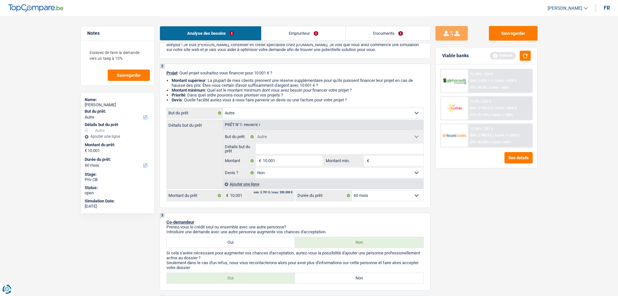
scroll to position [65, 0]
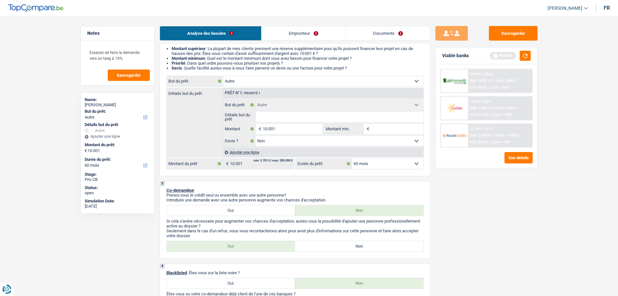
click at [278, 85] on select "Confort maison: meubles, textile, peinture, électroménager, outillage non-profe…" at bounding box center [323, 81] width 200 height 10
select select "car"
click at [223, 76] on select "Confort maison: meubles, textile, peinture, électroménager, outillage non-profe…" at bounding box center [323, 81] width 200 height 10
select select "car"
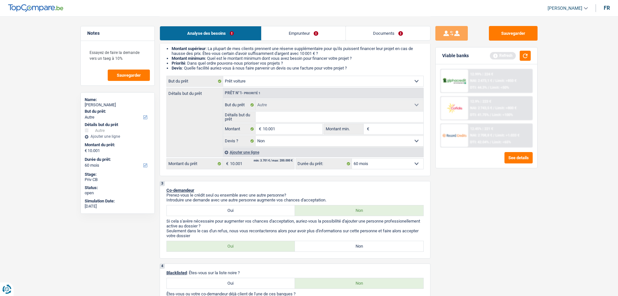
select select "car"
select select
select select "car"
select select
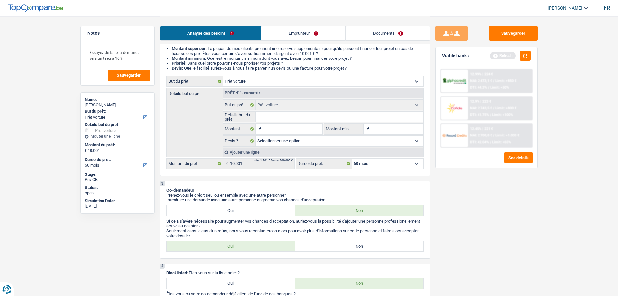
select select "other"
select select "false"
select select "other"
select select "false"
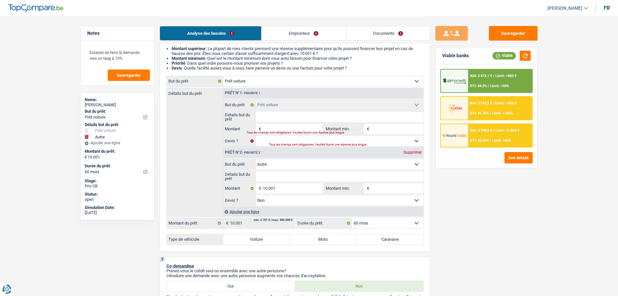
click at [269, 131] on div "Tous les champs sont obligatoires. Veuillez fournir une réponse plus longue" at bounding box center [281, 132] width 68 height 3
click at [270, 131] on div "Tous les champs sont obligatoires. Veuillez fournir une réponse plus longue" at bounding box center [281, 132] width 68 height 3
click at [272, 127] on input "Montant" at bounding box center [292, 129] width 59 height 10
click at [269, 177] on input "Détails but du prêt" at bounding box center [340, 176] width 168 height 10
type input "E"
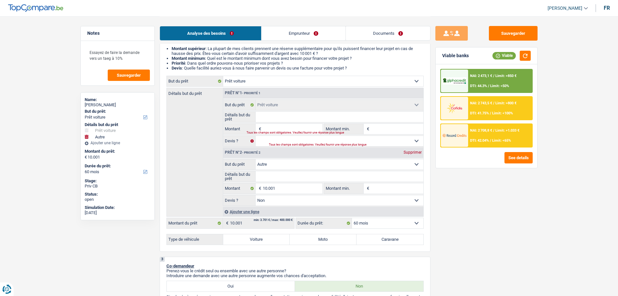
type input "E"
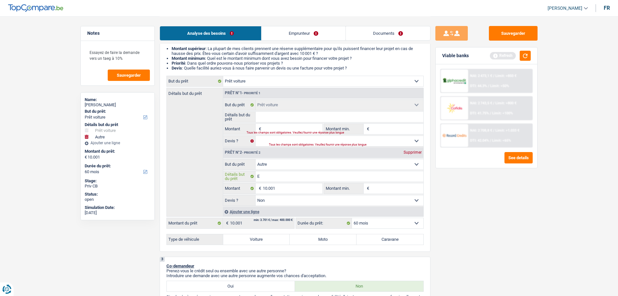
type input "Eq"
type input "Equ"
type input "Equi"
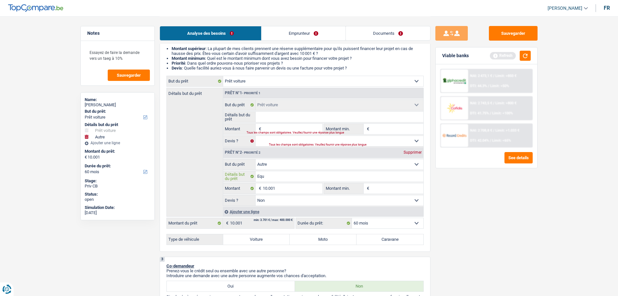
type input "Equi"
type input "Equip"
type input "Equipe"
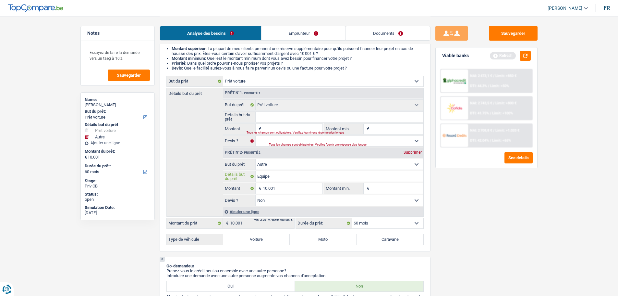
type input "Equipem"
type input "Equipeme"
type input "Equipemen"
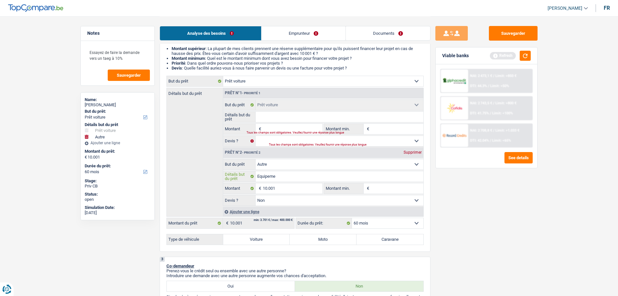
type input "Equipemen"
type input "Equipement"
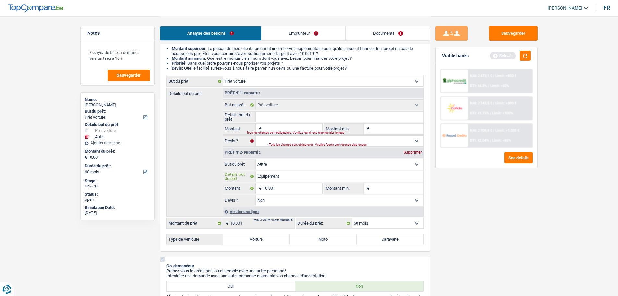
type input "Equipement"
click at [321, 239] on label "Moto" at bounding box center [323, 239] width 67 height 10
click at [321, 239] on input "Moto" at bounding box center [323, 239] width 67 height 10
radio input "true"
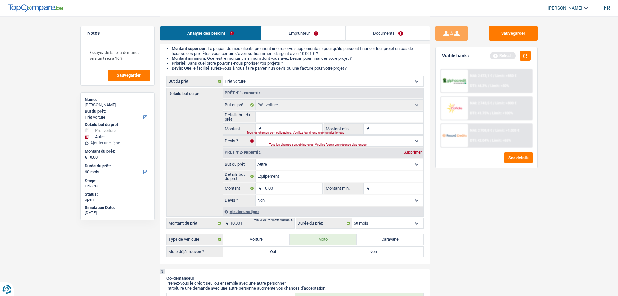
scroll to position [97, 0]
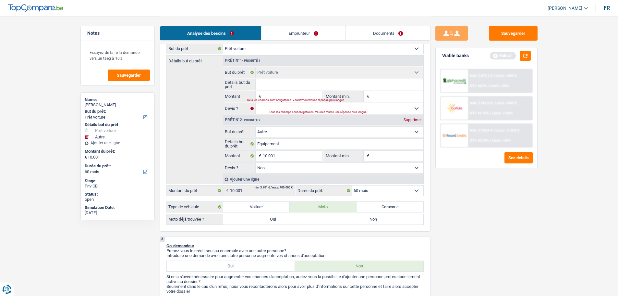
click at [355, 220] on label "Non" at bounding box center [373, 219] width 100 height 10
click at [355, 220] on input "Non" at bounding box center [373, 219] width 100 height 10
radio input "true"
click at [296, 96] on input "Montant" at bounding box center [292, 96] width 59 height 10
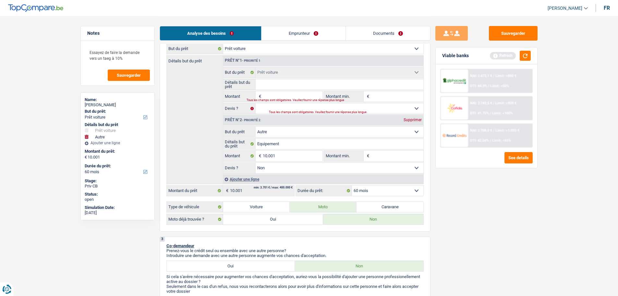
click at [296, 96] on input "Montant" at bounding box center [292, 96] width 59 height 10
type input "4"
type input "40"
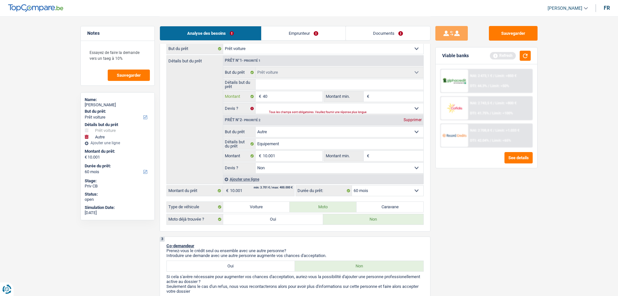
type input "400"
type input "4.000"
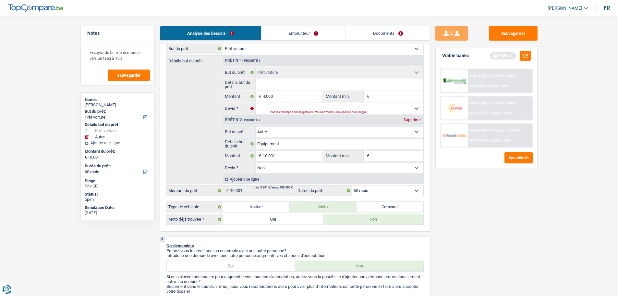
type input "14.001"
click at [334, 111] on div "Tous les champs sont obligatoires. Veuillez fournir une réponse plus longue" at bounding box center [338, 112] width 139 height 3
click at [333, 107] on select "Oui Non Non répondu Sélectionner une option" at bounding box center [340, 108] width 168 height 10
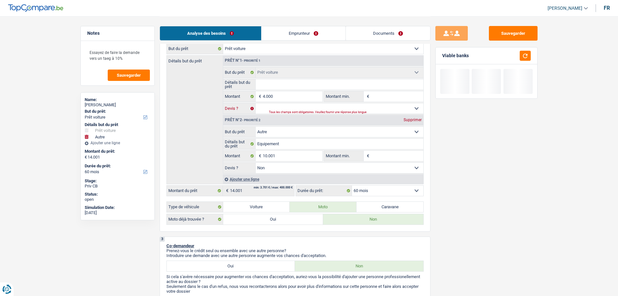
select select "false"
click at [256, 103] on select "Oui Non Non répondu Sélectionner une option" at bounding box center [340, 108] width 168 height 10
select select "false"
click at [285, 142] on input "Equipement" at bounding box center [340, 144] width 168 height 10
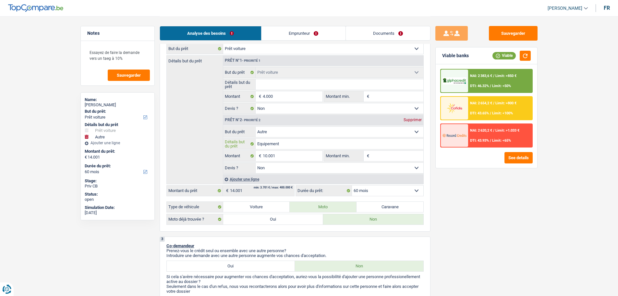
type input "Equipement +"
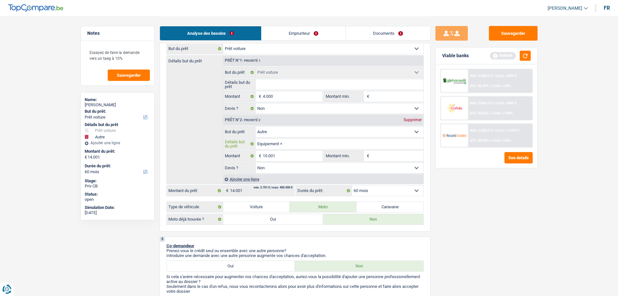
type input "Equipement +"
type input "Equipement + f"
type input "Equipement + fr"
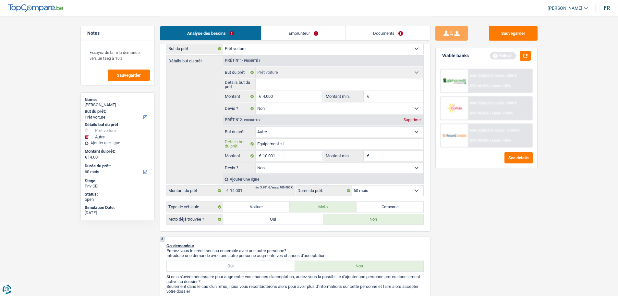
type input "Equipement + fr"
type input "Equipement + fra"
type input "Equipement + fraiu"
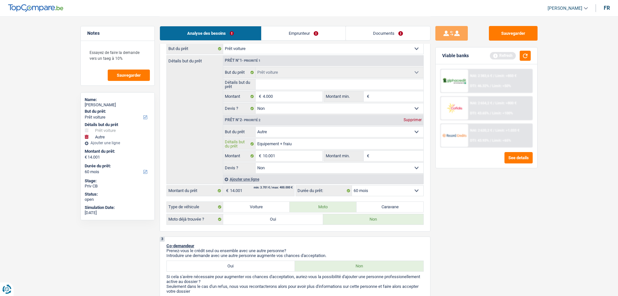
type input "Equipement + [PERSON_NAME]"
type input "Equipement + [PERSON_NAME] e"
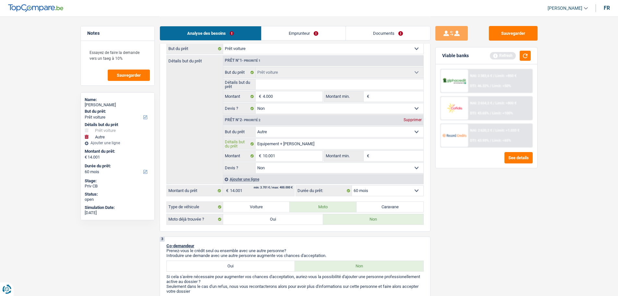
type input "Equipement + [PERSON_NAME] e"
type input "Equipement + [PERSON_NAME] en"
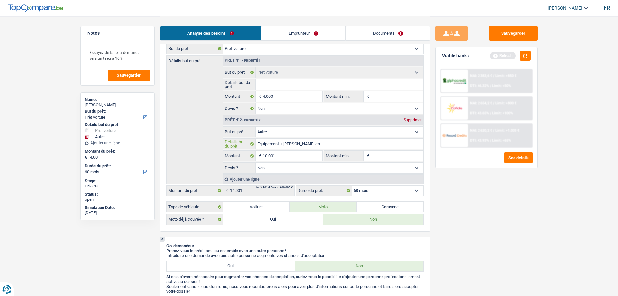
type input "Equipement + [PERSON_NAME] en p"
type input "Equipement + [PERSON_NAME] en pl"
type input "Equipement + [PERSON_NAME] en plu"
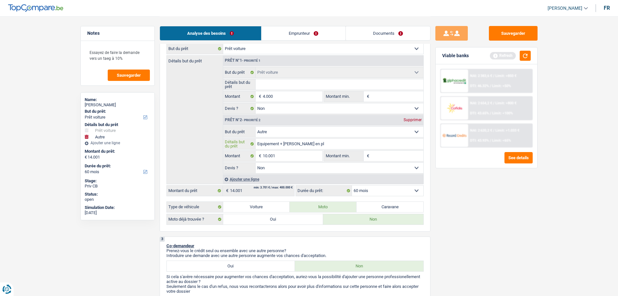
type input "Equipement + [PERSON_NAME] en plu"
type input "Equipement + [PERSON_NAME] en plus"
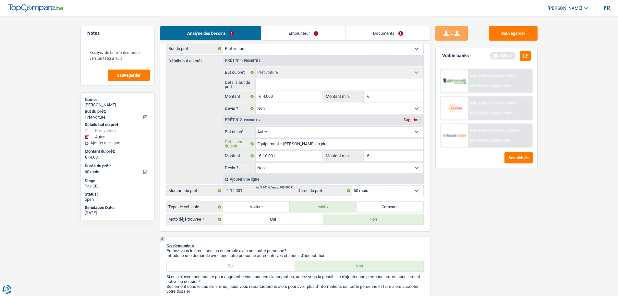
click at [295, 145] on input "Equipement + [PERSON_NAME] en plus" at bounding box center [340, 144] width 168 height 10
click at [292, 143] on input "Equipement + [PERSON_NAME] en plus" at bounding box center [340, 144] width 168 height 10
type input "Equipement + frais en plus"
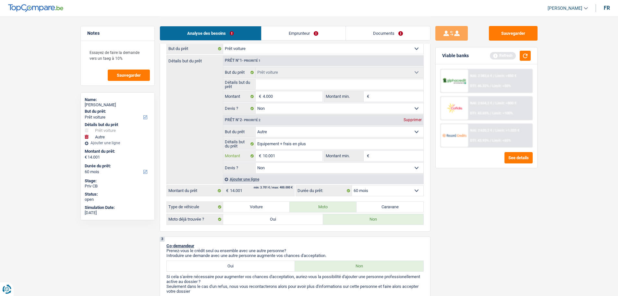
click at [276, 156] on input "10.001" at bounding box center [292, 156] width 59 height 10
type input "6"
type input "60"
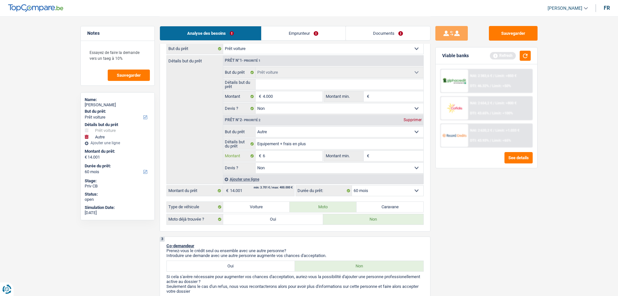
type input "60"
type input "600"
type input "6.001"
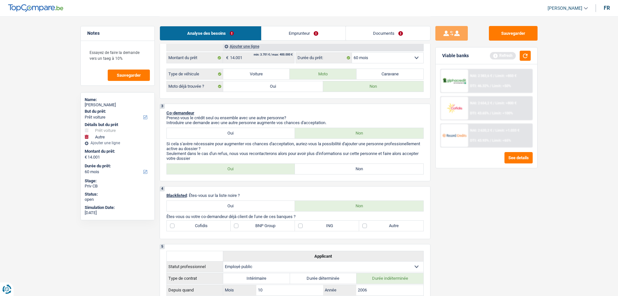
scroll to position [260, 0]
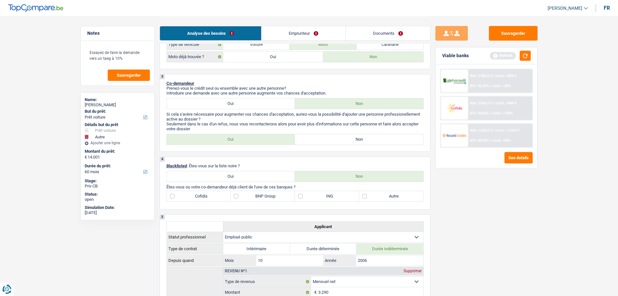
type input "6.001"
type input "10.001"
click at [311, 143] on label "Non" at bounding box center [359, 139] width 128 height 10
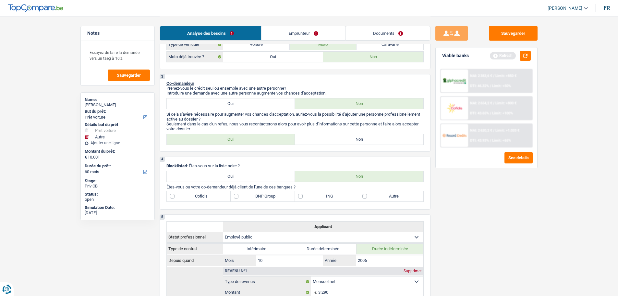
click at [311, 143] on input "Non" at bounding box center [359, 139] width 128 height 10
radio input "true"
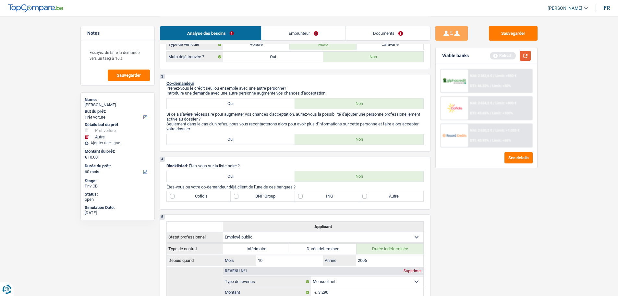
click at [523, 56] on button "button" at bounding box center [525, 56] width 11 height 10
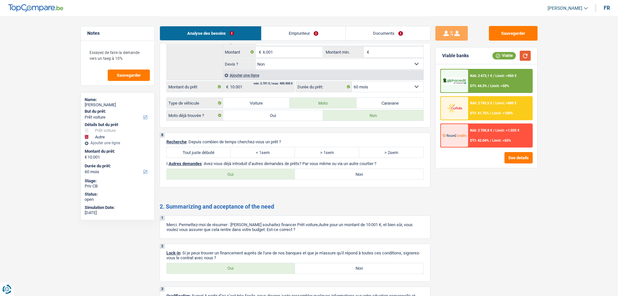
scroll to position [1038, 0]
click at [214, 155] on label "Tout juste débuté" at bounding box center [199, 151] width 64 height 10
click at [214, 155] on input "Tout juste débuté" at bounding box center [199, 151] width 64 height 10
radio input "true"
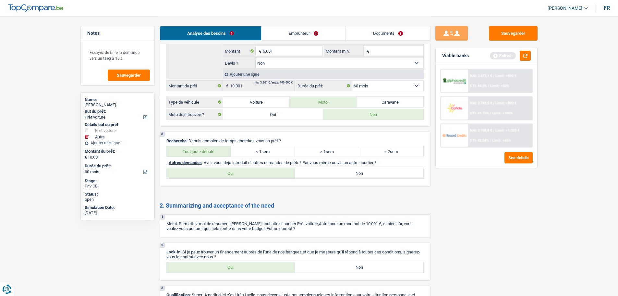
click at [302, 171] on label "Non" at bounding box center [359, 173] width 128 height 10
click at [302, 171] on input "Non" at bounding box center [359, 173] width 128 height 10
radio input "true"
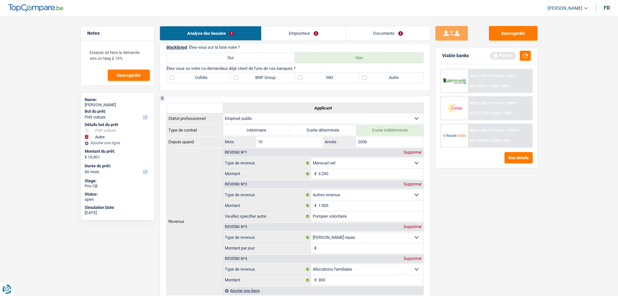
scroll to position [324, 0]
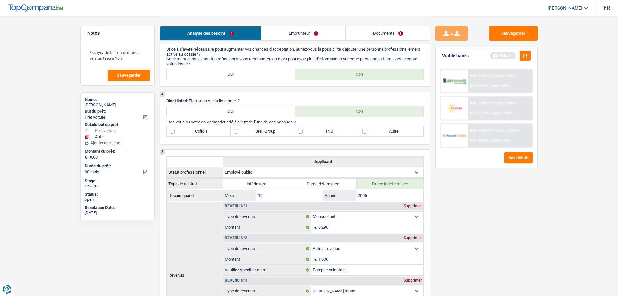
click at [251, 136] on label "BNP Group" at bounding box center [263, 131] width 64 height 10
click at [251, 136] on input "BNP Group" at bounding box center [263, 131] width 64 height 10
checkbox input "true"
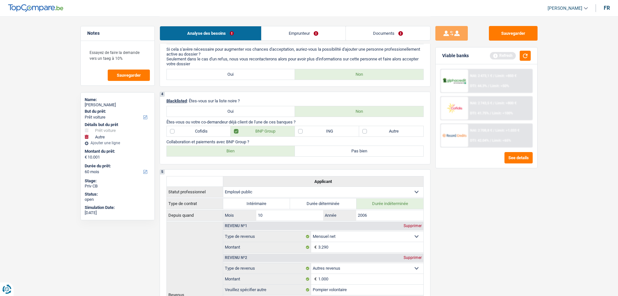
click at [276, 152] on label "Bien" at bounding box center [231, 151] width 128 height 10
click at [276, 152] on input "Bien" at bounding box center [231, 151] width 128 height 10
radio input "true"
click at [523, 53] on button "button" at bounding box center [525, 56] width 11 height 10
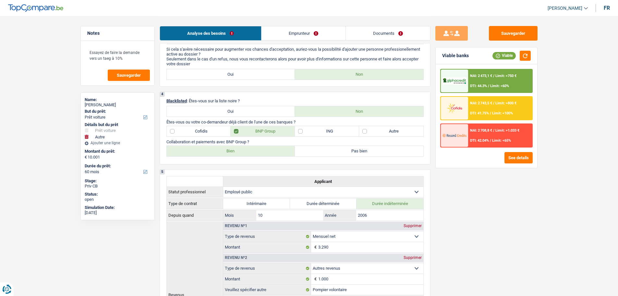
click at [386, 133] on label "Autre" at bounding box center [391, 131] width 64 height 10
click at [386, 133] on input "Autre" at bounding box center [391, 131] width 64 height 10
checkbox input "true"
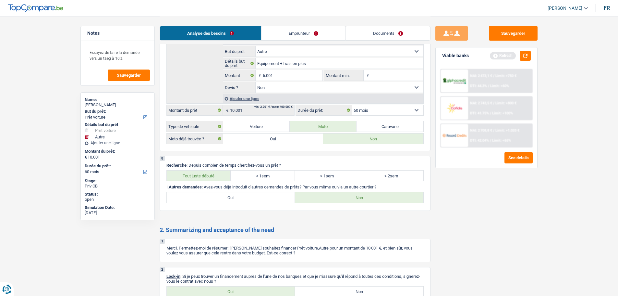
scroll to position [1104, 0]
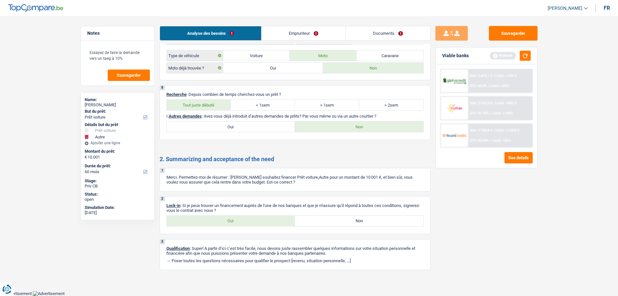
click at [307, 33] on link "Emprunteur" at bounding box center [303, 33] width 84 height 14
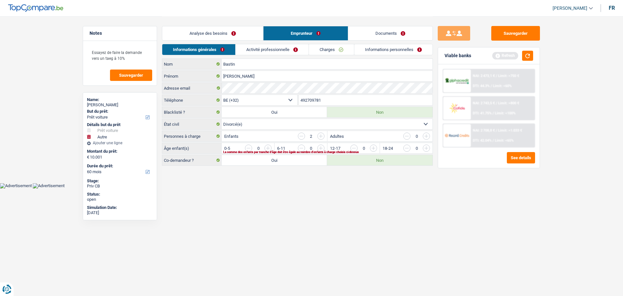
click at [373, 149] on input "button" at bounding box center [505, 149] width 270 height 10
click at [321, 148] on input "button" at bounding box center [452, 149] width 270 height 10
click at [273, 48] on link "Activité professionnelle" at bounding box center [272, 49] width 73 height 11
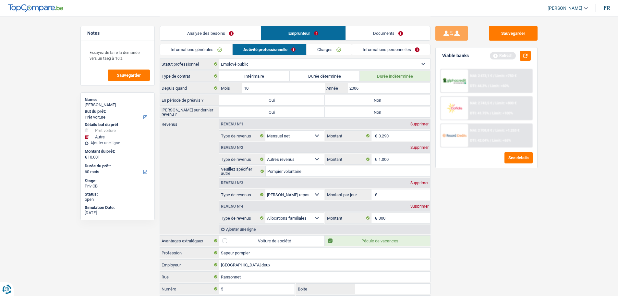
click at [373, 104] on label "Non" at bounding box center [377, 100] width 105 height 10
click at [373, 104] on input "Non" at bounding box center [377, 100] width 105 height 10
radio input "true"
click at [371, 112] on label "Non" at bounding box center [377, 112] width 105 height 10
click at [371, 112] on input "Non" at bounding box center [377, 112] width 105 height 10
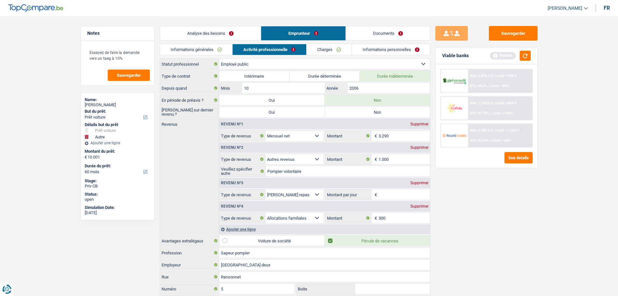
radio input "true"
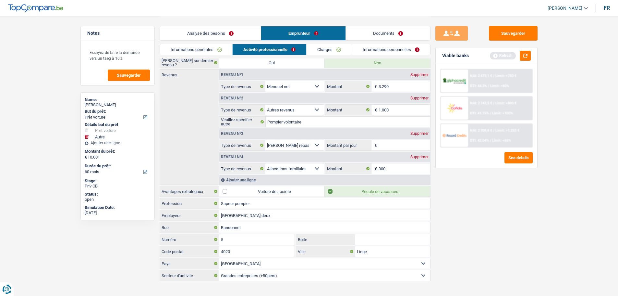
scroll to position [56, 0]
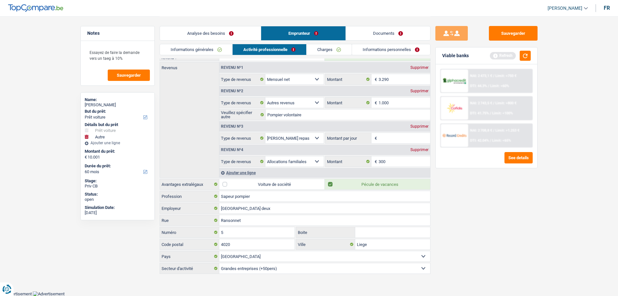
click at [408, 142] on input "Montant par jour" at bounding box center [405, 138] width 52 height 10
click at [401, 132] on div "Revenu nº3 Supprimer Allocation d'handicap Allocations chômage Allocations fami…" at bounding box center [324, 131] width 211 height 23
click at [398, 139] on input "Montant par jour" at bounding box center [405, 138] width 52 height 10
type input "7,0"
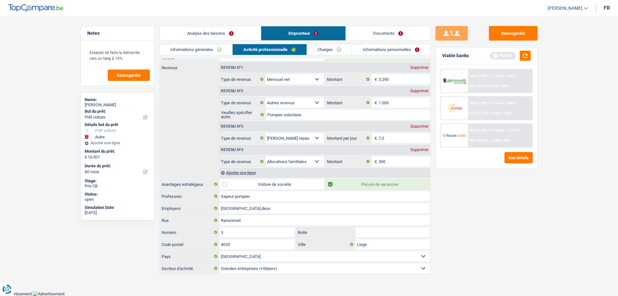
click at [456, 224] on div "Sauvegarder Viable banks Refresh NAI: 2 473,1 € / Limit: >750 € DTI: 44.3% / Li…" at bounding box center [486, 155] width 112 height 259
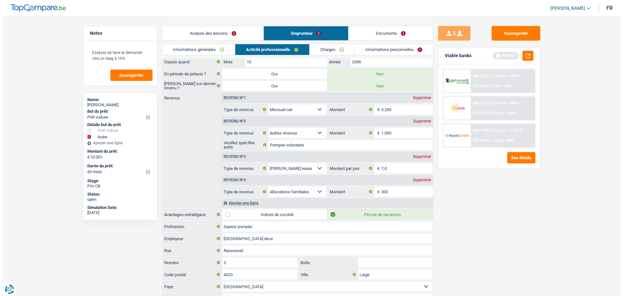
scroll to position [0, 0]
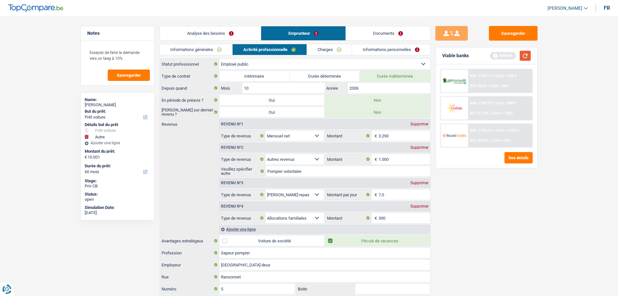
click at [521, 55] on button "button" at bounding box center [525, 56] width 11 height 10
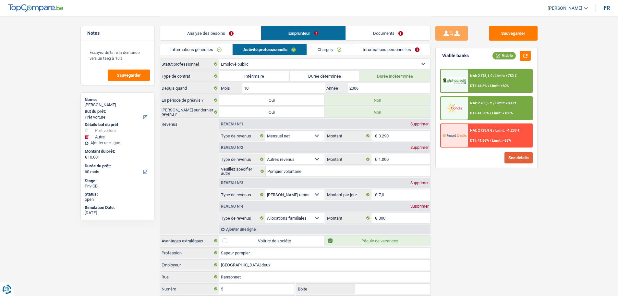
click at [529, 162] on button "See details" at bounding box center [518, 157] width 28 height 11
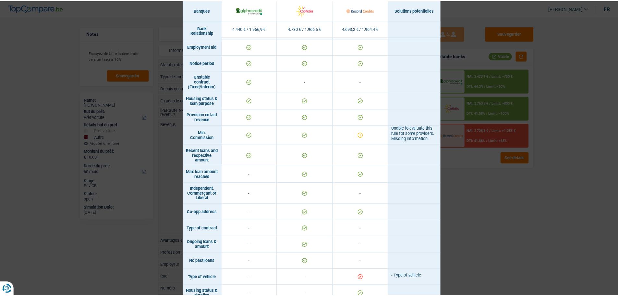
scroll to position [342, 0]
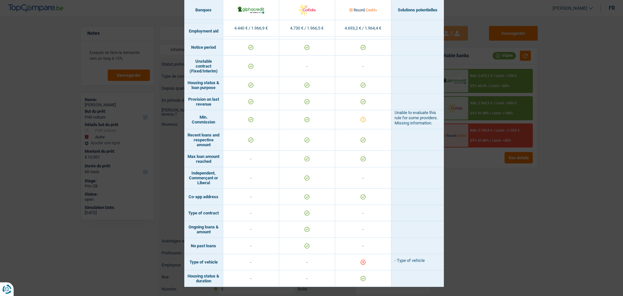
click at [506, 248] on div "Banks conditions × Banques Solutions potentielles Revenus / Charges 4.440 € / 1…" at bounding box center [311, 148] width 623 height 296
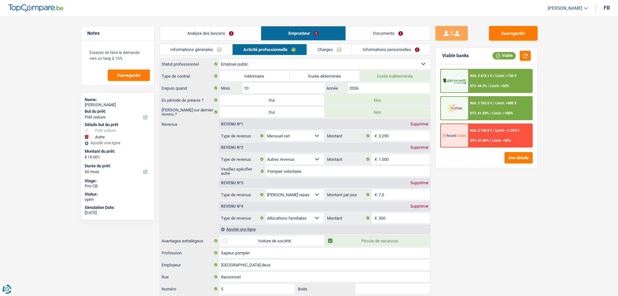
click at [337, 52] on link "Charges" at bounding box center [329, 49] width 45 height 11
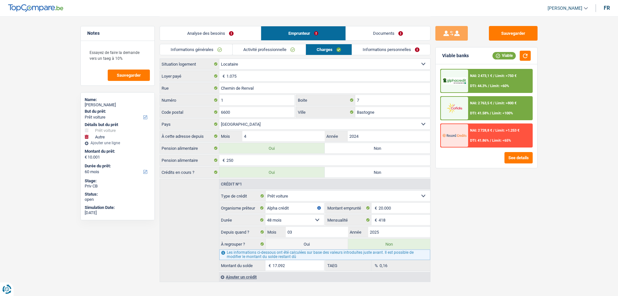
click at [281, 51] on link "Activité professionnelle" at bounding box center [269, 49] width 73 height 11
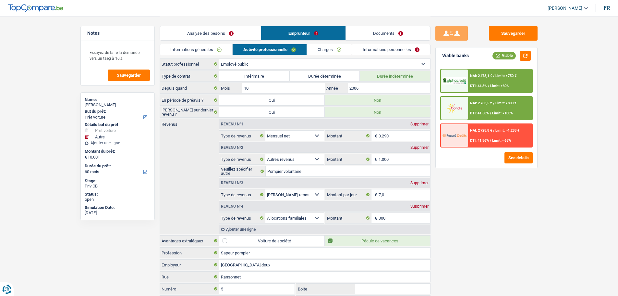
click at [327, 51] on link "Charges" at bounding box center [329, 49] width 45 height 11
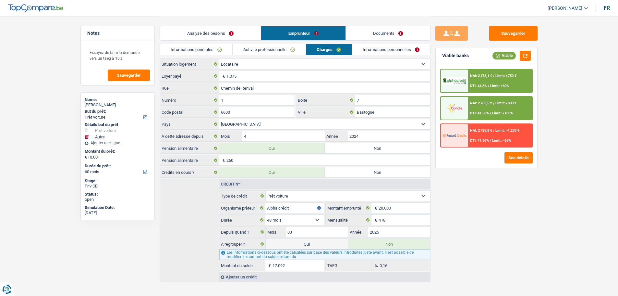
click at [377, 147] on label "Non" at bounding box center [377, 148] width 105 height 10
click at [377, 147] on input "Non" at bounding box center [377, 148] width 105 height 10
radio input "true"
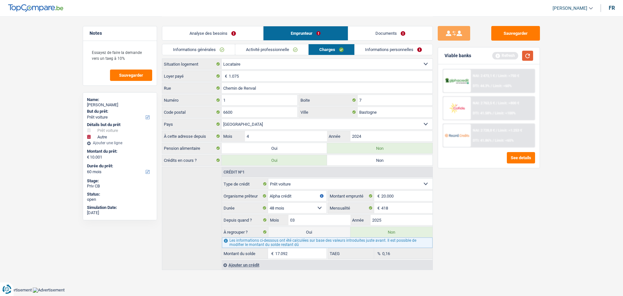
click at [527, 56] on button "button" at bounding box center [527, 56] width 11 height 10
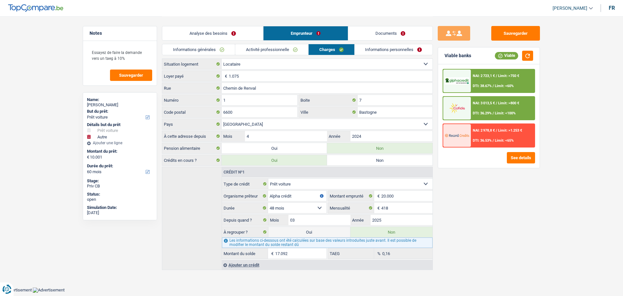
click at [395, 49] on link "Informations personnelles" at bounding box center [394, 49] width 78 height 11
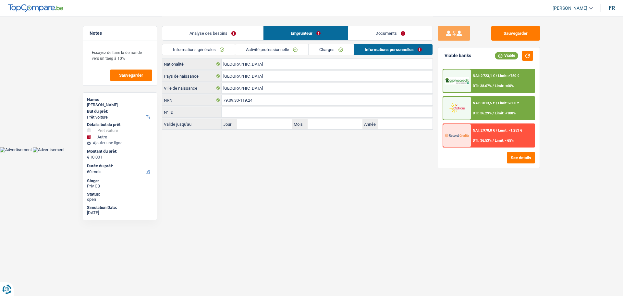
click at [326, 46] on link "Charges" at bounding box center [331, 49] width 45 height 11
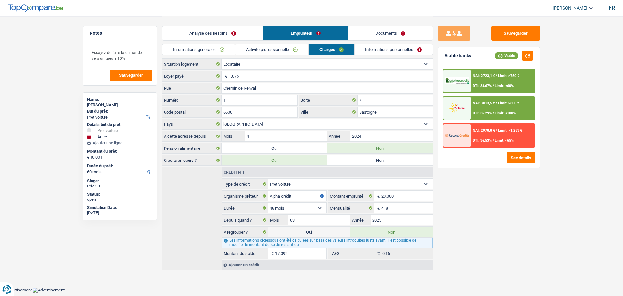
click at [396, 48] on link "Informations personnelles" at bounding box center [394, 49] width 78 height 11
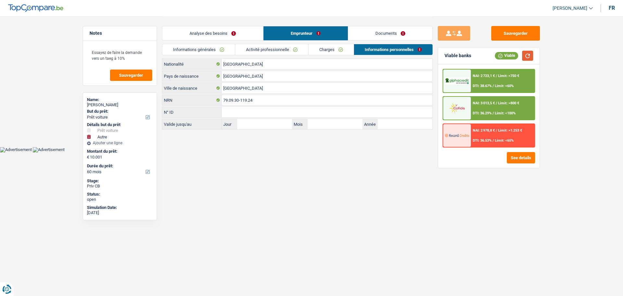
click at [525, 54] on button "button" at bounding box center [527, 56] width 11 height 10
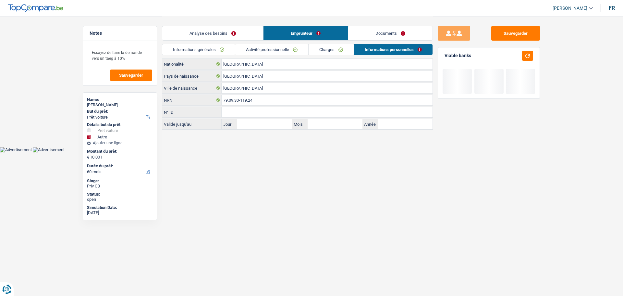
click at [323, 44] on link "Charges" at bounding box center [331, 49] width 45 height 11
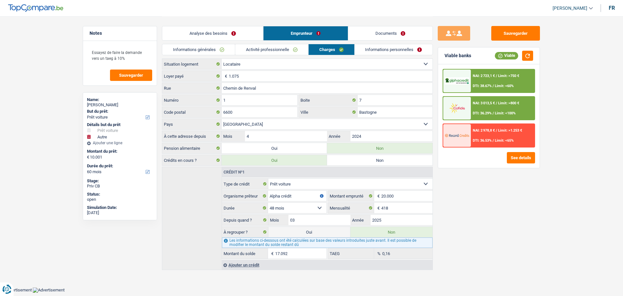
click at [280, 49] on link "Activité professionnelle" at bounding box center [271, 49] width 73 height 11
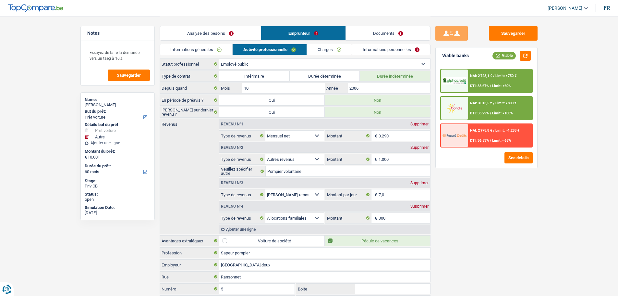
click at [215, 48] on link "Informations générales" at bounding box center [196, 49] width 73 height 11
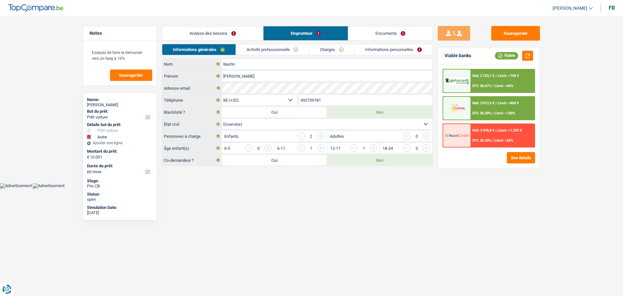
click at [236, 35] on link "Analyse des besoins" at bounding box center [212, 33] width 101 height 14
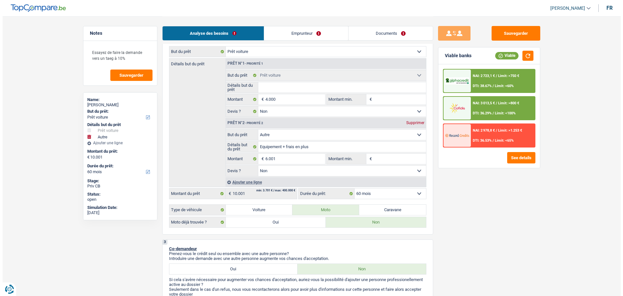
scroll to position [97, 0]
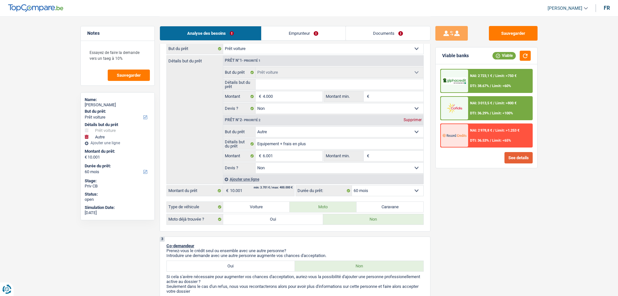
click at [527, 159] on button "See details" at bounding box center [518, 157] width 28 height 11
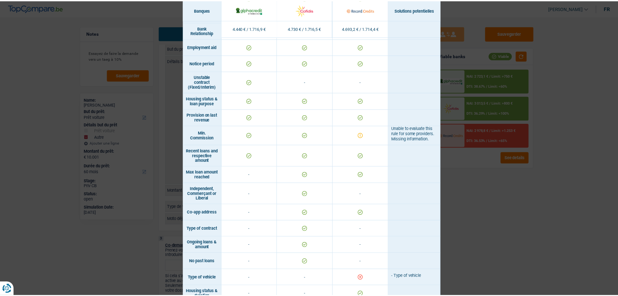
scroll to position [342, 0]
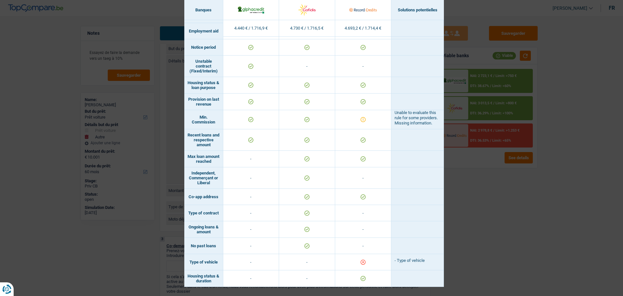
click at [494, 238] on div "Banks conditions × Banques Solutions potentielles Revenus / Charges 4.440 € / 1…" at bounding box center [311, 148] width 623 height 296
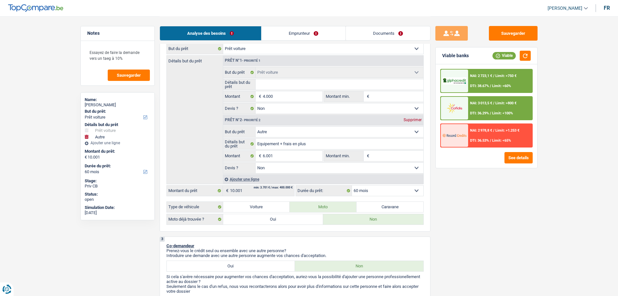
click at [273, 209] on label "Voiture" at bounding box center [256, 206] width 67 height 10
click at [273, 209] on input "Voiture" at bounding box center [256, 206] width 67 height 10
radio input "true"
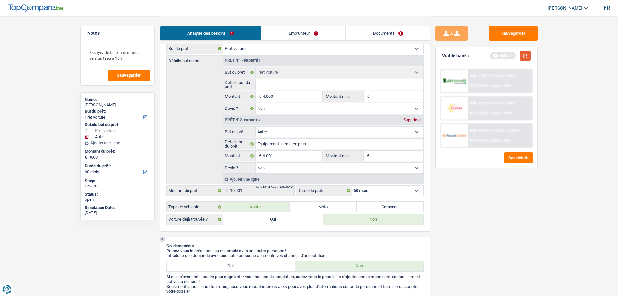
click at [530, 54] on button "button" at bounding box center [525, 56] width 11 height 10
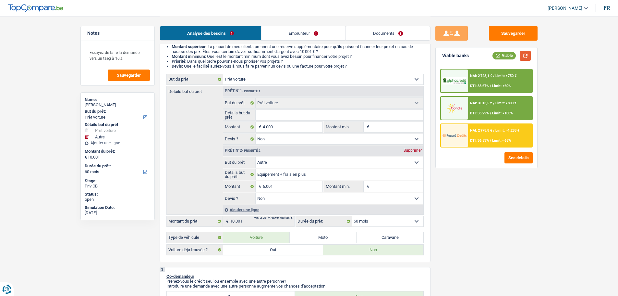
scroll to position [130, 0]
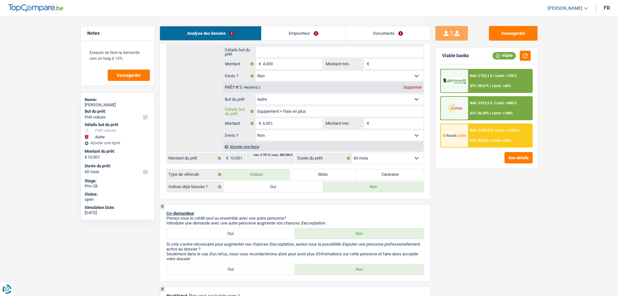
click at [258, 113] on input "Equipement + frais en plus" at bounding box center [340, 111] width 168 height 10
type input "MEquipement + frais en plus"
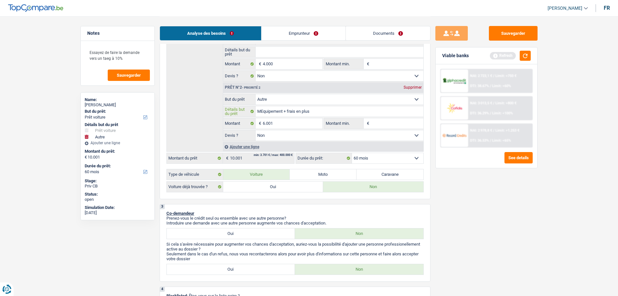
type input "MoEquipement + frais en plus"
type input "MotEquipement + frais en plus"
type input "MotoEquipement + frais en plus"
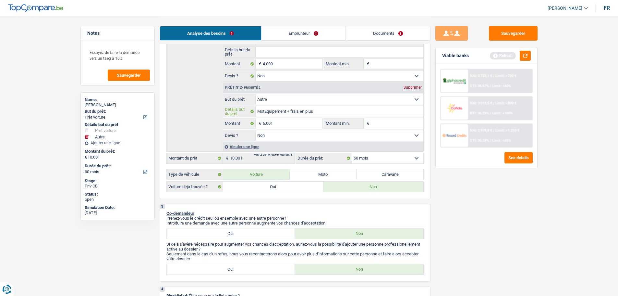
type input "MotoEquipement + frais en plus"
type input "Moto Equipement + frais en plus"
type input "Moto dEquipement + frais en plus"
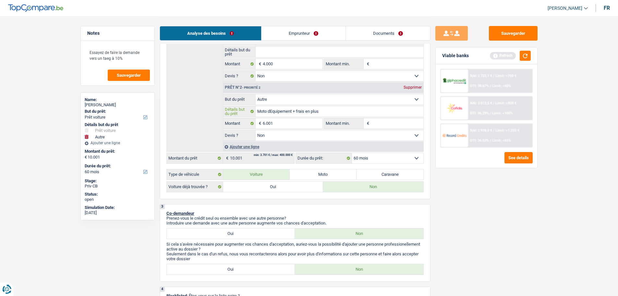
type input "Moto d'Equipement + frais en plus"
type input "Moto d'oEquipement + frais en plus"
type input "Moto d'ocEquipement + frais en plus"
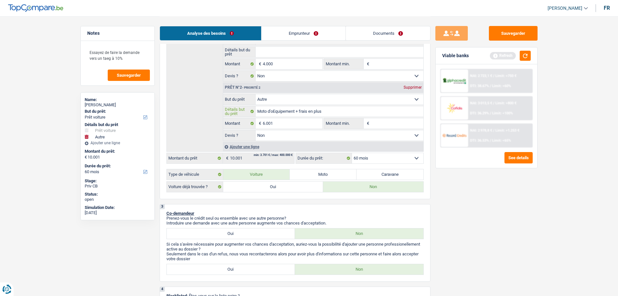
type input "Moto d'ocEquipement + frais en plus"
type input "Moto d'occEquipement + frais en plus"
type input "Moto d'occaEquipement + frais en plus"
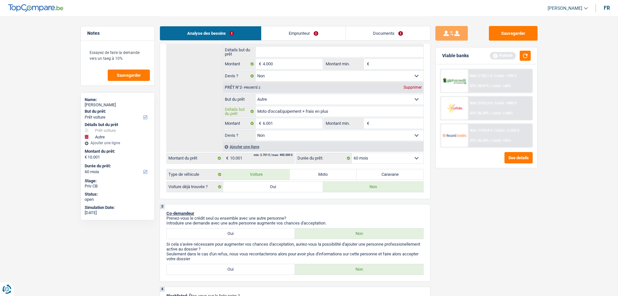
type input "Moto d'occasEquipement + frais en plus"
type input "Moto d'occasiEquipement + frais en plus"
type input "Moto d'occasioEquipement + frais en plus"
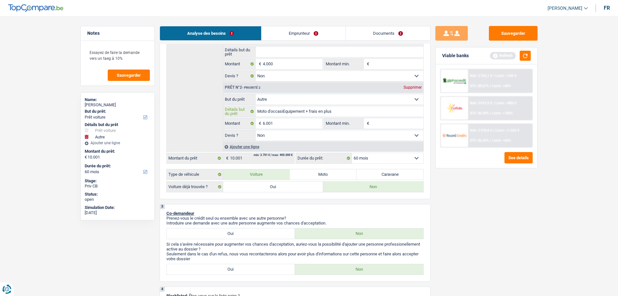
type input "Moto d'occasioEquipement + frais en plus"
type input "Moto d'occasionEquipement + frais en plus"
type input "Moto d'occasion Equipement + frais en plus"
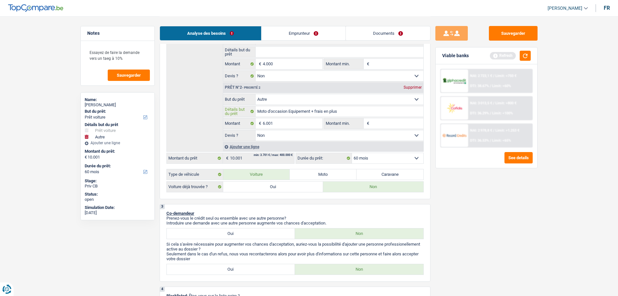
type input "Moto d'occasion +Equipement + frais en plus"
type input "Moto d'occasion + Equipement + frais en plus"
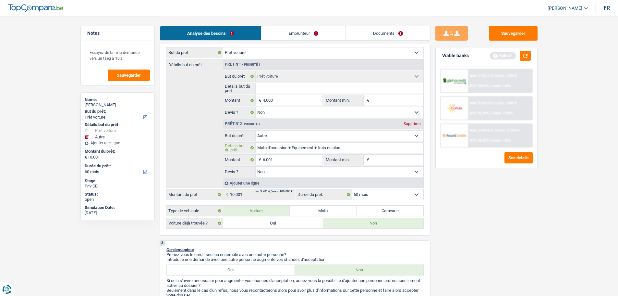
scroll to position [32, 0]
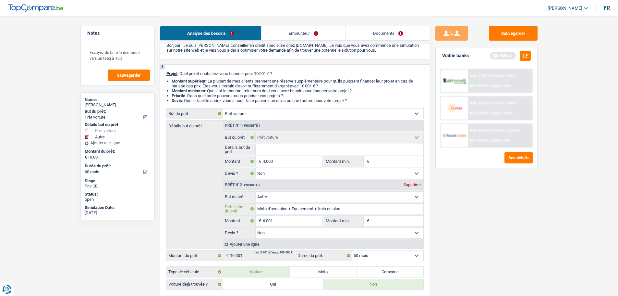
type input "Moto d'occasion + Equipement + frais en plus"
select select "other"
select select "false"
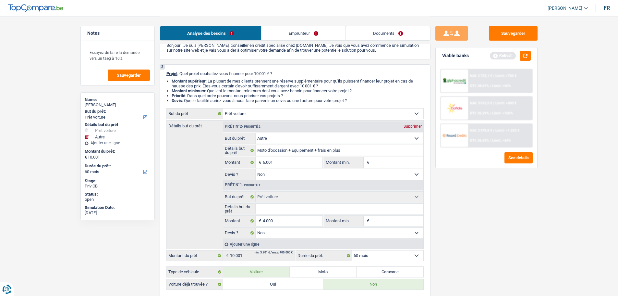
select select "other"
type input "Moto d'occasion + Equipement + frais en plus"
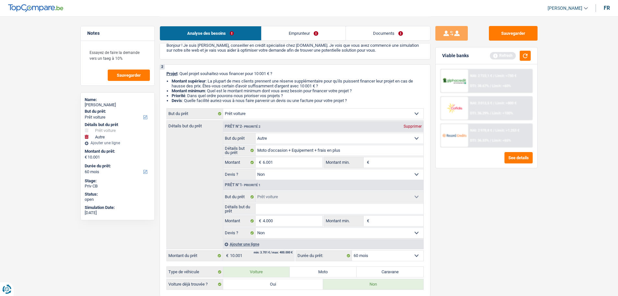
type input "6.001"
select select "other"
type input "Moto d'occasion + Equipement + frais en plus"
type input "6.001"
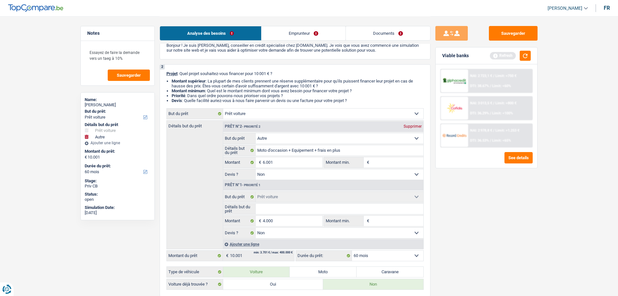
select select "car"
radio input "false"
select select "car"
type input "4.000"
select select "car"
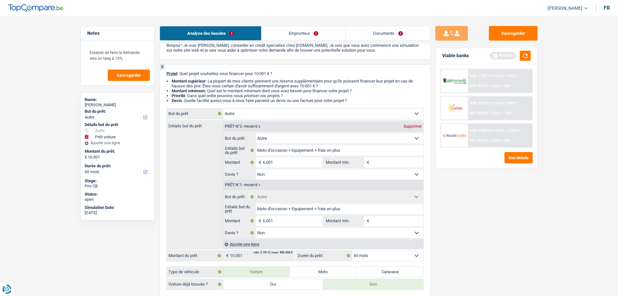
type input "4.000"
select select "car"
select select "false"
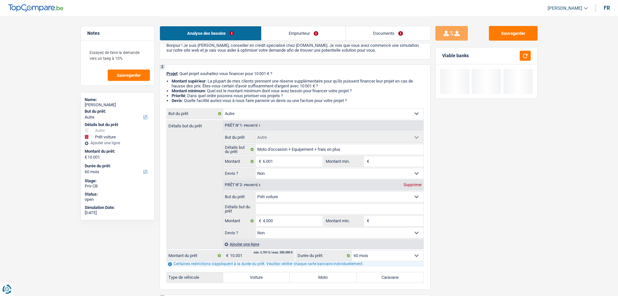
click at [405, 183] on div "Supprimer" at bounding box center [412, 185] width 21 height 4
type input "6.001"
select select "42"
type input "6.001"
select select "42"
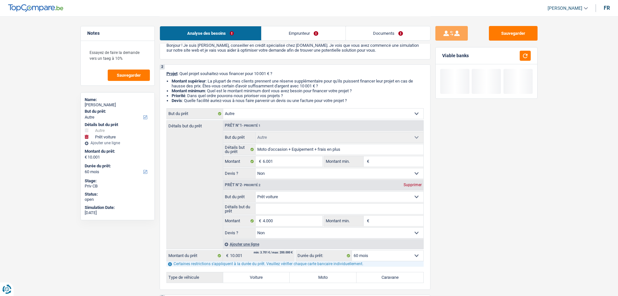
type input "6.001"
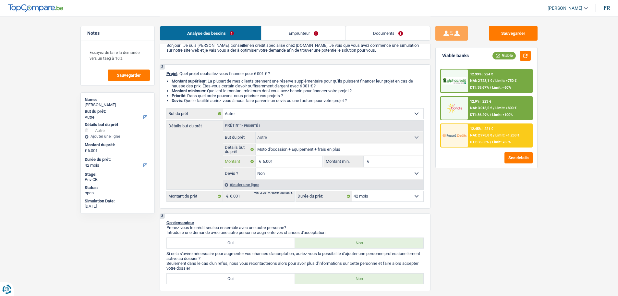
click at [306, 158] on input "6.001" at bounding box center [292, 161] width 59 height 10
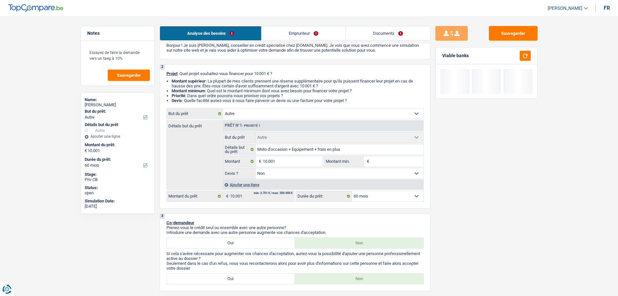
click at [476, 203] on div "Sauvegarder Viable banks" at bounding box center [486, 155] width 112 height 259
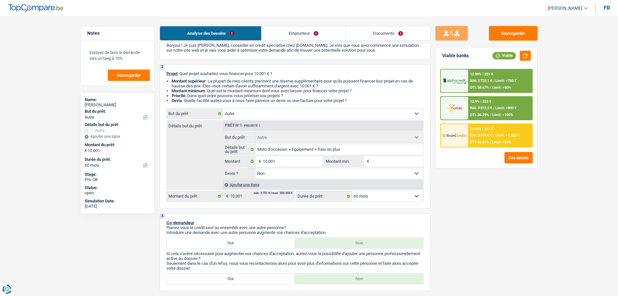
click at [364, 188] on div "Ajouter une ligne" at bounding box center [323, 184] width 200 height 9
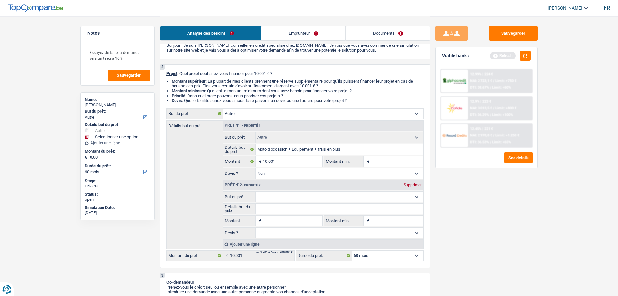
click at [421, 182] on div "Prêt n°2 - Priorité 2 Supprimer" at bounding box center [323, 185] width 200 height 10
click at [406, 185] on div "Supprimer" at bounding box center [412, 185] width 21 height 4
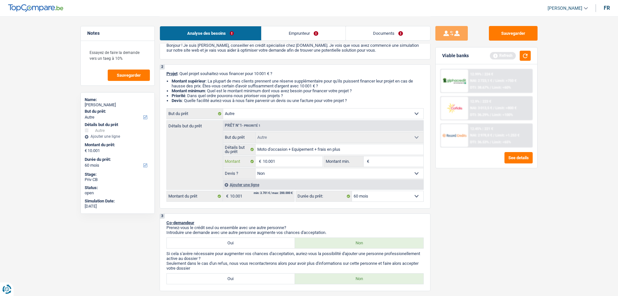
click at [294, 163] on input "10.001" at bounding box center [292, 161] width 59 height 10
click at [441, 230] on div "Sauvegarder Viable banks Refresh 12.99% | 224 € NAI: 2 723,1 € / Limit: >750 € …" at bounding box center [486, 155] width 112 height 259
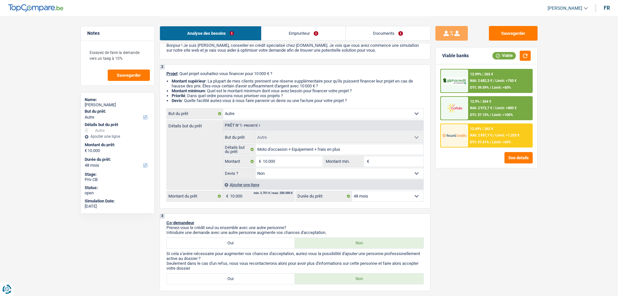
click at [476, 133] on span "NAI: 2 937,7 €" at bounding box center [481, 135] width 22 height 4
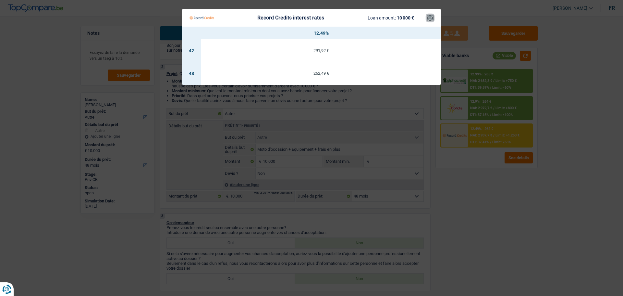
click at [428, 17] on button "×" at bounding box center [430, 18] width 7 height 6
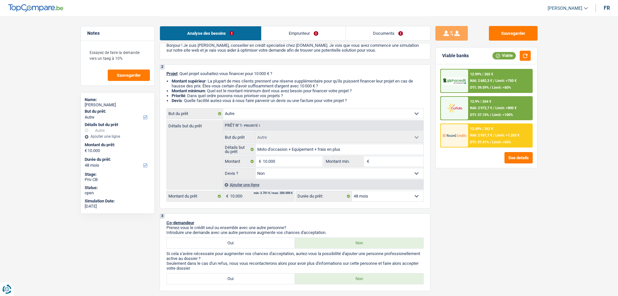
click at [467, 78] on div at bounding box center [454, 80] width 27 height 23
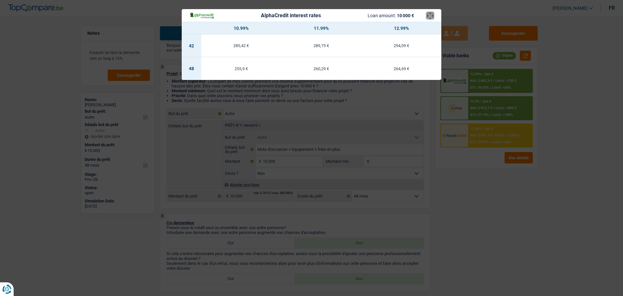
click at [429, 19] on button "×" at bounding box center [430, 15] width 7 height 6
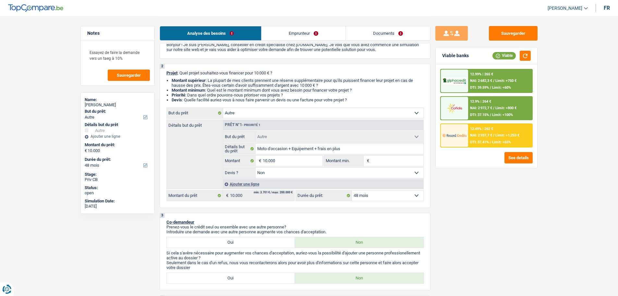
scroll to position [65, 0]
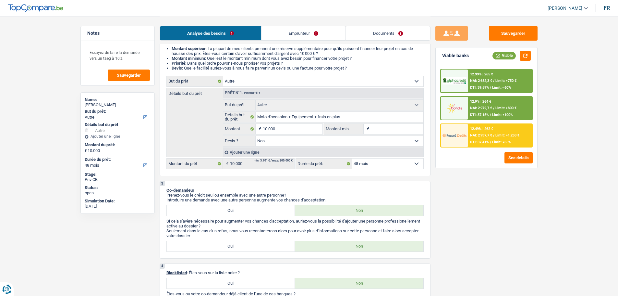
click at [468, 134] on div "12.49% | 262 € NAI: 2 937,7 € / Limit: >1.253 € DTI: 37.41% / Limit: <65%" at bounding box center [500, 135] width 64 height 23
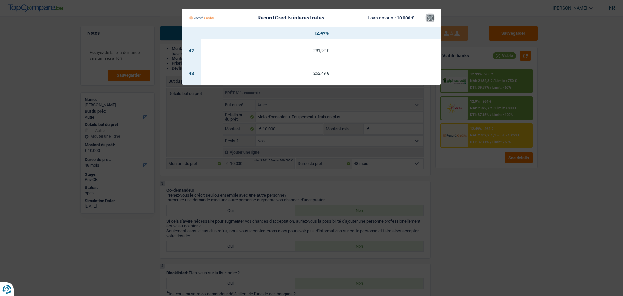
drag, startPoint x: 429, startPoint y: 21, endPoint x: 288, endPoint y: 95, distance: 158.9
click at [429, 21] on button "×" at bounding box center [430, 18] width 7 height 6
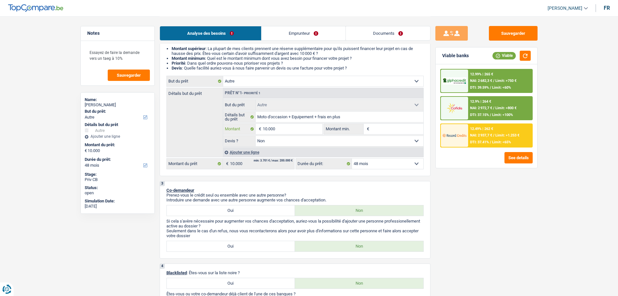
click at [285, 127] on input "10.000" at bounding box center [292, 129] width 59 height 10
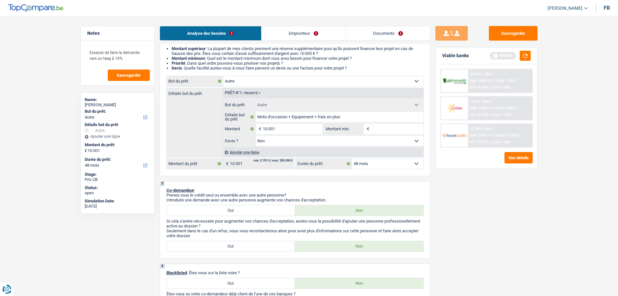
drag, startPoint x: 495, startPoint y: 201, endPoint x: 494, endPoint y: 184, distance: 17.2
click at [495, 201] on div "Sauvegarder Viable banks Refresh 12.99% | 265 € NAI: 2 682,3 € / Limit: >750 € …" at bounding box center [486, 155] width 112 height 259
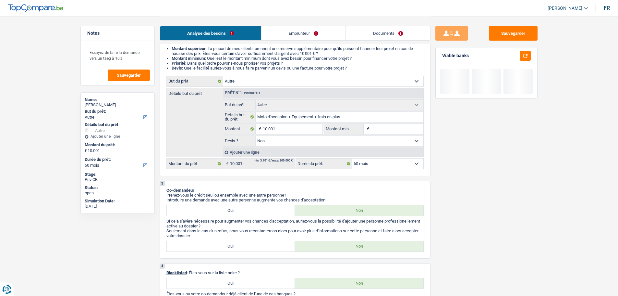
click at [386, 164] on select "12 mois 18 mois 24 mois 30 mois 36 mois 42 mois 48 mois 60 mois Sélectionner un…" at bounding box center [387, 163] width 71 height 10
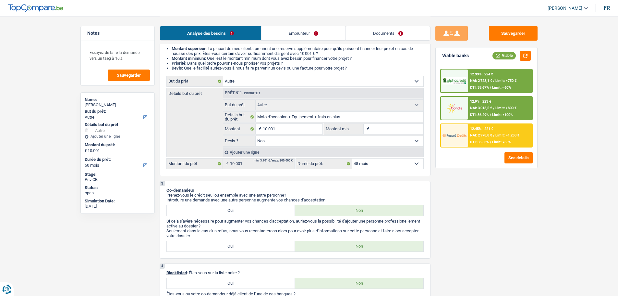
click at [352, 158] on select "12 mois 18 mois 24 mois 30 mois 36 mois 42 mois 48 mois 60 mois Sélectionner un…" at bounding box center [387, 163] width 71 height 10
click at [483, 133] on div "12.49% | 263 € NAI: 2 937,7 € / Limit: >1.253 € DTI: 37.41% / Limit: <65%" at bounding box center [500, 135] width 64 height 23
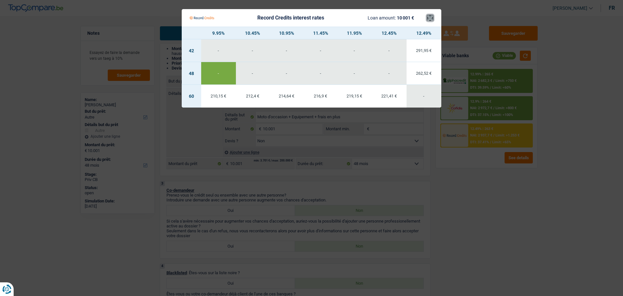
click at [430, 21] on button "×" at bounding box center [430, 18] width 7 height 6
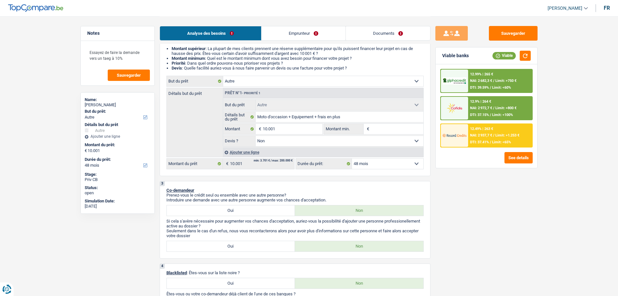
click at [475, 103] on div "12.9% | 264 €" at bounding box center [480, 101] width 21 height 4
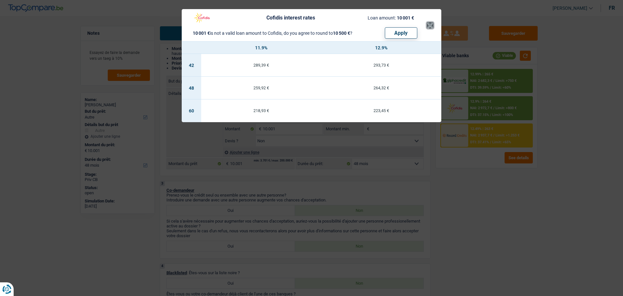
click at [431, 24] on button "×" at bounding box center [430, 25] width 7 height 6
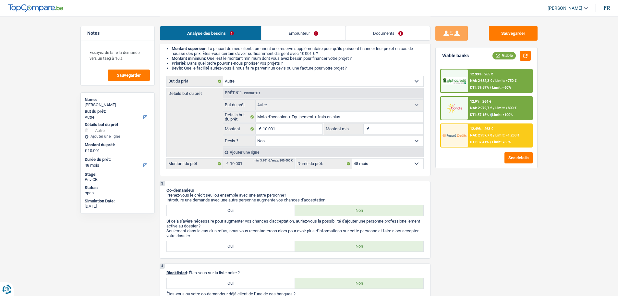
click at [492, 118] on div "12.9% | 264 € NAI: 2 972,7 € / Limit: >800 € DTI: 37.15% / Limit: <100%" at bounding box center [500, 108] width 64 height 23
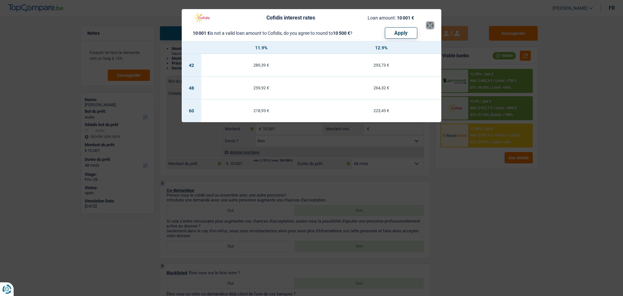
click at [429, 25] on button "×" at bounding box center [430, 25] width 7 height 6
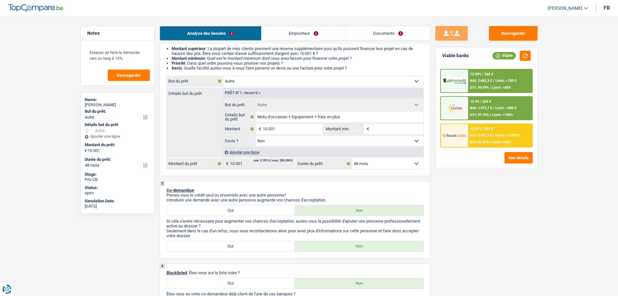
click at [475, 134] on span "NAI: 2 937,7 €" at bounding box center [481, 135] width 22 height 4
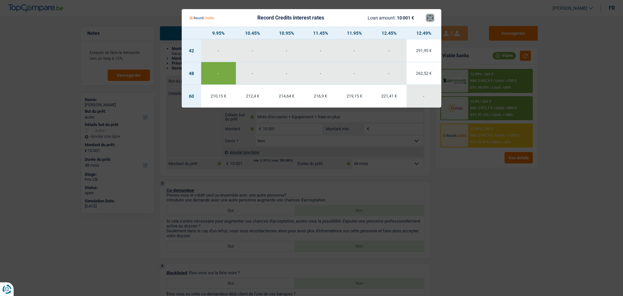
click at [427, 17] on button "×" at bounding box center [430, 18] width 7 height 6
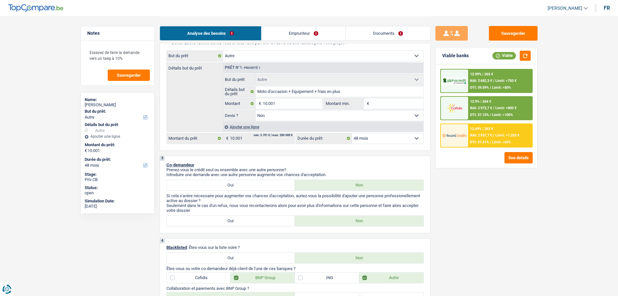
scroll to position [32, 0]
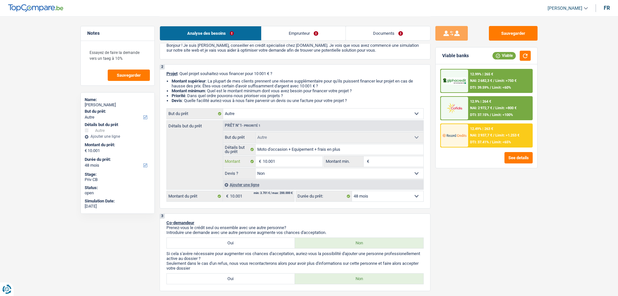
click at [299, 160] on input "10.001" at bounding box center [292, 161] width 59 height 10
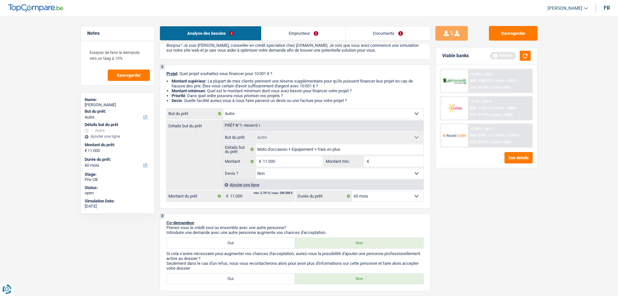
click at [476, 184] on div "Sauvegarder Viable banks Refresh 12.99% | 265 € NAI: 2 682,3 € / Limit: >750 € …" at bounding box center [486, 155] width 112 height 259
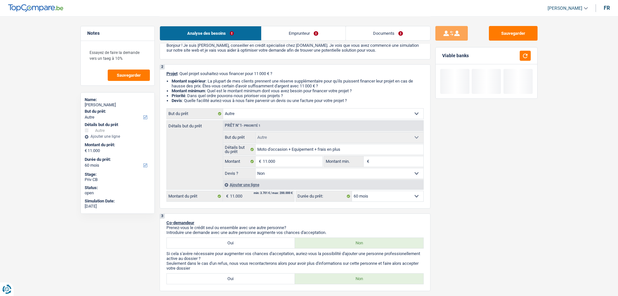
drag, startPoint x: 396, startPoint y: 191, endPoint x: 400, endPoint y: 200, distance: 10.3
click at [396, 192] on select "12 mois 18 mois 24 mois 30 mois 36 mois 42 mois 48 mois 60 mois Sélectionner un…" at bounding box center [387, 196] width 71 height 10
click at [352, 191] on select "12 mois 18 mois 24 mois 30 mois 36 mois 42 mois 48 mois 60 mois Sélectionner un…" at bounding box center [387, 196] width 71 height 10
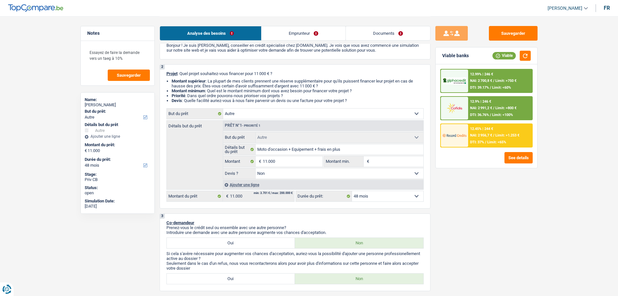
click at [480, 138] on div "12.45% | 244 € NAI: 2 956,7 € / Limit: >1.253 € DTI: 37% / Limit: <65%" at bounding box center [500, 135] width 64 height 23
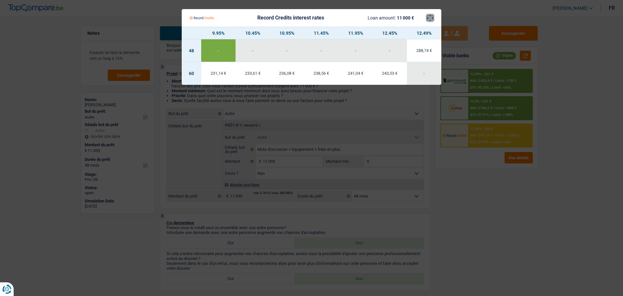
click at [430, 15] on button "×" at bounding box center [430, 18] width 7 height 6
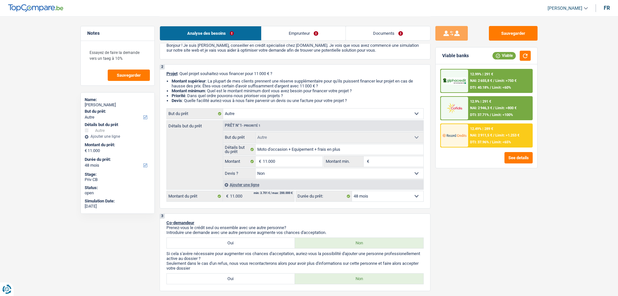
click at [399, 198] on select "12 mois 18 mois 24 mois 30 mois 36 mois 42 mois 48 mois 60 mois Sélectionner un…" at bounding box center [387, 196] width 71 height 10
click at [352, 191] on select "12 mois 18 mois 24 mois 30 mois 36 mois 42 mois 48 mois 60 mois Sélectionner un…" at bounding box center [387, 196] width 71 height 10
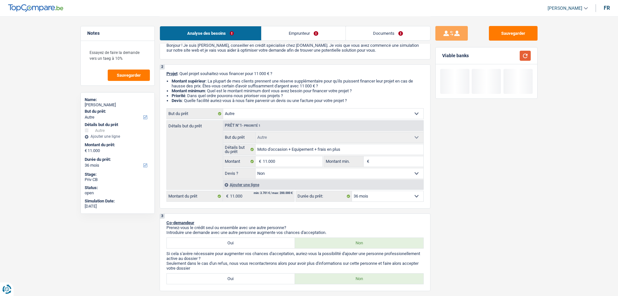
click at [528, 56] on button "button" at bounding box center [525, 56] width 11 height 10
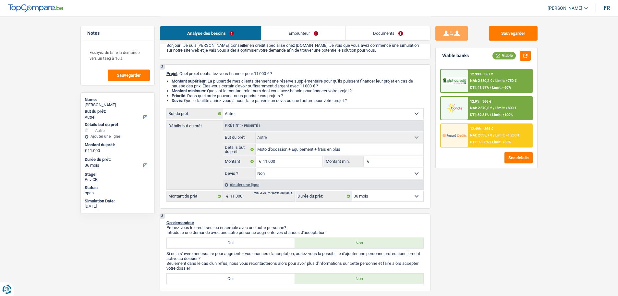
click at [488, 74] on div "12.99% | 367 €" at bounding box center [481, 74] width 23 height 4
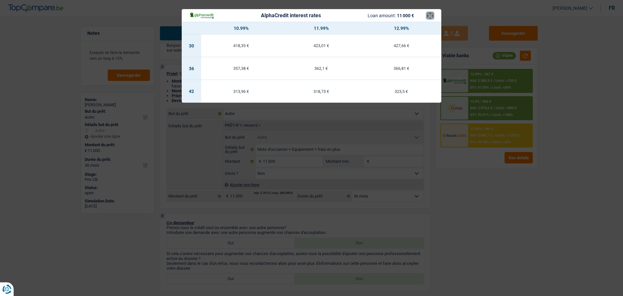
click at [430, 15] on button "×" at bounding box center [430, 15] width 7 height 6
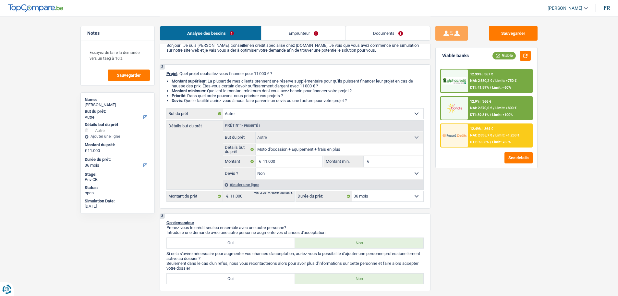
click at [492, 136] on span "NAI: 2 835,7 €" at bounding box center [481, 135] width 22 height 4
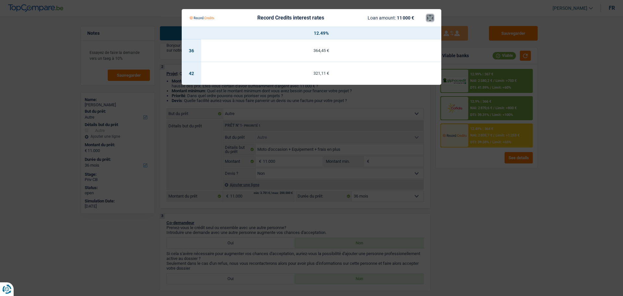
click at [432, 18] on button "×" at bounding box center [430, 18] width 7 height 6
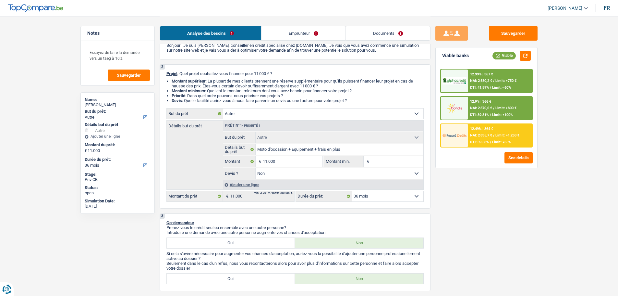
click at [492, 109] on span "NAI: 2 870,6 €" at bounding box center [481, 108] width 22 height 4
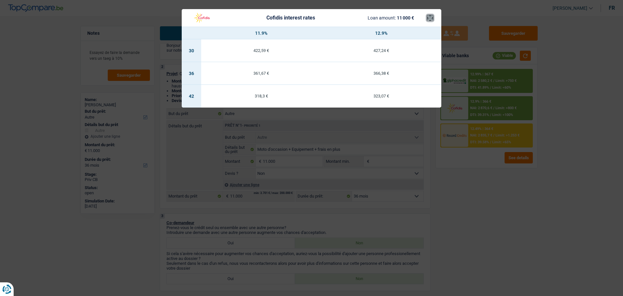
click at [428, 19] on button "×" at bounding box center [430, 18] width 7 height 6
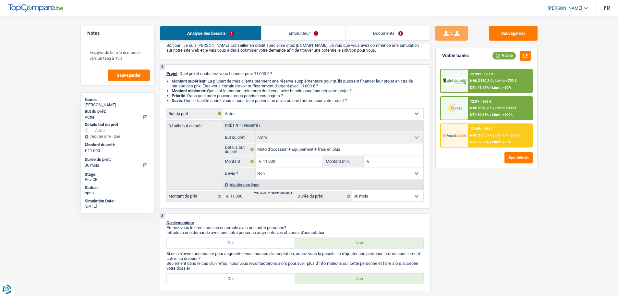
click at [474, 80] on span "NAI: 2 580,2 €" at bounding box center [481, 81] width 22 height 4
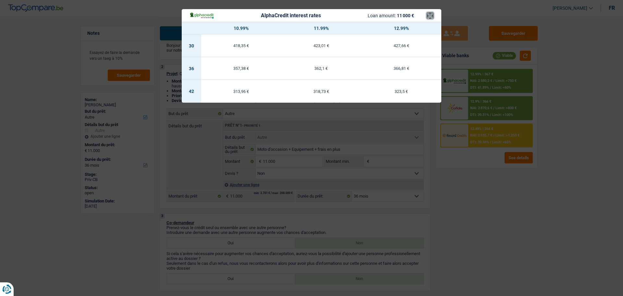
click at [432, 19] on button "×" at bounding box center [430, 15] width 7 height 6
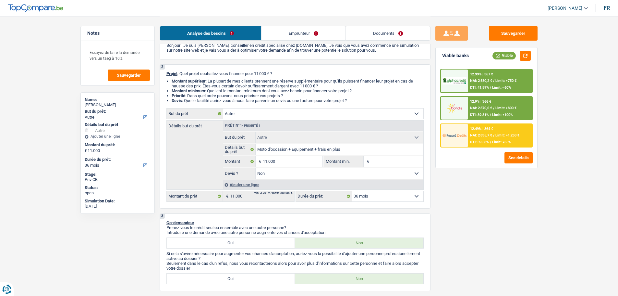
click at [381, 198] on select "12 mois 18 mois 24 mois 30 mois 36 mois 42 mois 48 mois 60 mois Sélectionner un…" at bounding box center [387, 196] width 71 height 10
click at [505, 248] on div "Sauvegarder Viable banks Viable 12.99% | 367 € NAI: 2 580,2 € / Limit: >750 € D…" at bounding box center [486, 155] width 112 height 259
click at [494, 73] on div "12.99% | 367 € NAI: 2 580,2 € / Limit: >750 € DTI: 41.89% / Limit: <60%" at bounding box center [500, 80] width 64 height 23
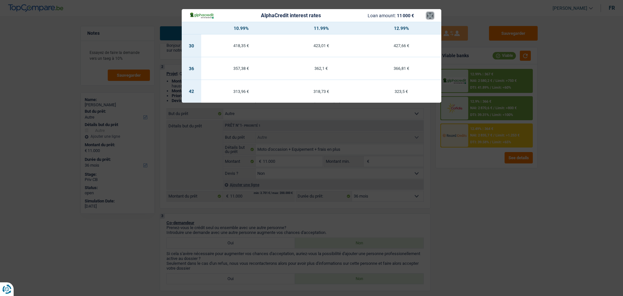
click at [430, 15] on button "×" at bounding box center [430, 15] width 7 height 6
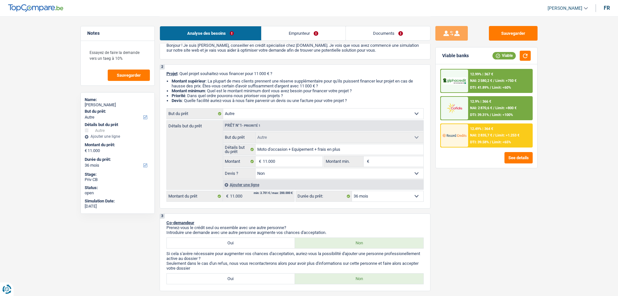
click at [380, 194] on select "12 mois 18 mois 24 mois 30 mois 36 mois 42 mois 48 mois 60 mois Sélectionner un…" at bounding box center [387, 196] width 71 height 10
click at [352, 191] on select "12 mois 18 mois 24 mois 30 mois 36 mois 42 mois 48 mois 60 mois Sélectionner un…" at bounding box center [387, 196] width 71 height 10
click at [476, 136] on span "NAI: 2 956,7 €" at bounding box center [481, 135] width 22 height 4
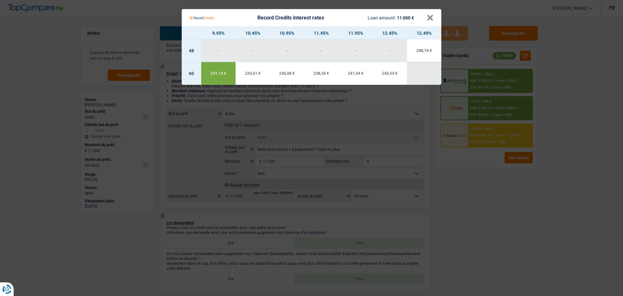
click at [489, 238] on Credits "Record Credits interest rates Loan amount: 11 000 € × 9.95% 10.45% 10.95% 11.45…" at bounding box center [311, 148] width 623 height 296
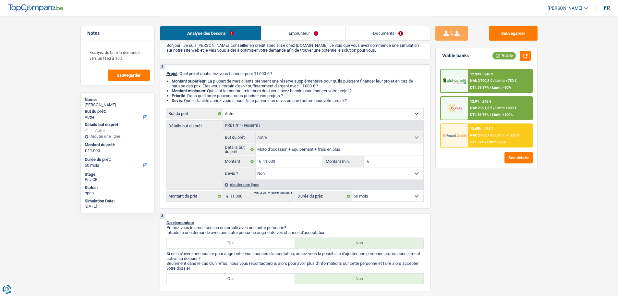
click at [480, 86] on span "DTI: 39.17%" at bounding box center [479, 87] width 19 height 4
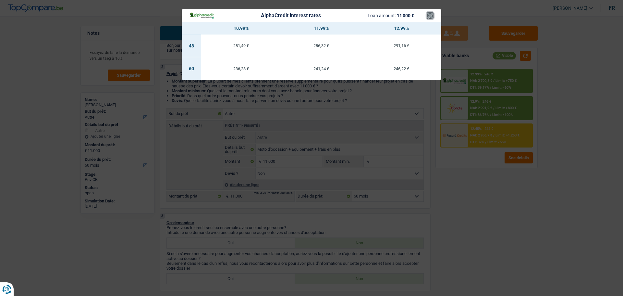
click at [428, 12] on button "×" at bounding box center [430, 15] width 7 height 6
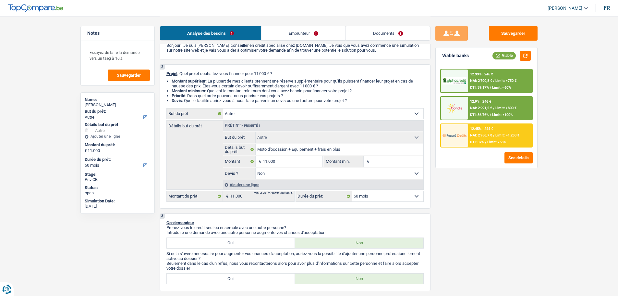
click at [496, 136] on span "Limit: >1.253 €" at bounding box center [507, 135] width 24 height 4
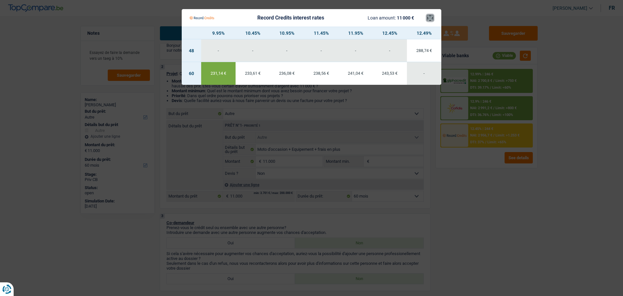
click at [430, 15] on button "×" at bounding box center [430, 18] width 7 height 6
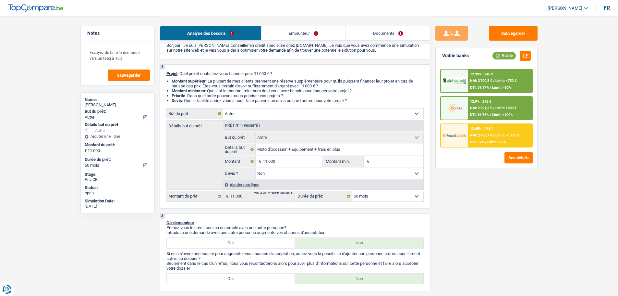
click at [406, 199] on select "12 mois 18 mois 24 mois 30 mois 36 mois 42 mois 48 mois 60 mois Sélectionner un…" at bounding box center [387, 196] width 71 height 10
click at [352, 191] on select "12 mois 18 mois 24 mois 30 mois 36 mois 42 mois 48 mois 60 mois Sélectionner un…" at bounding box center [387, 196] width 71 height 10
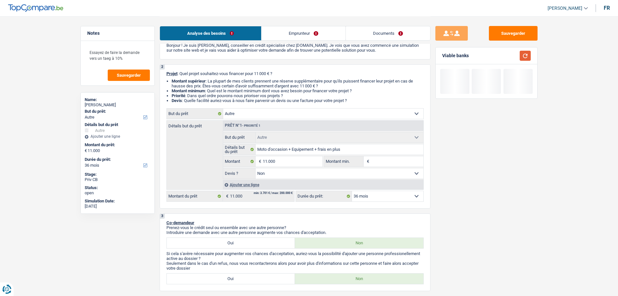
click at [524, 54] on button "button" at bounding box center [525, 56] width 11 height 10
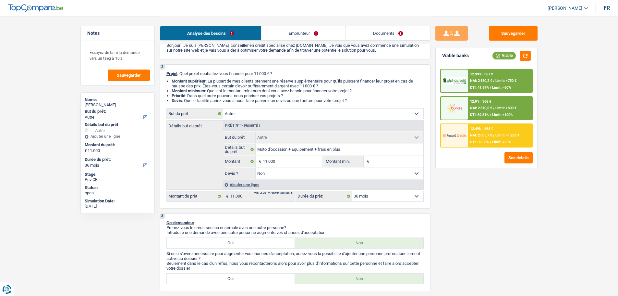
click at [497, 135] on span "Limit: >1.253 €" at bounding box center [507, 135] width 24 height 4
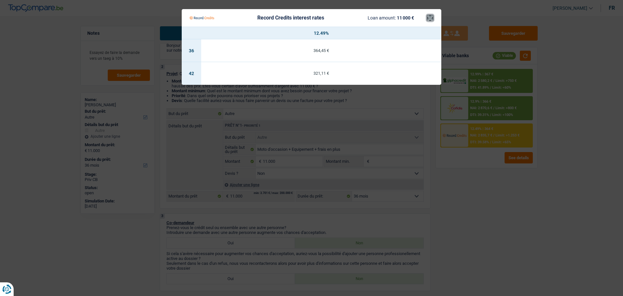
click at [429, 15] on button "×" at bounding box center [430, 18] width 7 height 6
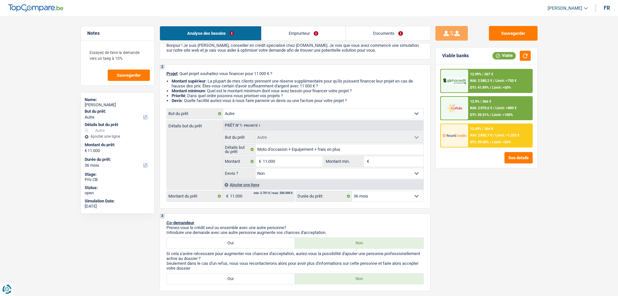
click at [459, 76] on div at bounding box center [454, 80] width 27 height 23
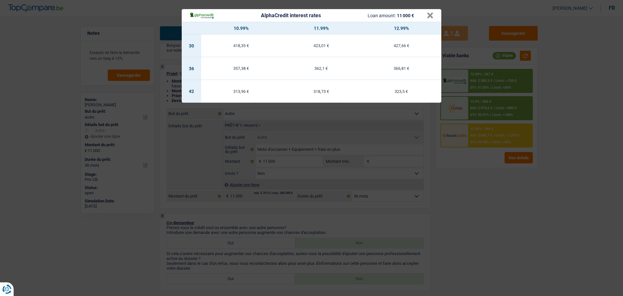
click at [444, 200] on div "AlphaCredit interest rates Loan amount: 11 000 € × 10.99% 11.99% 12.99% 30 418,…" at bounding box center [311, 148] width 623 height 296
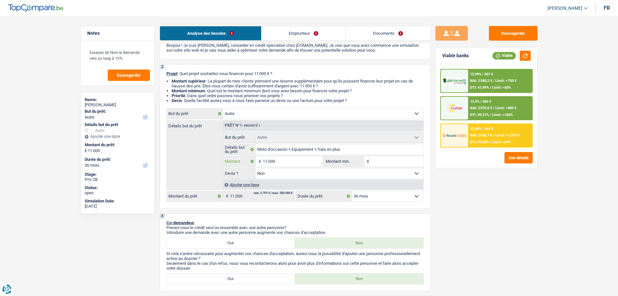
click at [290, 163] on input "11.000" at bounding box center [292, 161] width 59 height 10
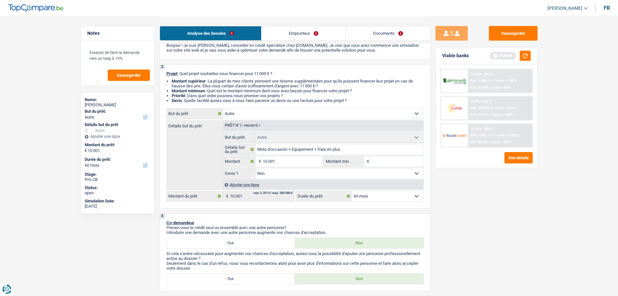
click at [495, 200] on div "Sauvegarder Viable banks Refresh 12.99% | 367 € NAI: 2 580,2 € / Limit: >750 € …" at bounding box center [486, 155] width 112 height 259
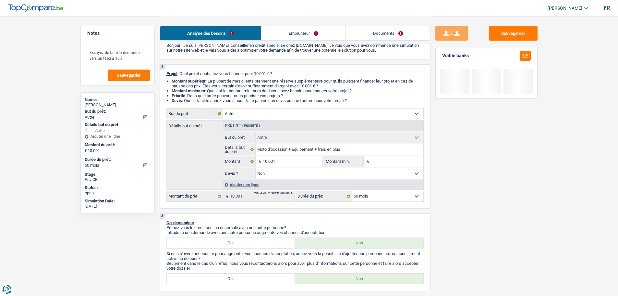
click at [400, 192] on select "12 mois 18 mois 24 mois 30 mois 36 mois 42 mois 48 mois 60 mois Sélectionner un…" at bounding box center [387, 196] width 71 height 10
click at [352, 191] on select "12 mois 18 mois 24 mois 30 mois 36 mois 42 mois 48 mois 60 mois Sélectionner un…" at bounding box center [387, 196] width 71 height 10
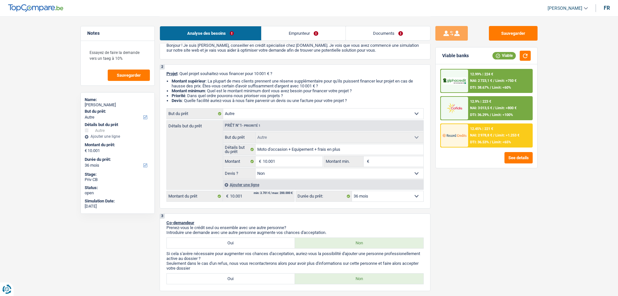
click at [480, 83] on div "12.99% | 224 € NAI: 2 723,1 € / Limit: >750 € DTI: 38.67% / Limit: <60%" at bounding box center [500, 80] width 64 height 23
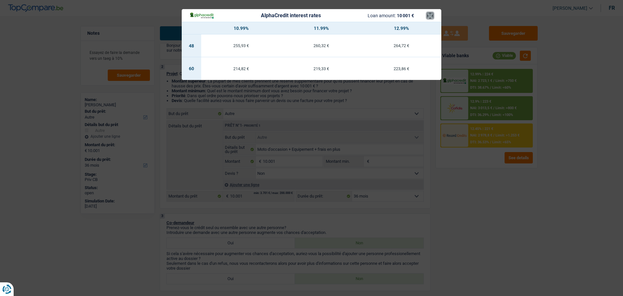
click at [432, 16] on button "×" at bounding box center [430, 15] width 7 height 6
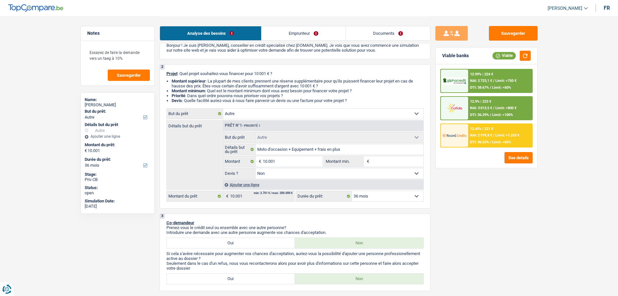
click at [371, 199] on select "12 mois 18 mois 24 mois 30 mois 36 mois 42 mois 48 mois 60 mois Sélectionner un…" at bounding box center [387, 196] width 71 height 10
click at [352, 191] on select "12 mois 18 mois 24 mois 30 mois 36 mois 42 mois 48 mois 60 mois Sélectionner un…" at bounding box center [387, 196] width 71 height 10
click at [470, 137] on span "NAI: 2 978,8 €" at bounding box center [481, 135] width 22 height 4
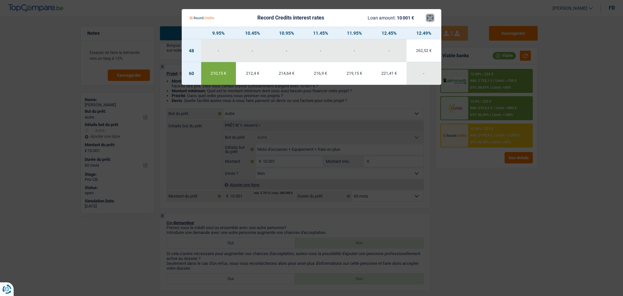
click at [429, 21] on button "×" at bounding box center [430, 18] width 7 height 6
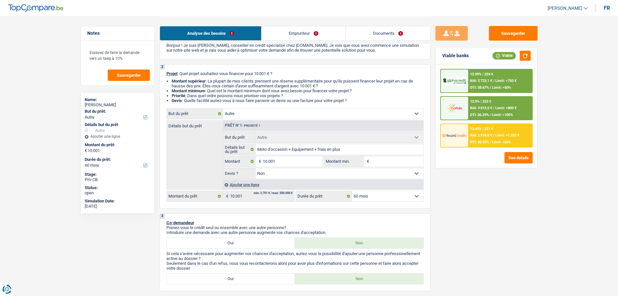
click at [489, 134] on span "NAI: 2 978,8 €" at bounding box center [481, 135] width 22 height 4
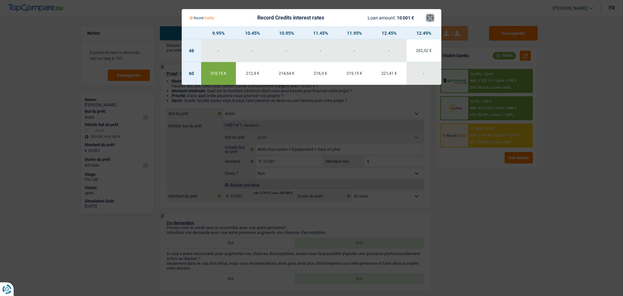
click at [428, 19] on button "×" at bounding box center [430, 18] width 7 height 6
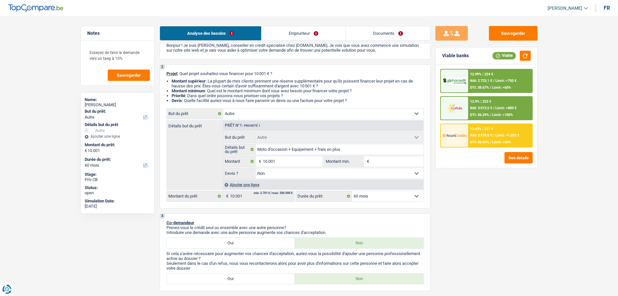
click at [487, 75] on div "12.99% | 224 €" at bounding box center [481, 74] width 23 height 4
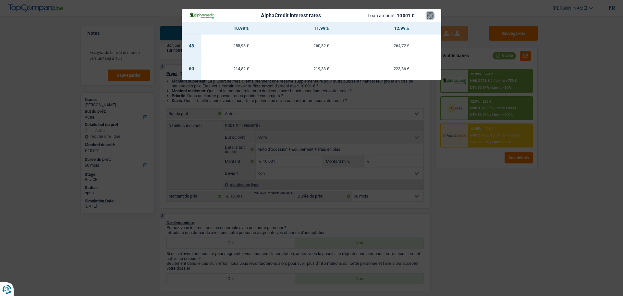
click at [430, 13] on button "×" at bounding box center [430, 15] width 7 height 6
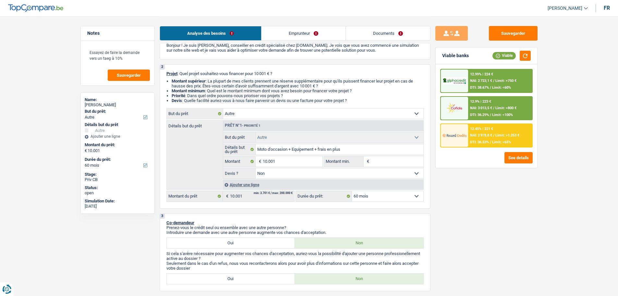
click at [467, 142] on div at bounding box center [454, 135] width 27 height 23
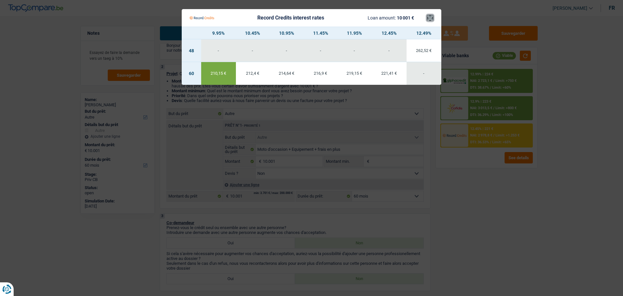
click at [432, 19] on button "×" at bounding box center [430, 18] width 7 height 6
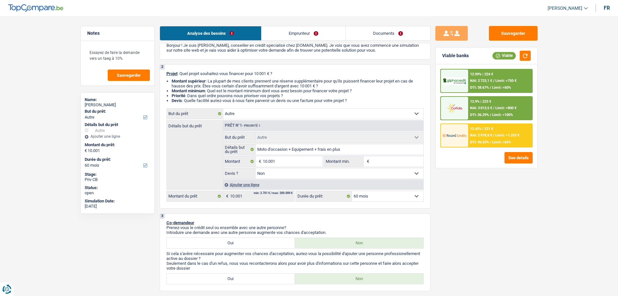
click at [466, 129] on div at bounding box center [454, 135] width 27 height 23
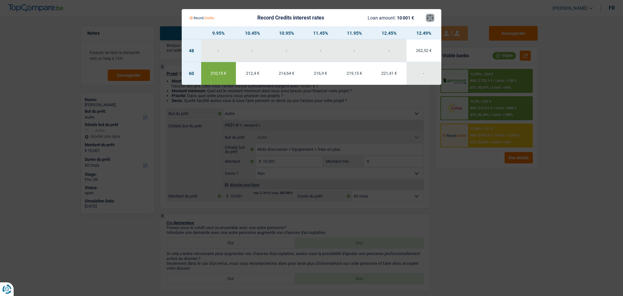
click at [430, 19] on button "×" at bounding box center [430, 18] width 7 height 6
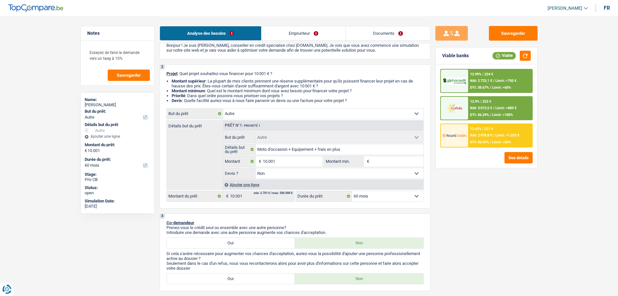
click at [497, 139] on div "12.45% | 221 € NAI: 2 978,8 € / Limit: >1.253 € DTI: 36.53% / Limit: <65%" at bounding box center [500, 135] width 64 height 23
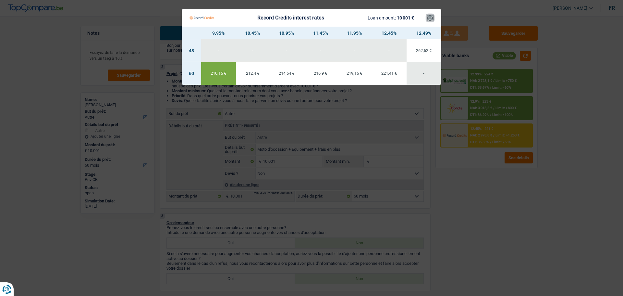
click at [429, 21] on button "×" at bounding box center [430, 18] width 7 height 6
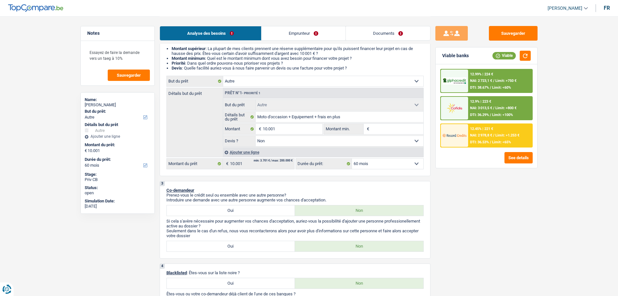
scroll to position [0, 0]
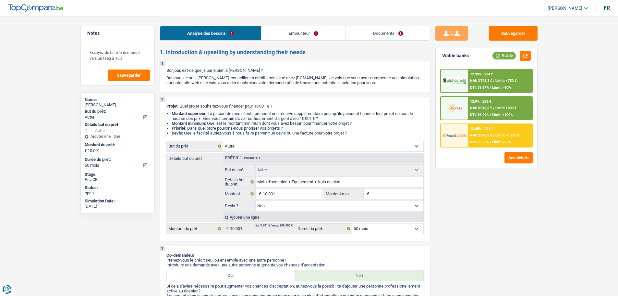
click at [493, 140] on span "Limit: <65%" at bounding box center [501, 142] width 19 height 4
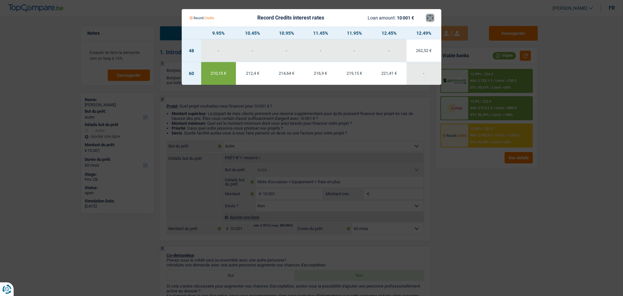
click at [428, 15] on button "×" at bounding box center [430, 18] width 7 height 6
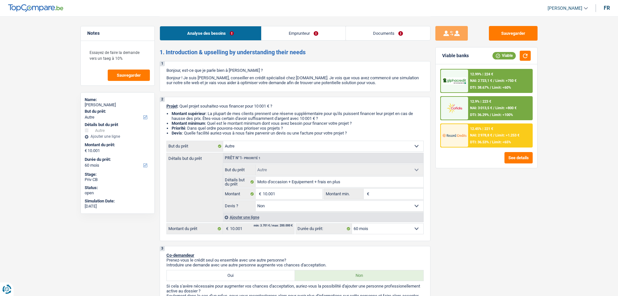
click at [494, 135] on span "/" at bounding box center [493, 135] width 1 height 4
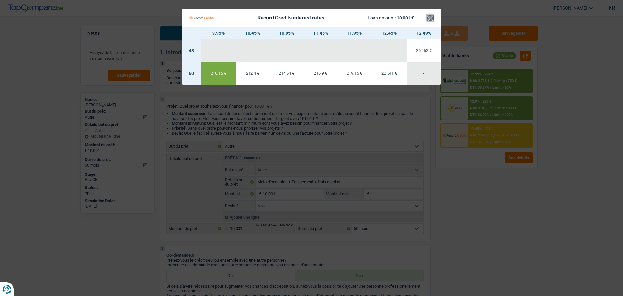
drag, startPoint x: 429, startPoint y: 18, endPoint x: 317, endPoint y: 4, distance: 113.1
click at [428, 18] on button "×" at bounding box center [430, 18] width 7 height 6
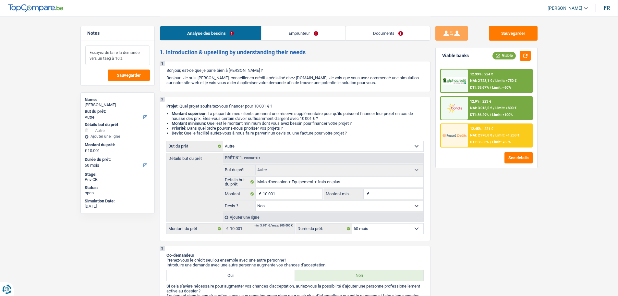
click at [134, 58] on textarea "Essayez de faire la demande vers un taeg à 10%" at bounding box center [117, 54] width 65 height 19
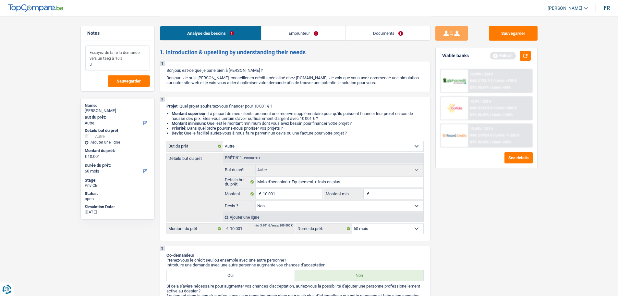
click at [144, 63] on textarea "Essayez de faire la demande vers un taeg à 10% µ" at bounding box center [117, 57] width 65 height 25
click at [329, 29] on link "Emprunteur" at bounding box center [303, 33] width 84 height 14
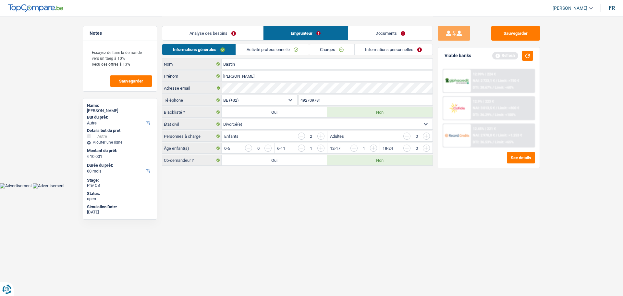
click at [283, 47] on link "Activité professionnelle" at bounding box center [272, 49] width 73 height 11
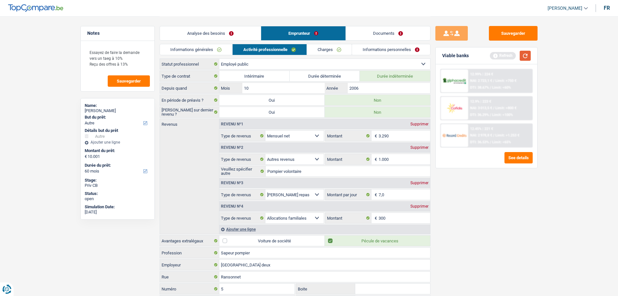
click at [523, 57] on button "button" at bounding box center [525, 56] width 11 height 10
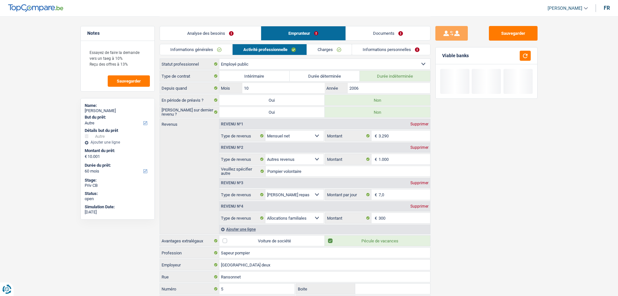
click at [373, 31] on link "Documents" at bounding box center [388, 33] width 84 height 14
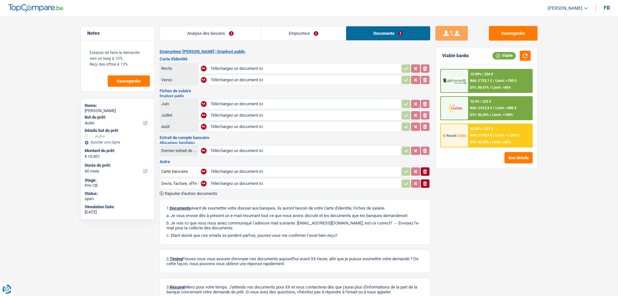
click at [186, 32] on link "Analyse des besoins" at bounding box center [210, 33] width 101 height 14
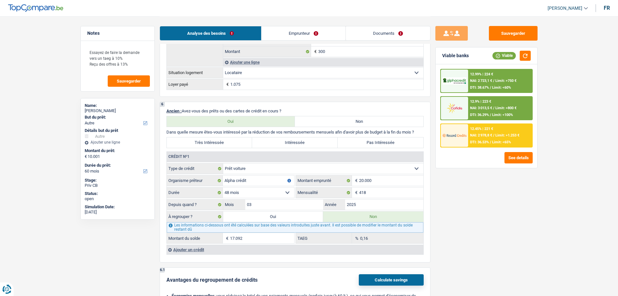
scroll to position [551, 0]
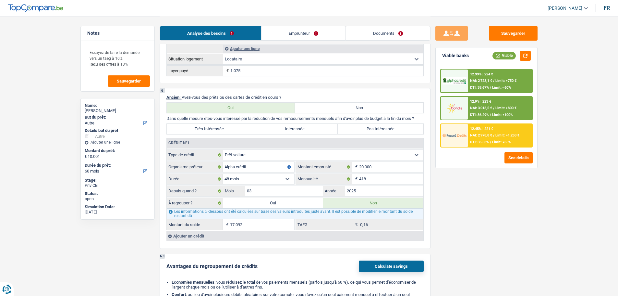
click at [368, 133] on label "Pas Intéressée" at bounding box center [381, 129] width 86 height 10
click at [368, 133] on input "Pas Intéressée" at bounding box center [381, 129] width 86 height 10
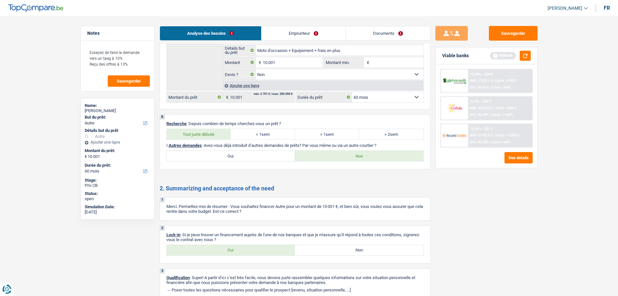
scroll to position [928, 0]
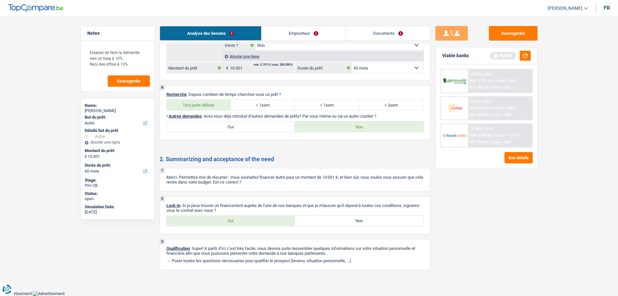
click at [204, 220] on label "Oui" at bounding box center [231, 220] width 128 height 10
click at [204, 220] on input "Oui" at bounding box center [231, 220] width 128 height 10
click at [409, 28] on link "Documents" at bounding box center [388, 33] width 84 height 14
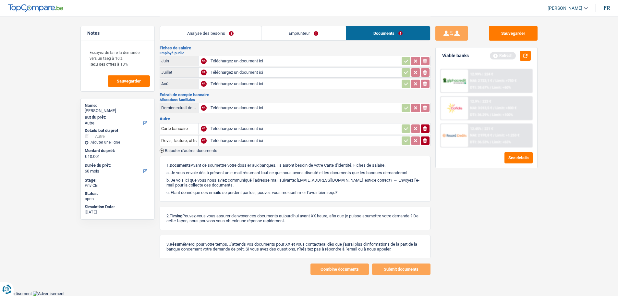
scroll to position [0, 0]
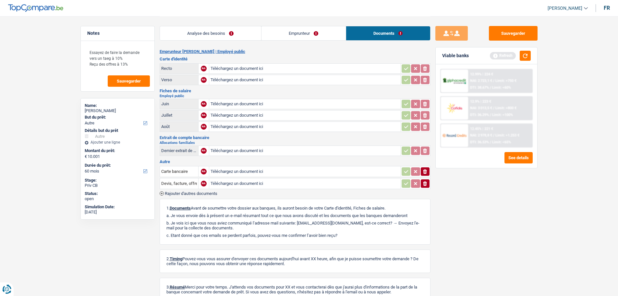
click at [313, 38] on link "Emprunteur" at bounding box center [303, 33] width 84 height 14
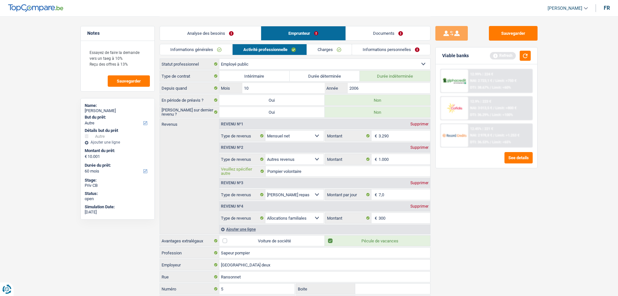
click at [321, 173] on input "Pompier volontaire" at bounding box center [348, 171] width 164 height 10
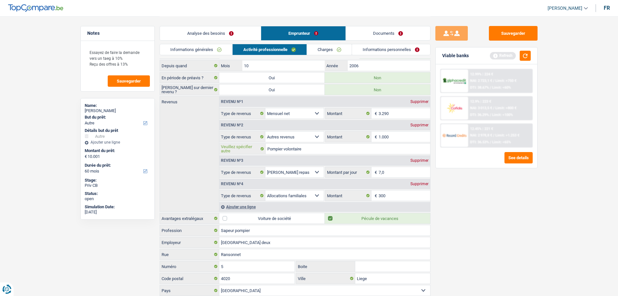
scroll to position [56, 0]
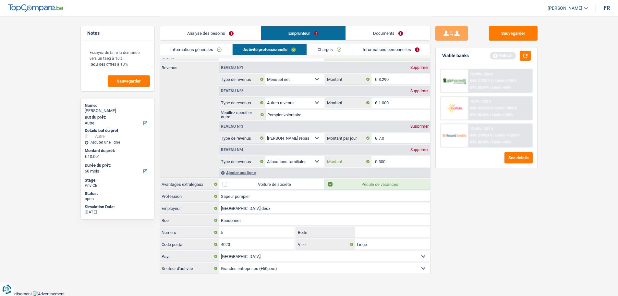
click at [405, 163] on input "300" at bounding box center [405, 161] width 52 height 10
click at [424, 149] on div "Supprimer" at bounding box center [419, 150] width 21 height 4
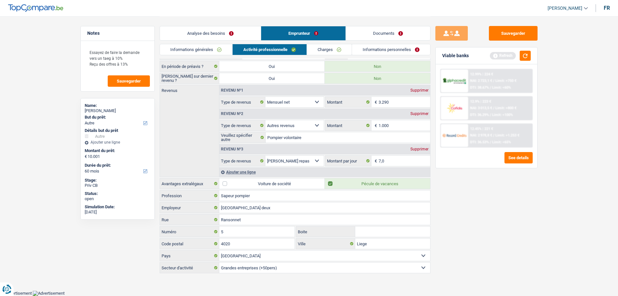
scroll to position [33, 0]
click at [524, 54] on button "button" at bounding box center [525, 56] width 11 height 10
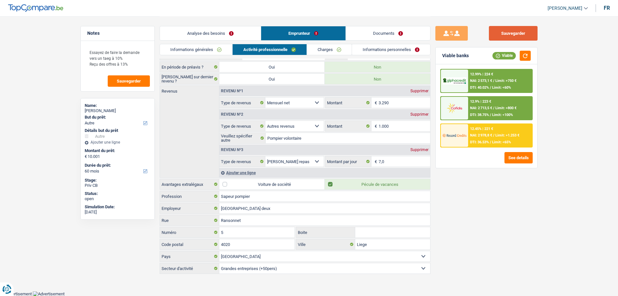
drag, startPoint x: 512, startPoint y: 30, endPoint x: 416, endPoint y: 38, distance: 96.0
click at [510, 31] on button "Sauvegarder" at bounding box center [513, 33] width 49 height 15
click at [125, 85] on button "Sauvegarder" at bounding box center [129, 80] width 42 height 11
drag, startPoint x: 132, startPoint y: 65, endPoint x: 79, endPoint y: 48, distance: 55.6
click at [79, 48] on div "Notes Essayez de faire la demande vers un taeg à 10% Reçu des offres à 13% Sauv…" at bounding box center [118, 155] width 84 height 259
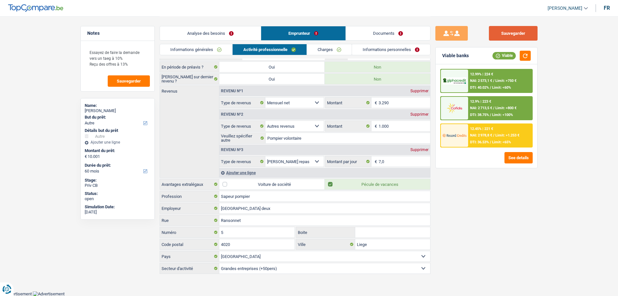
click at [523, 29] on button "Sauvegarder" at bounding box center [513, 33] width 49 height 15
